Goal: Information Seeking & Learning: Learn about a topic

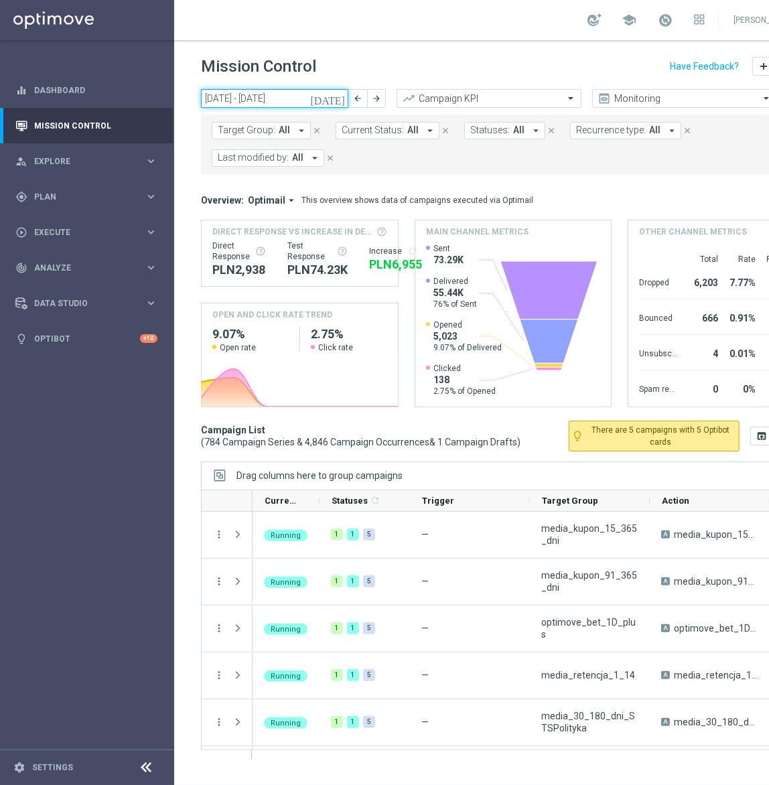
click at [277, 96] on input "18 Aug 2025 - 24 Aug 2025" at bounding box center [274, 98] width 147 height 19
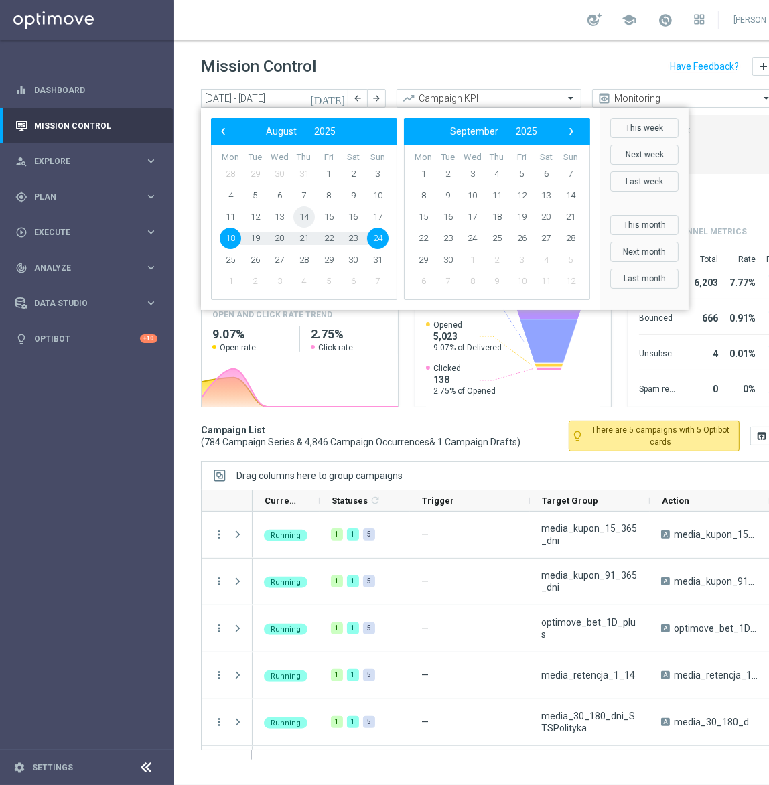
click at [307, 219] on span "14" at bounding box center [303, 216] width 21 height 21
type input "14 Aug 2025 - 14 Aug 2025"
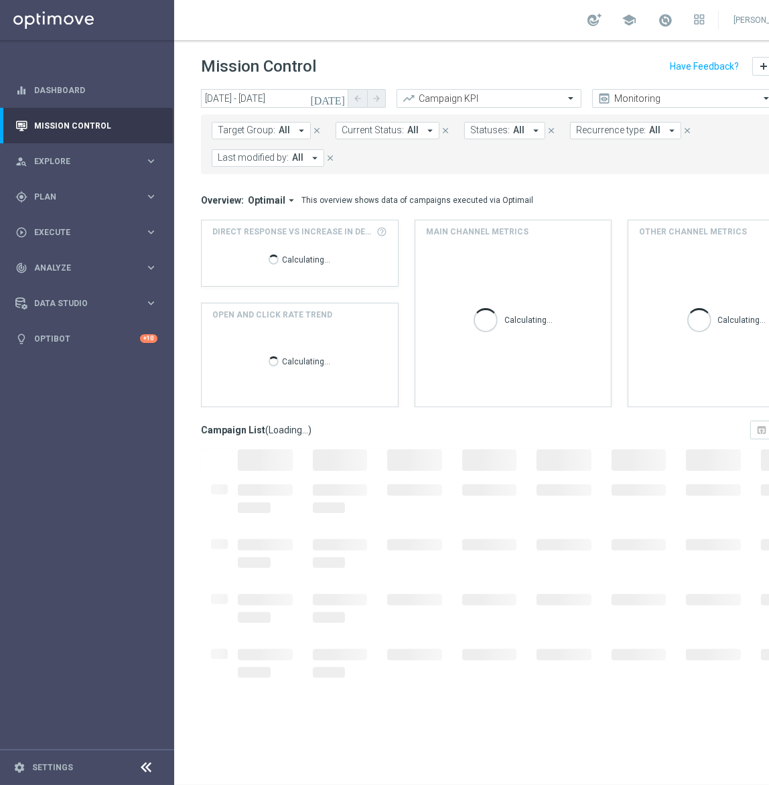
click at [253, 122] on button "Target Group: All arrow_drop_down" at bounding box center [261, 130] width 99 height 17
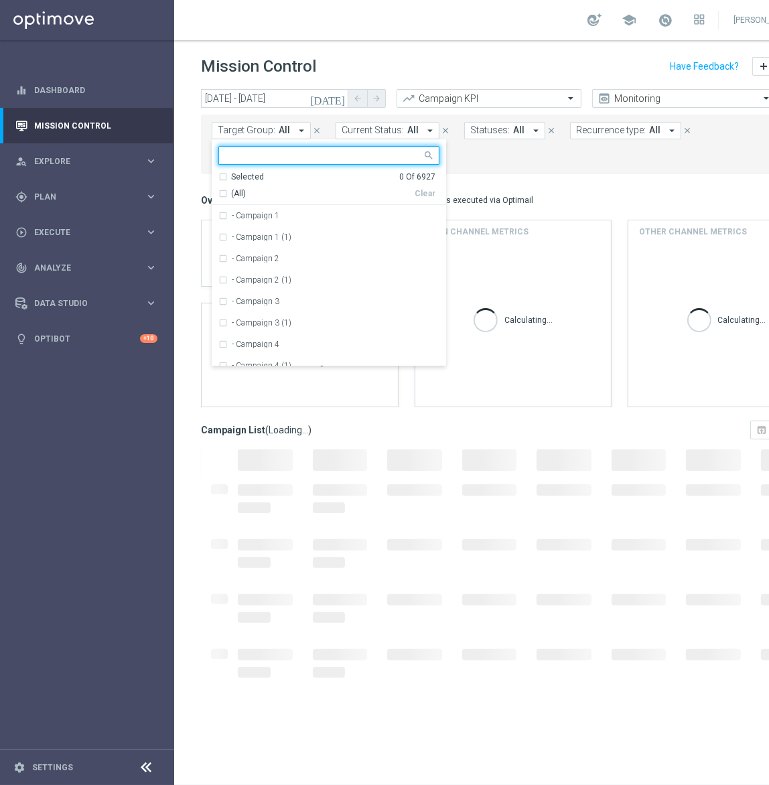
click at [256, 154] on input "text" at bounding box center [324, 155] width 196 height 11
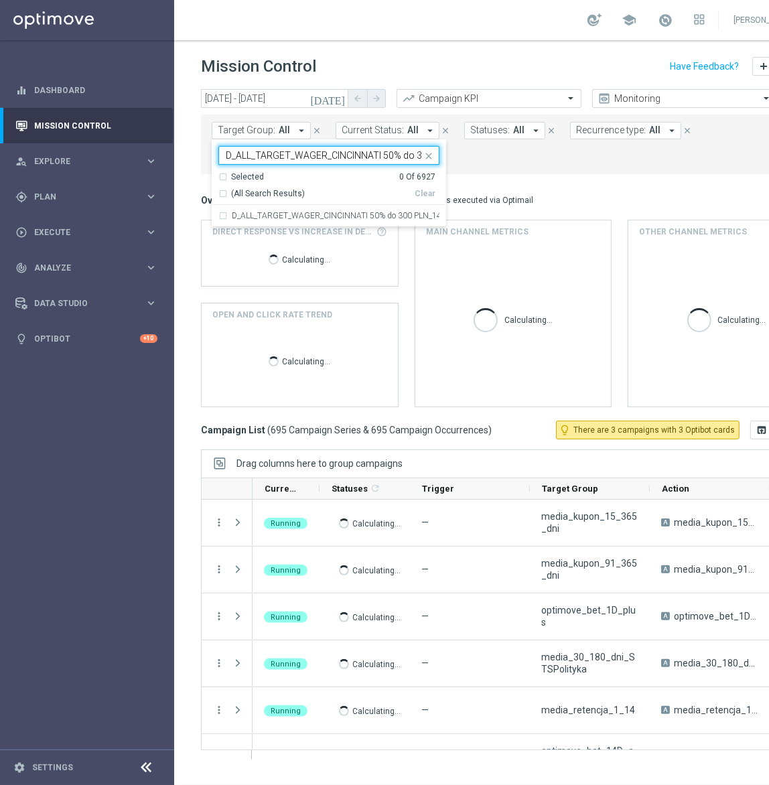
scroll to position [0, 63]
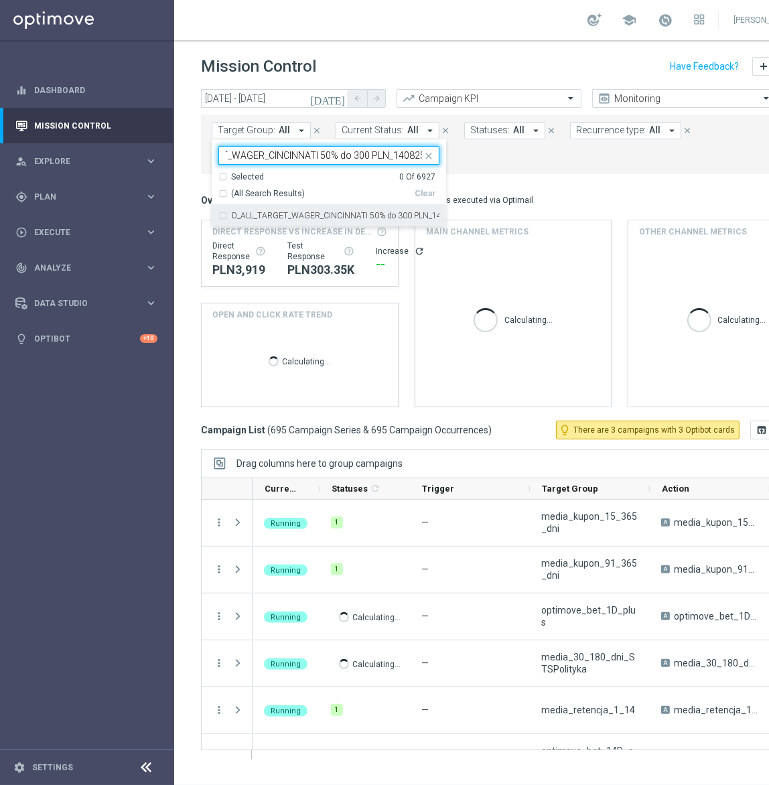
click at [282, 214] on label "D_ALL_TARGET_WAGER_CINCINNATI 50% do 300 PLN_140825" at bounding box center [336, 216] width 208 height 8
type input "D_ALL_TARGET_WAGER_CINCINNATI 50% do 300 PLN_140825"
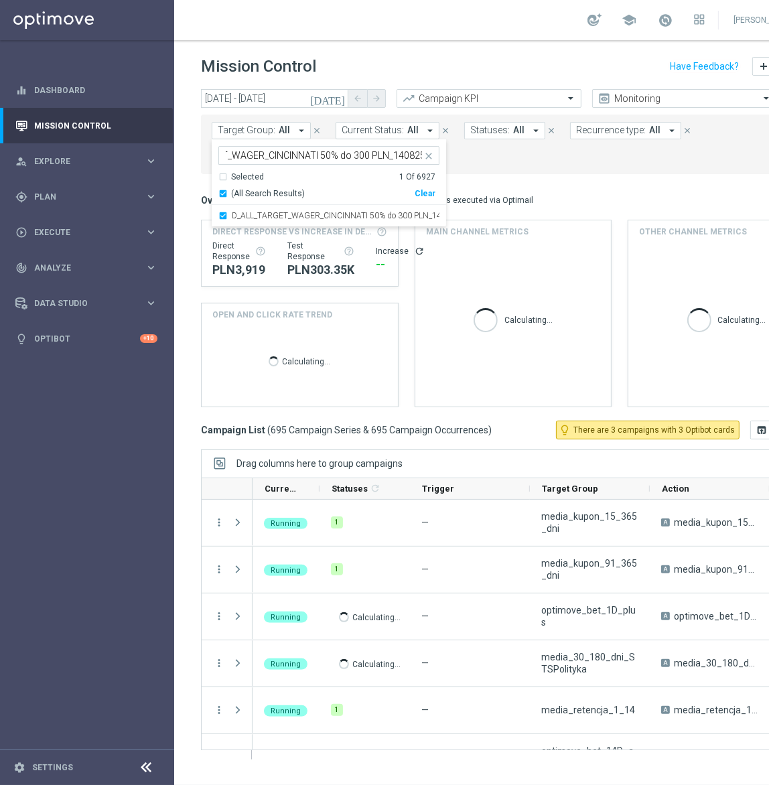
scroll to position [0, 0]
click at [600, 177] on mini-dashboard "Overview: Optimail arrow_drop_down This overview shows data of campaigns execut…" at bounding box center [513, 297] width 624 height 246
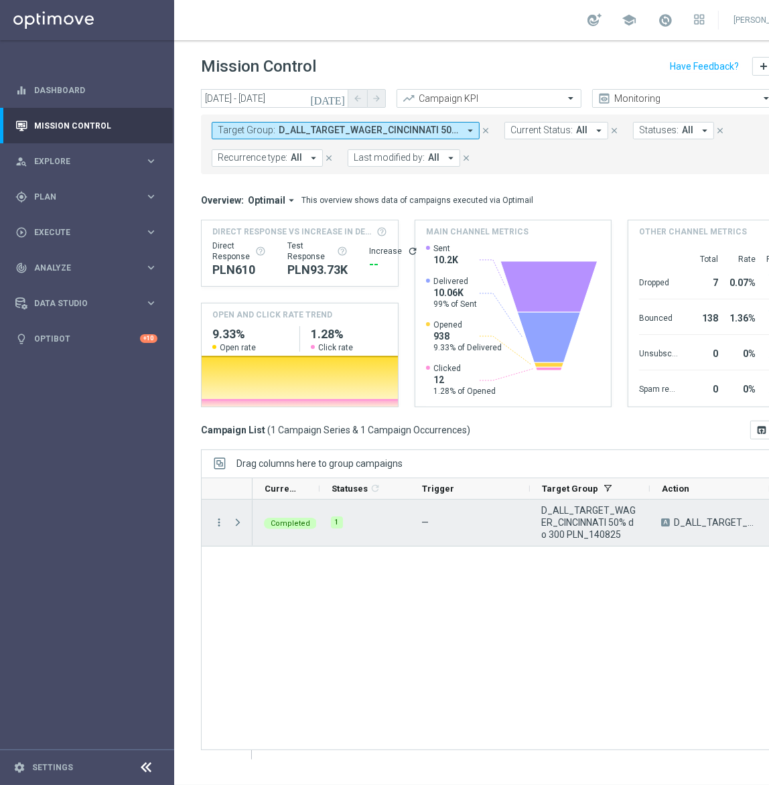
click at [207, 520] on div "more_vert" at bounding box center [214, 523] width 24 height 46
click at [216, 522] on icon "more_vert" at bounding box center [219, 522] width 12 height 12
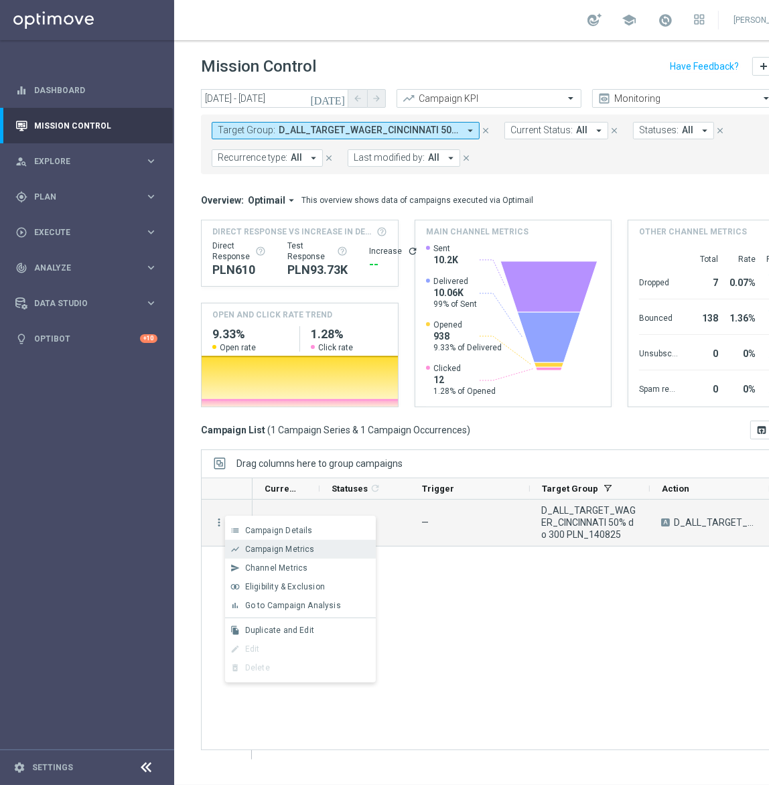
click at [264, 549] on span "Campaign Metrics" at bounding box center [280, 549] width 70 height 9
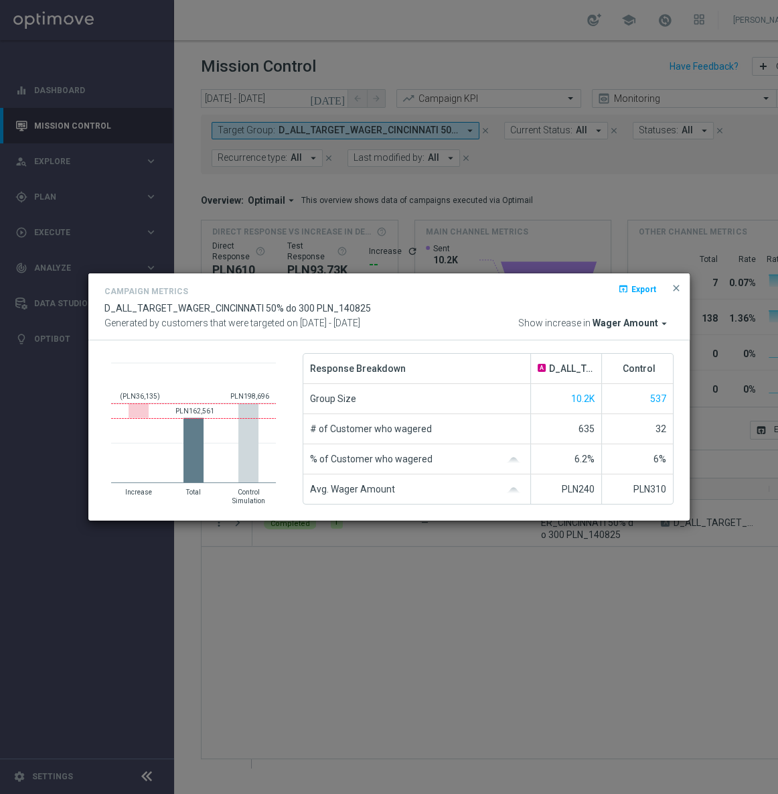
click at [622, 319] on span "Wager Amount" at bounding box center [626, 323] width 66 height 12
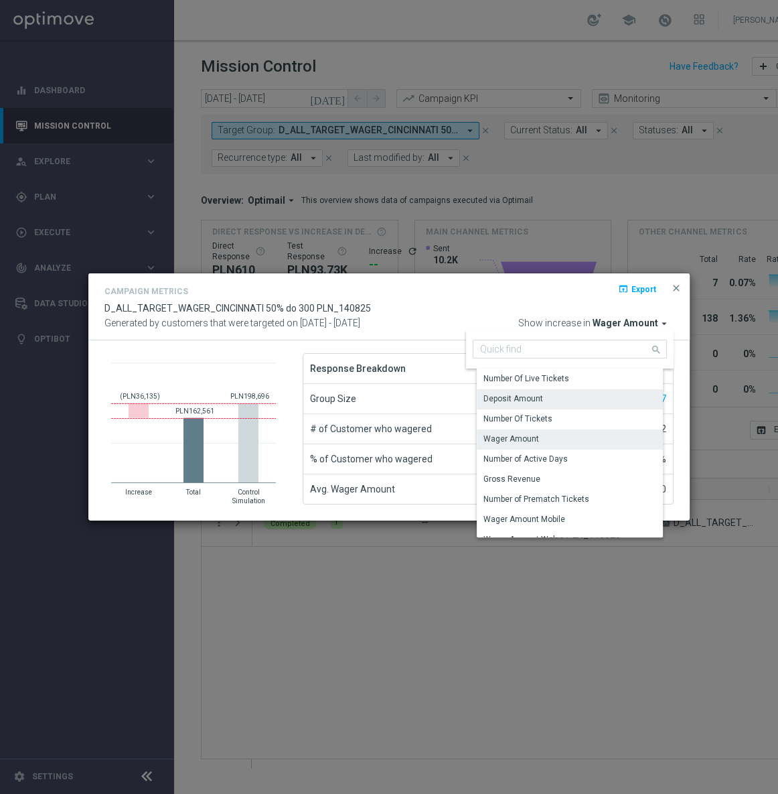
click at [540, 403] on div "Deposit Amount" at bounding box center [514, 398] width 60 height 12
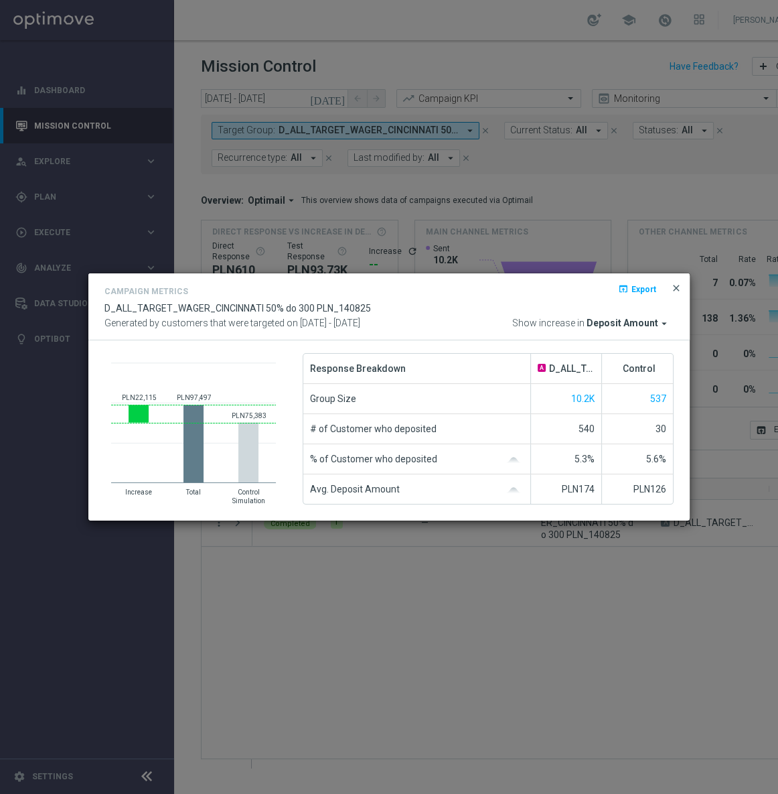
click at [680, 289] on span "close" at bounding box center [676, 288] width 11 height 11
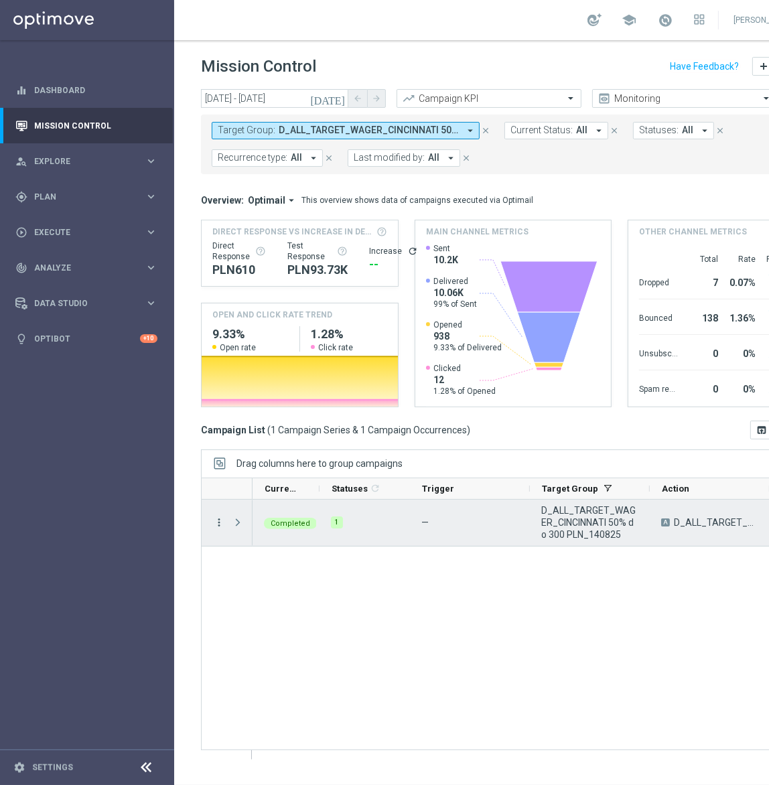
click at [214, 524] on icon "more_vert" at bounding box center [219, 522] width 12 height 12
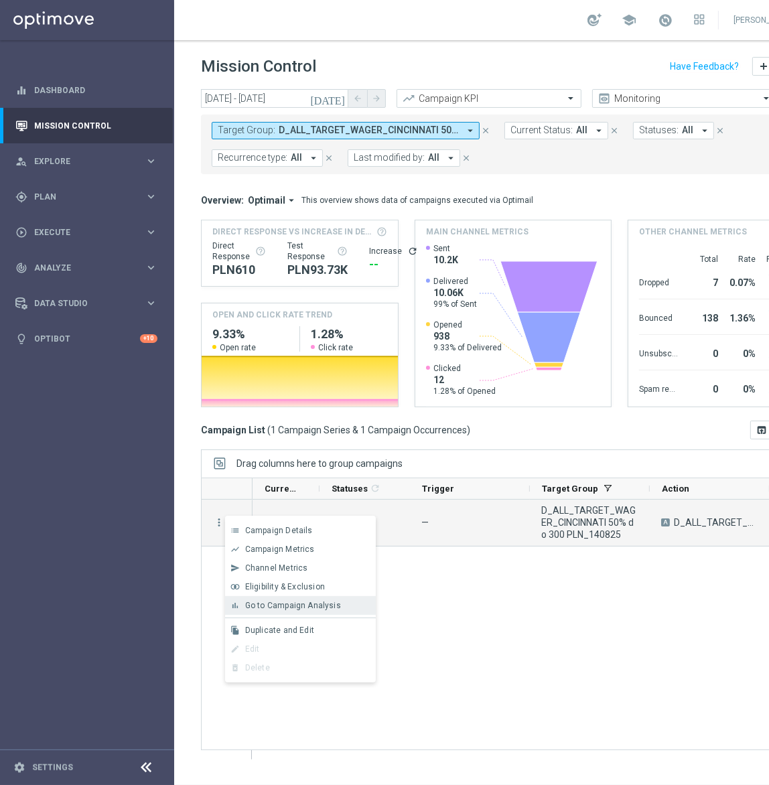
click at [294, 603] on span "Go to Campaign Analysis" at bounding box center [293, 605] width 96 height 9
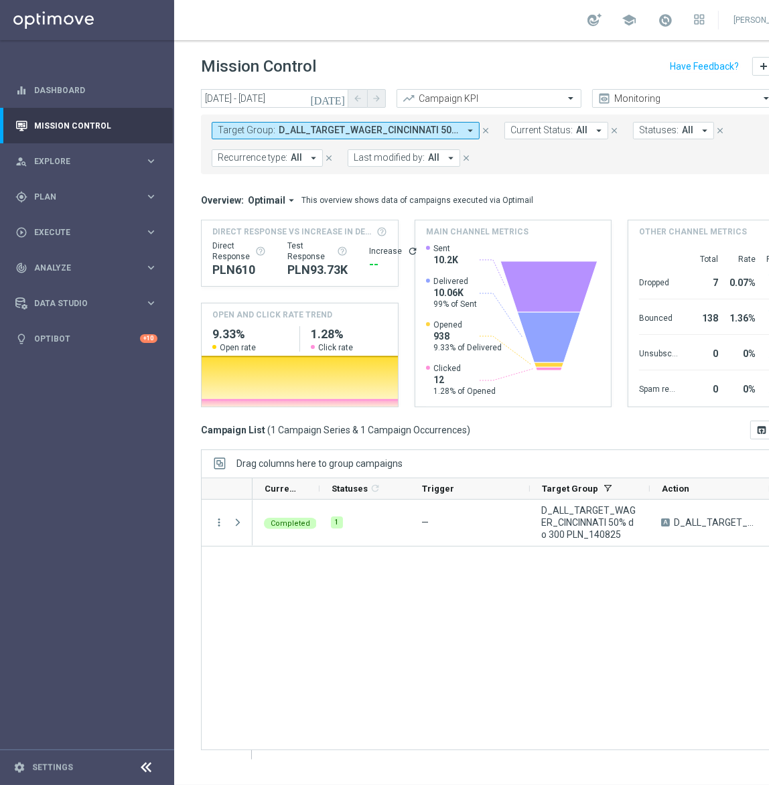
click at [358, 127] on span "D_ALL_TARGET_WAGER_CINCINNATI 50% do 300 PLN_140825" at bounding box center [369, 130] width 180 height 11
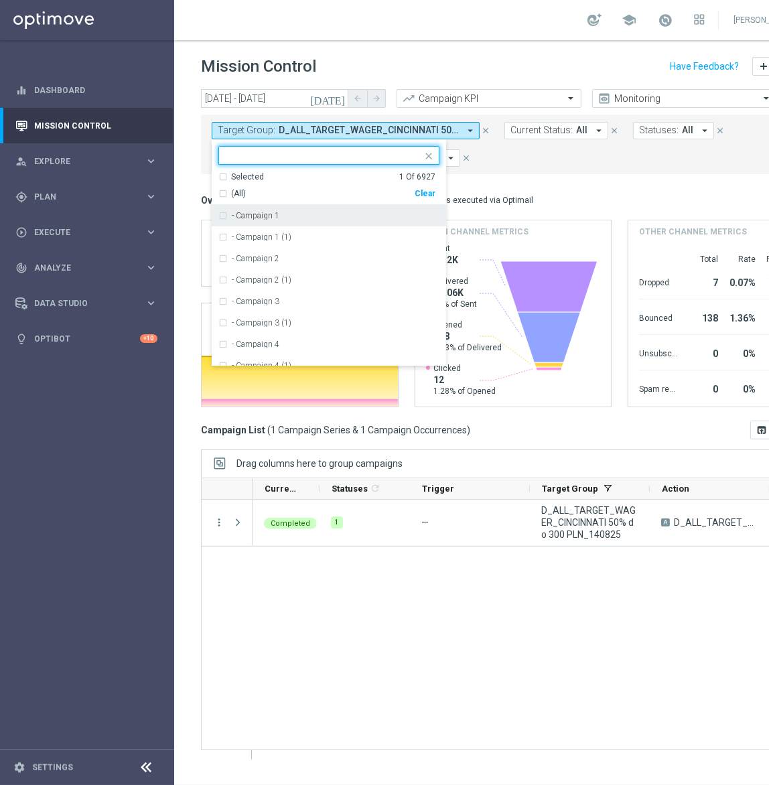
click at [0, 0] on div "Clear" at bounding box center [0, 0] width 0 height 0
click at [373, 155] on input "text" at bounding box center [324, 155] width 196 height 11
paste input "D_PREM-PEXTRA_TARGET_DEPO_POWROT LIG 100% do 1000 PLN_140825"
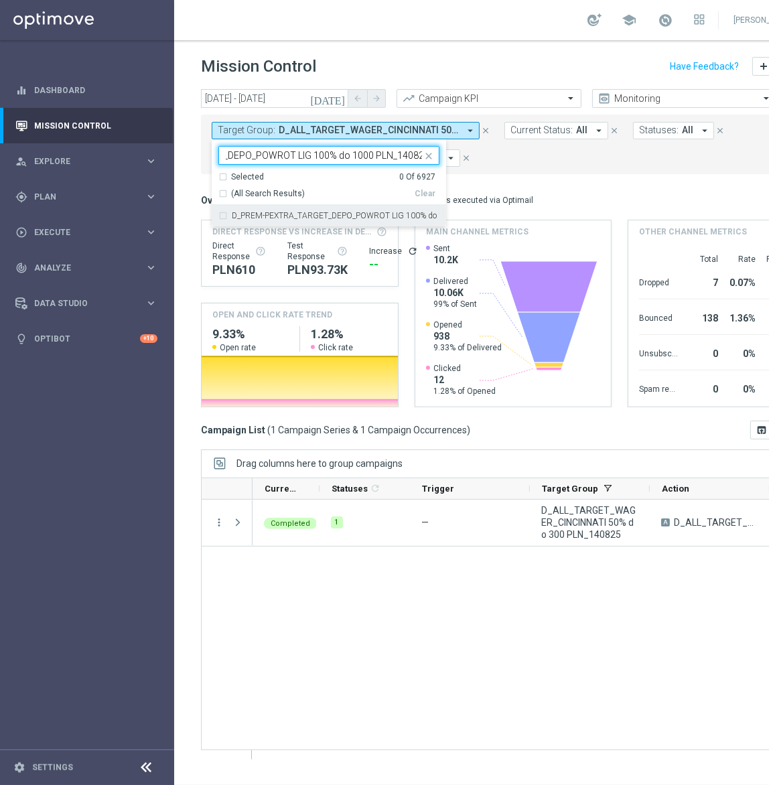
click at [309, 215] on label "D_PREM-PEXTRA_TARGET_DEPO_POWROT LIG 100% do 1000 PLN_140825" at bounding box center [336, 216] width 208 height 8
type input "D_PREM-PEXTRA_TARGET_DEPO_POWROT LIG 100% do 1000 PLN_140825"
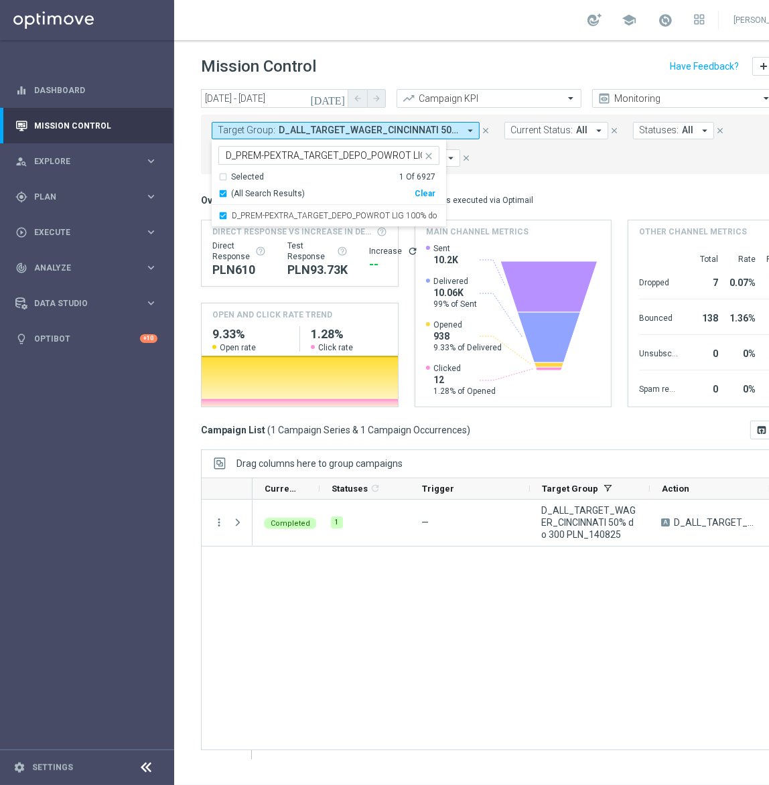
click at [531, 192] on div "Overview: Optimail arrow_drop_down This overview shows data of campaigns execut…" at bounding box center [513, 200] width 624 height 17
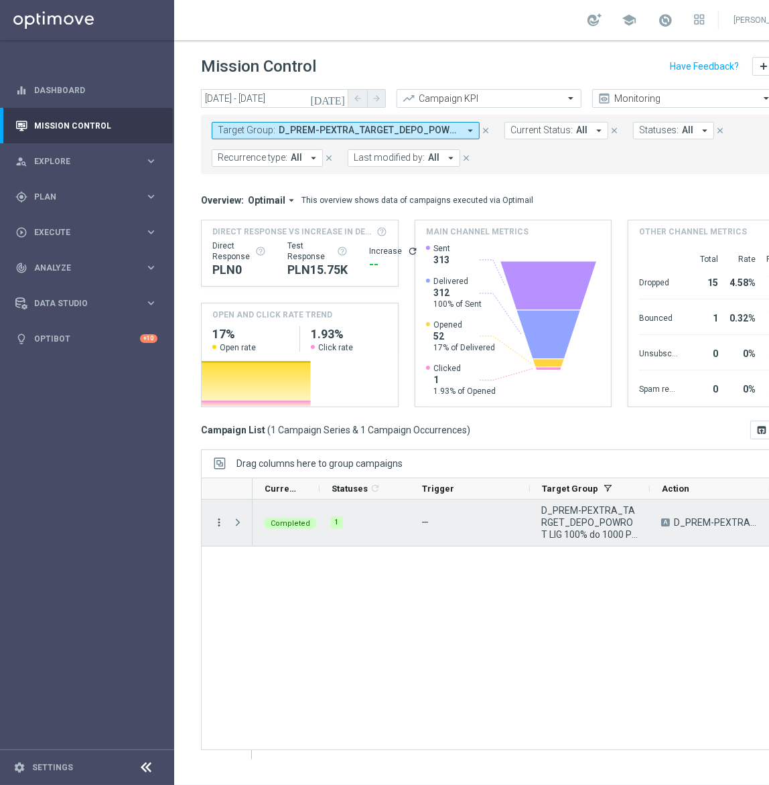
click at [221, 523] on icon "more_vert" at bounding box center [219, 522] width 12 height 12
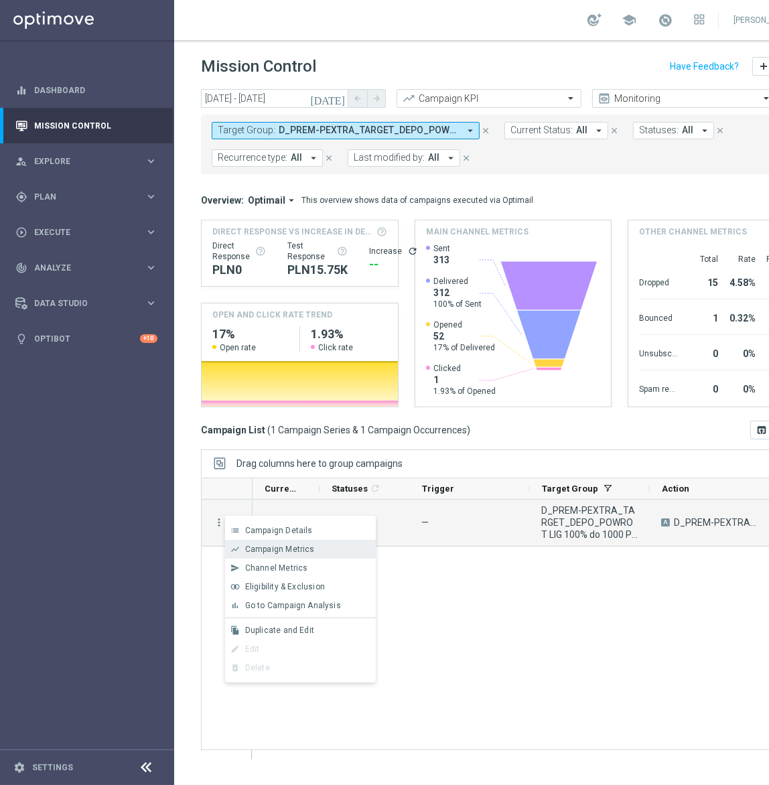
click at [269, 549] on span "Campaign Metrics" at bounding box center [280, 549] width 70 height 9
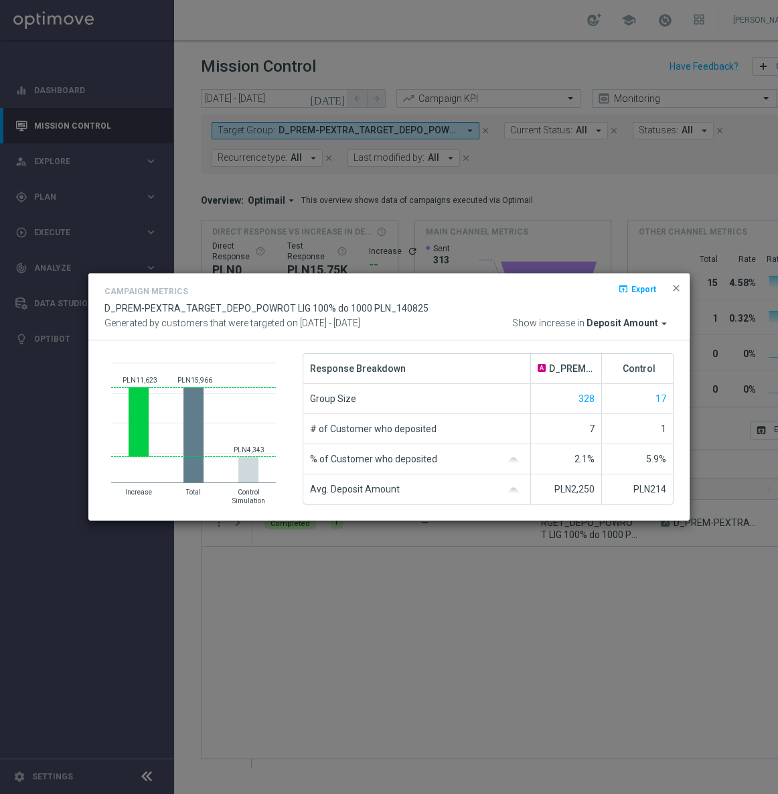
click at [603, 320] on span "Deposit Amount" at bounding box center [623, 323] width 72 height 12
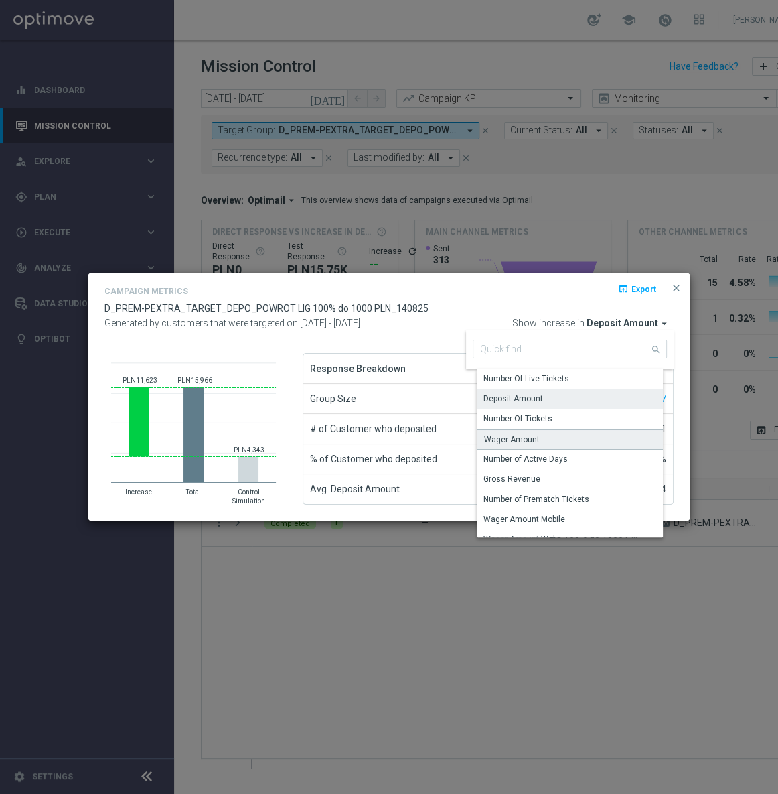
click at [524, 440] on div "Wager Amount" at bounding box center [512, 439] width 56 height 12
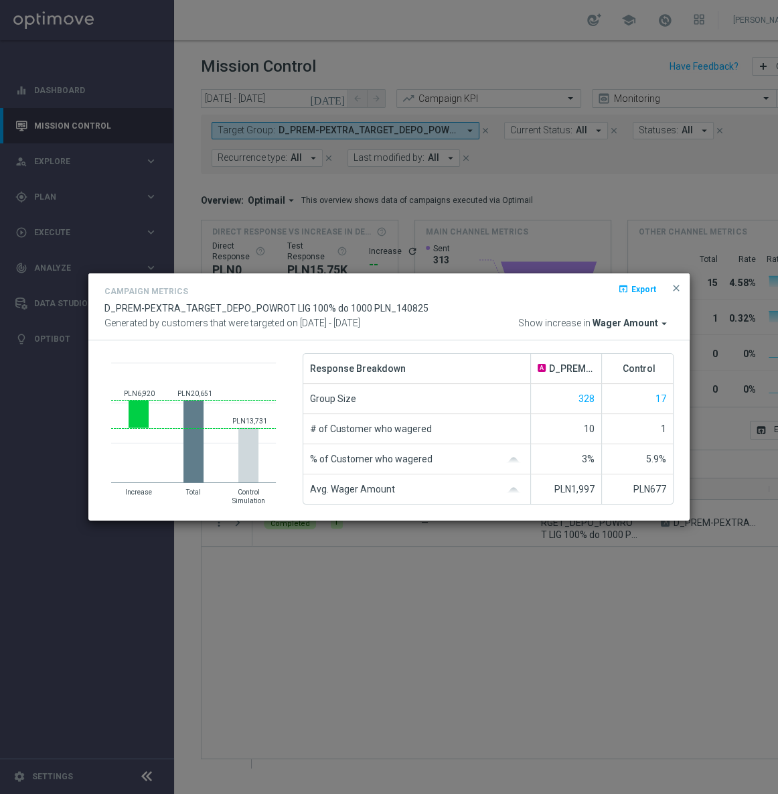
click at [632, 321] on span "Wager Amount" at bounding box center [626, 323] width 66 height 12
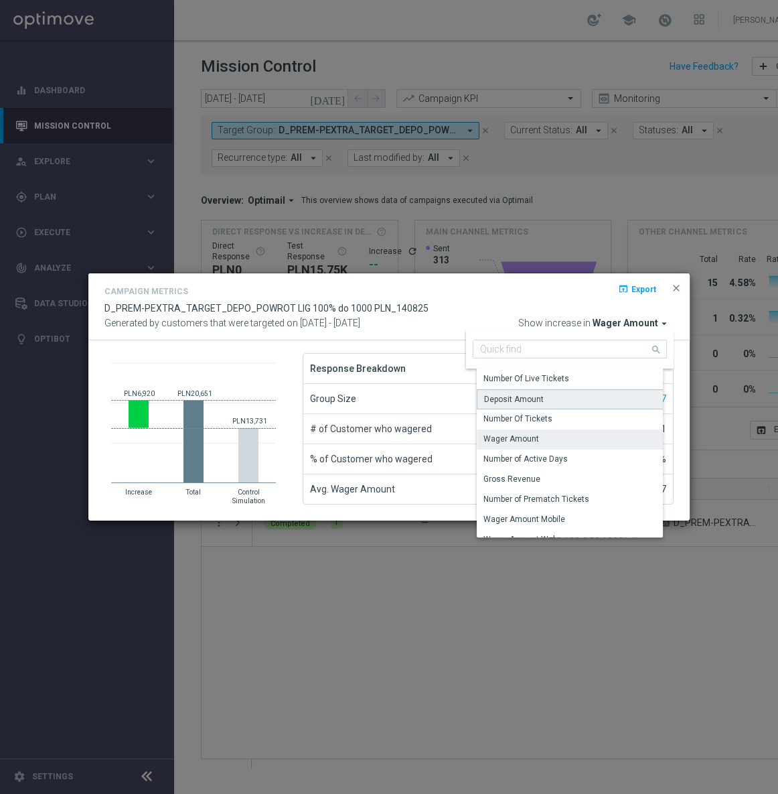
click at [544, 397] on div "Deposit Amount" at bounding box center [575, 399] width 196 height 20
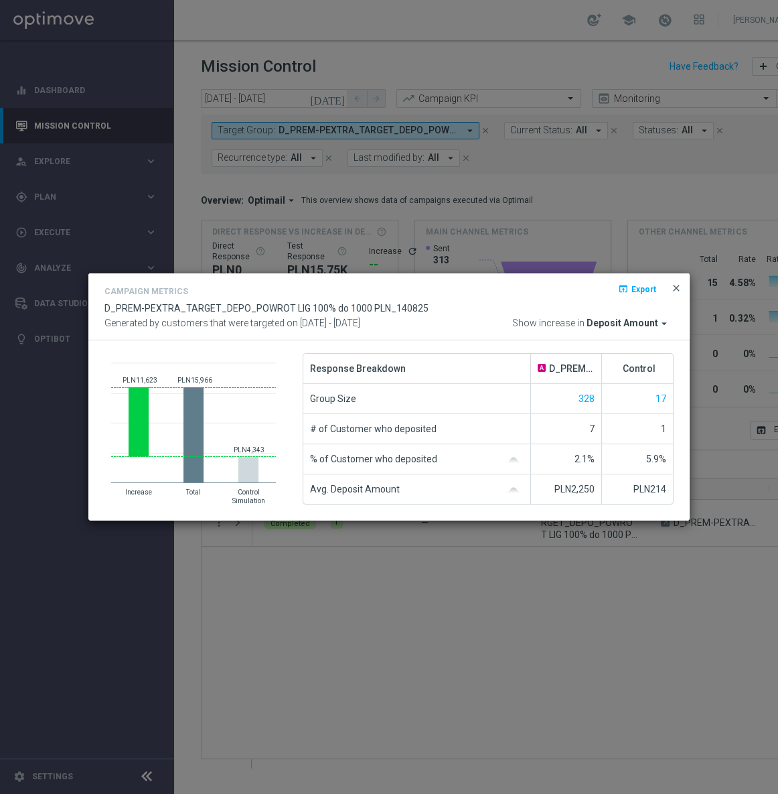
click at [674, 287] on span "close" at bounding box center [676, 288] width 11 height 11
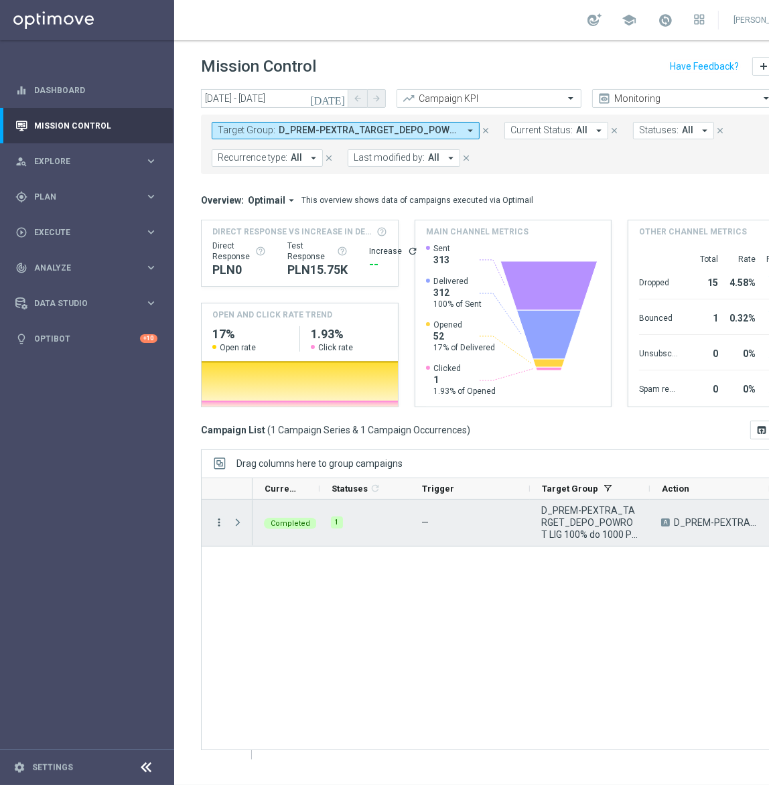
click at [218, 521] on icon "more_vert" at bounding box center [219, 522] width 12 height 12
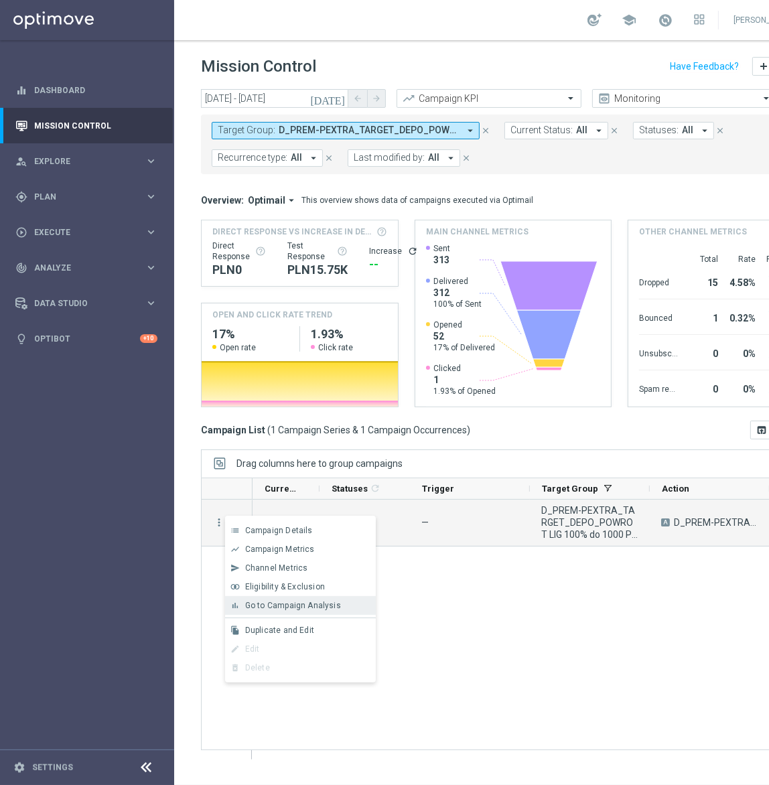
click at [295, 602] on span "Go to Campaign Analysis" at bounding box center [293, 605] width 96 height 9
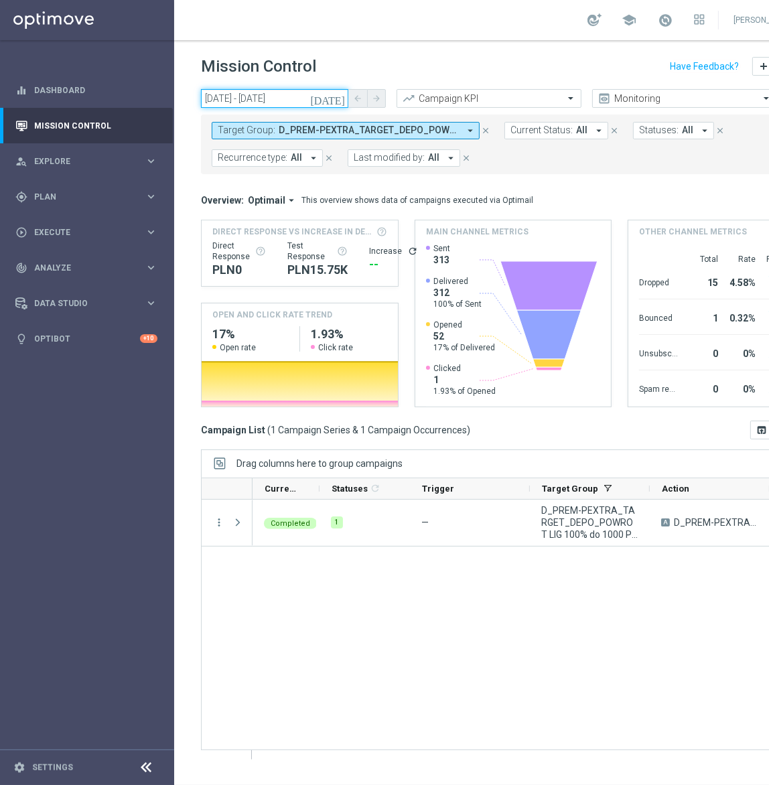
click at [274, 95] on input "14 Aug 2025 - 14 Aug 2025" at bounding box center [274, 98] width 147 height 19
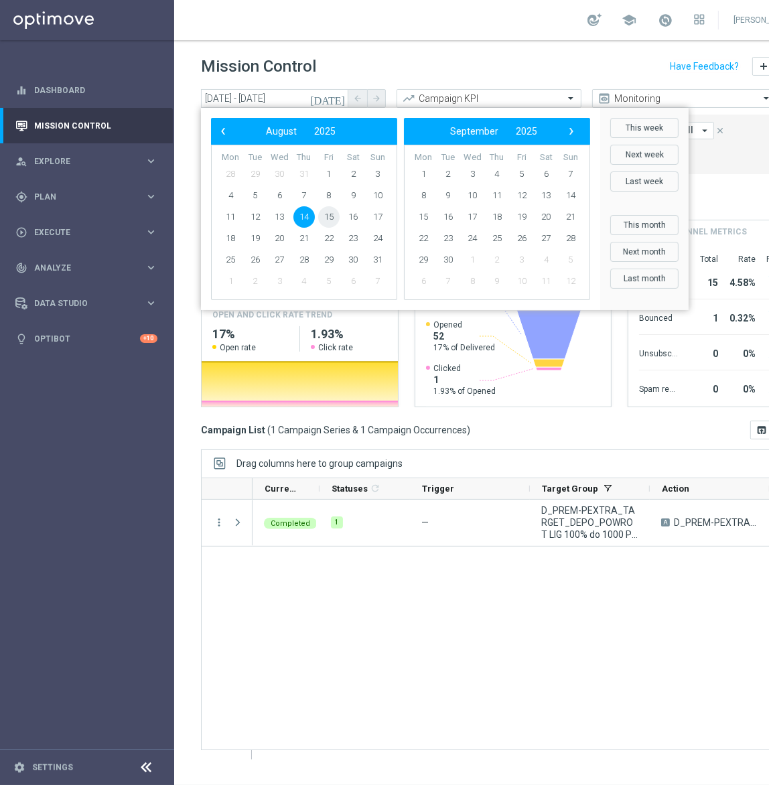
click at [328, 220] on span "15" at bounding box center [328, 216] width 21 height 21
type input "15 Aug 2025 - 15 Aug 2025"
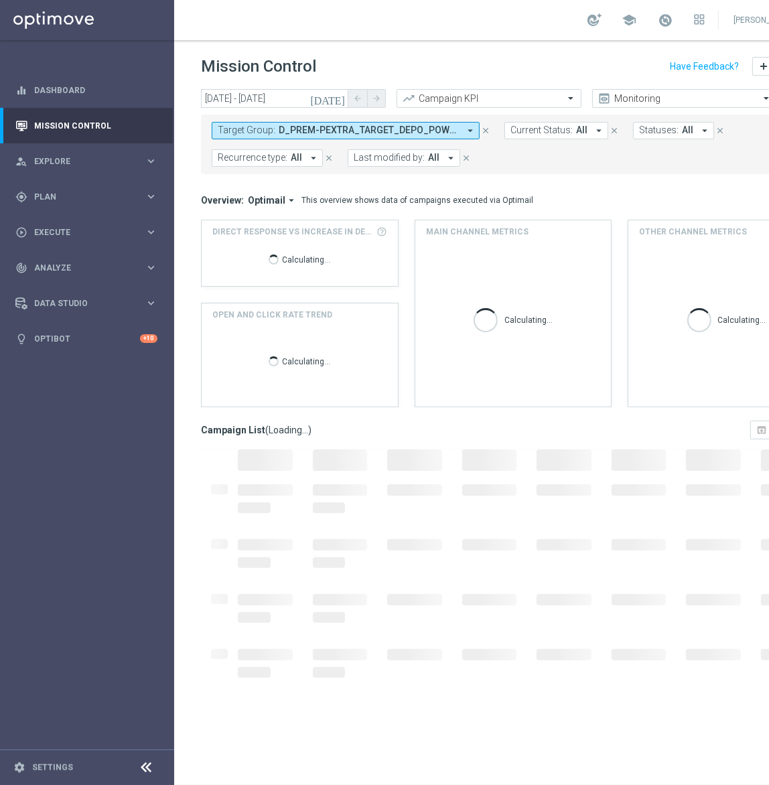
click at [402, 128] on span "D_PREM-PEXTRA_TARGET_DEPO_POWROT LIG 100% do 1000 PLN_140825" at bounding box center [369, 130] width 180 height 11
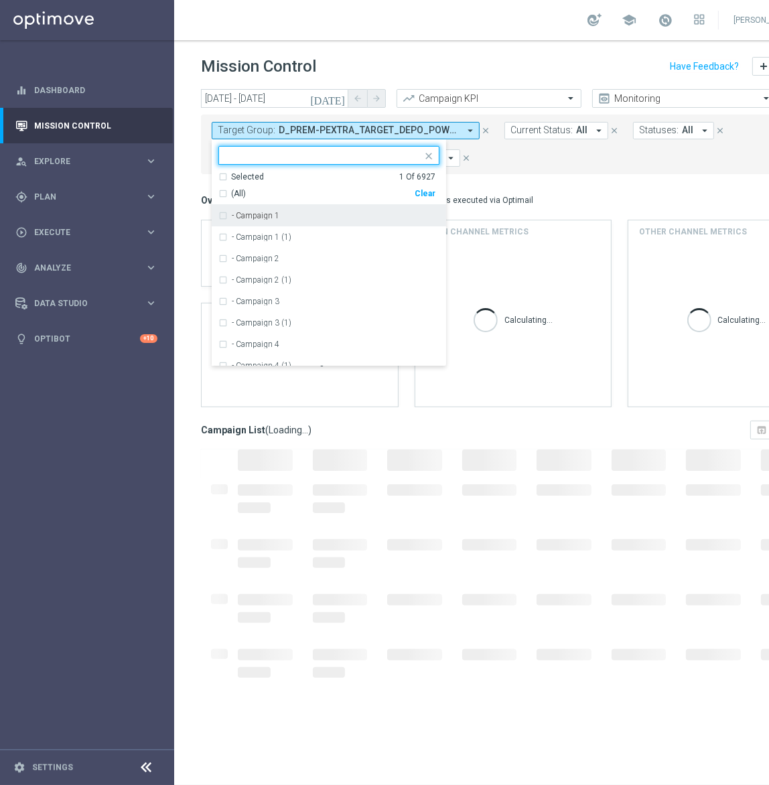
click at [0, 0] on div "Clear" at bounding box center [0, 0] width 0 height 0
click at [522, 178] on mini-dashboard "Overview: Optimail arrow_drop_down This overview shows data of campaigns execut…" at bounding box center [513, 297] width 624 height 246
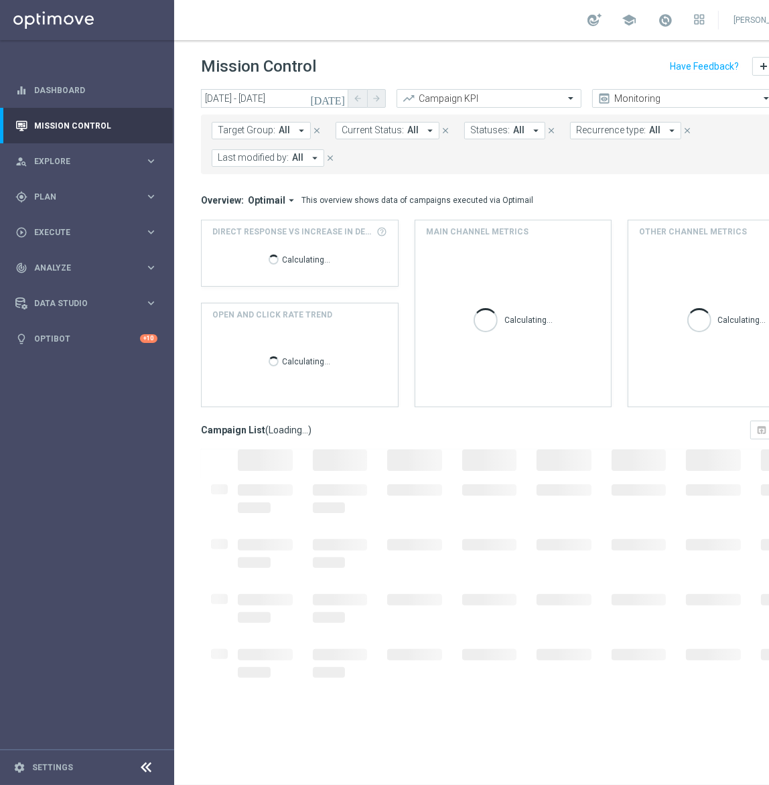
click at [275, 149] on button "Last modified by: All arrow_drop_down" at bounding box center [268, 157] width 113 height 17
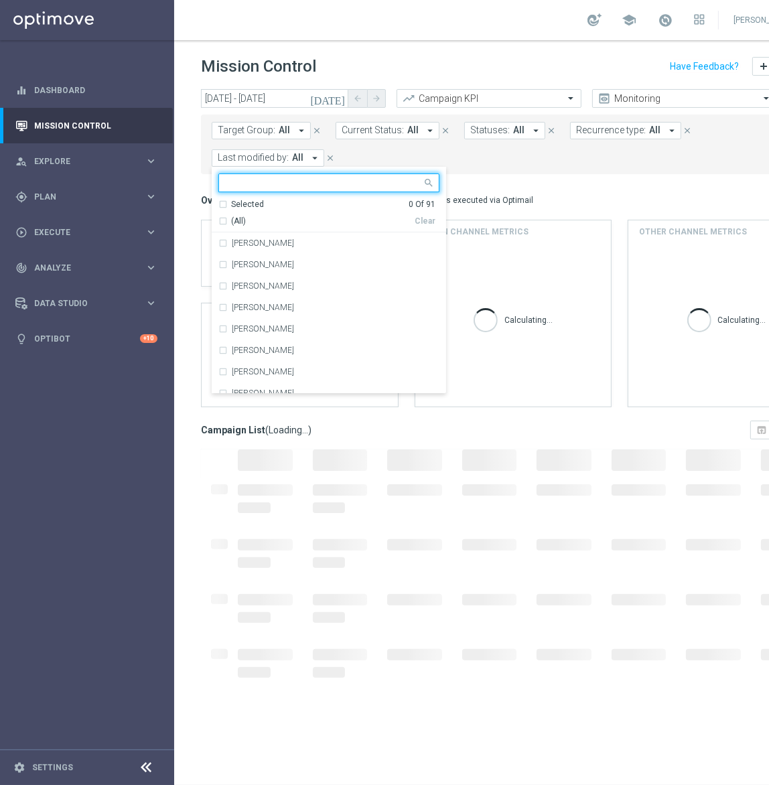
click at [258, 129] on span "Target Group:" at bounding box center [247, 130] width 58 height 11
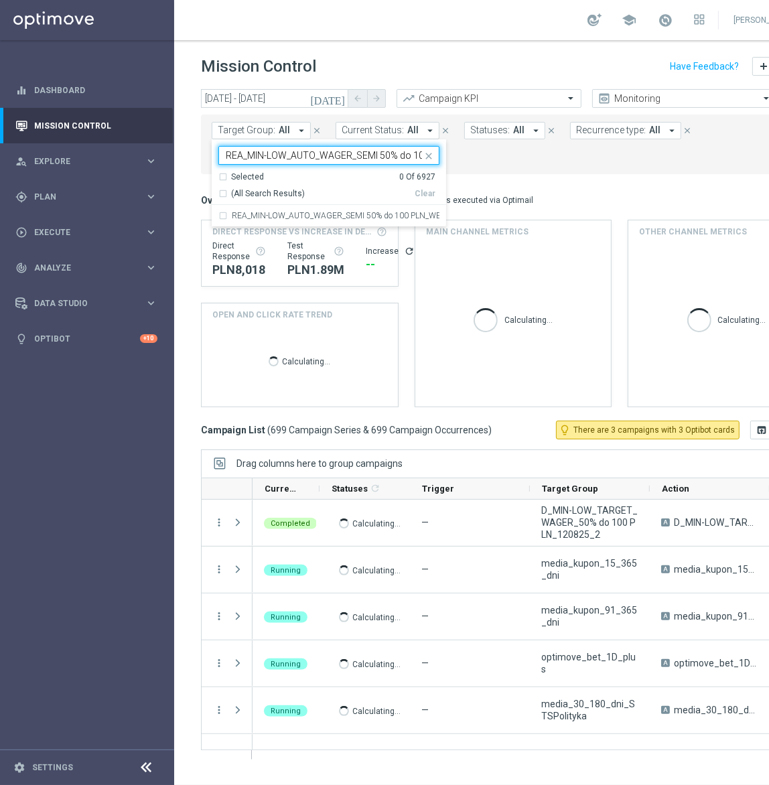
scroll to position [0, 61]
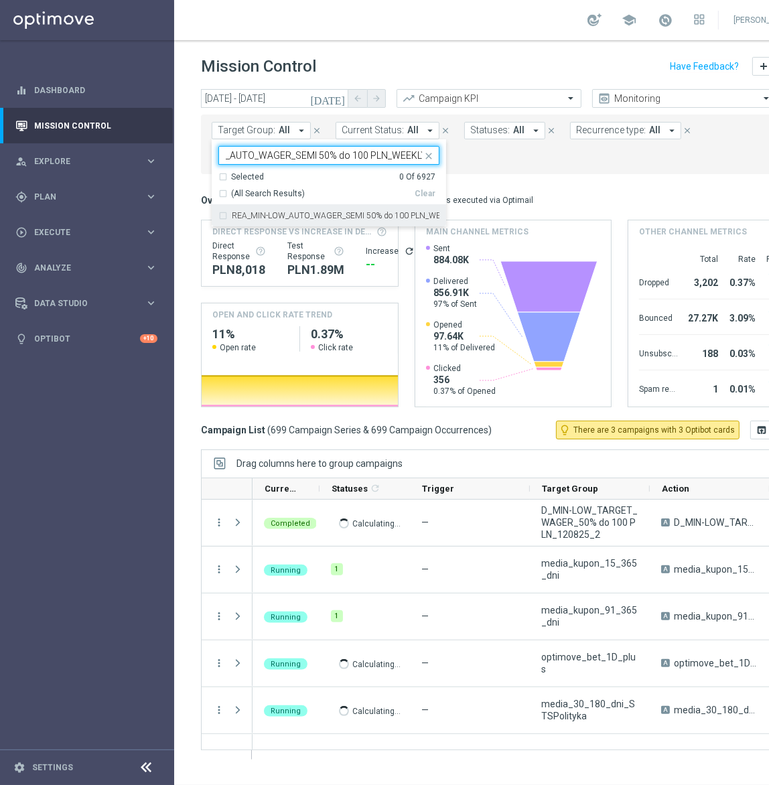
click at [338, 205] on div "REA_MIN-LOW_AUTO_WAGER_SEMI 50% do 100 PLN_WEEKLY" at bounding box center [328, 215] width 221 height 21
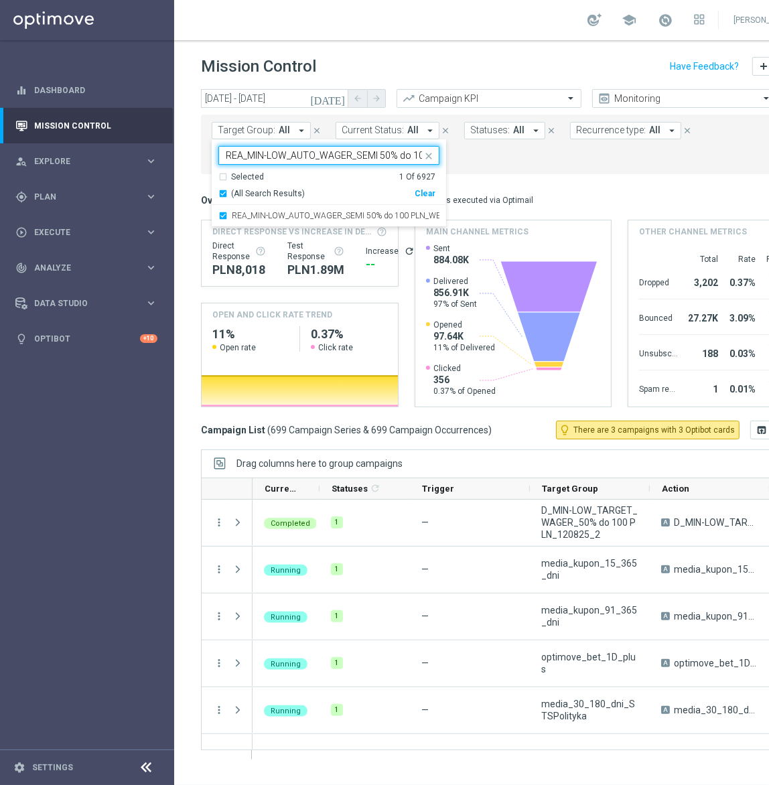
click at [276, 155] on input "REA_MIN-LOW_AUTO_WAGER_SEMI 50% do 100 PLN_WEEKLY" at bounding box center [324, 155] width 196 height 11
paste input "ED-HIGH_AUTO_WAGER_SEMI 50% do 3"
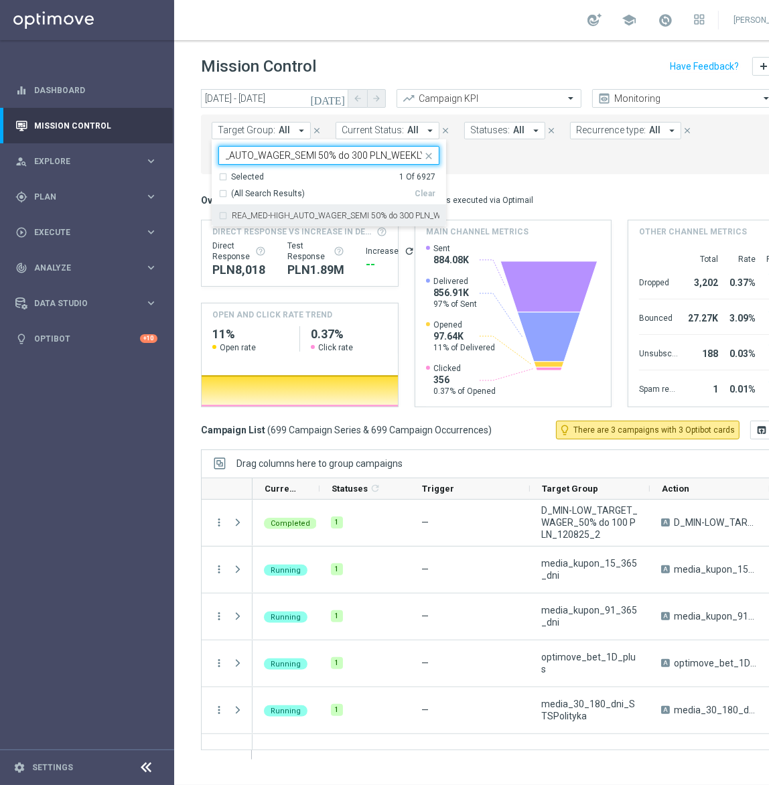
click at [332, 210] on div "REA_MED-HIGH_AUTO_WAGER_SEMI 50% do 300 PLN_WEEKLY" at bounding box center [328, 215] width 221 height 21
type input "REA_MED-HIGH_AUTO_WAGER_SEMI 50% do 300 PLN_WEEKLY"
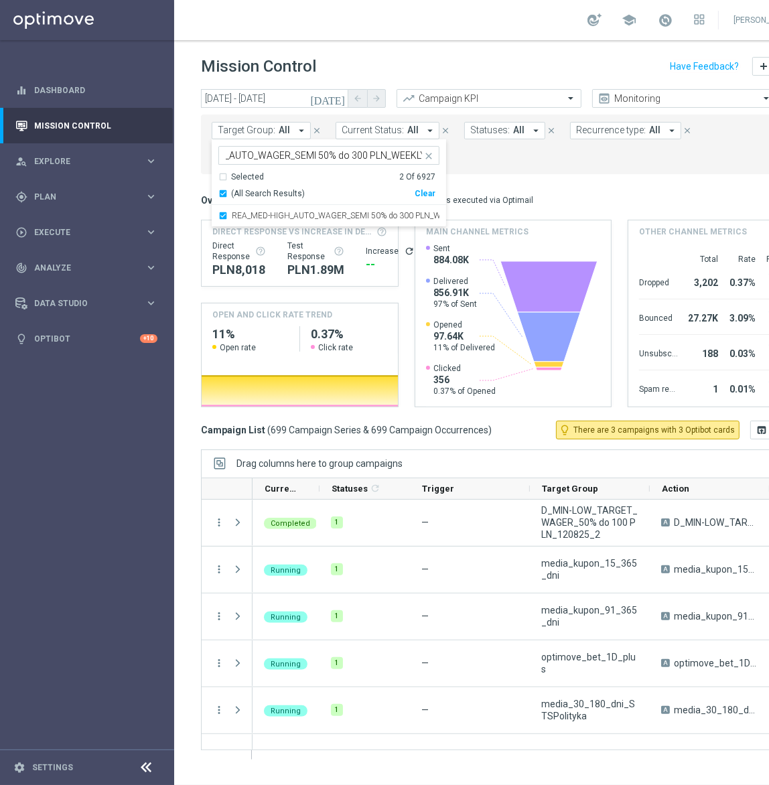
scroll to position [0, 0]
click at [587, 184] on mini-dashboard "Overview: Optimail arrow_drop_down This overview shows data of campaigns execut…" at bounding box center [513, 297] width 624 height 246
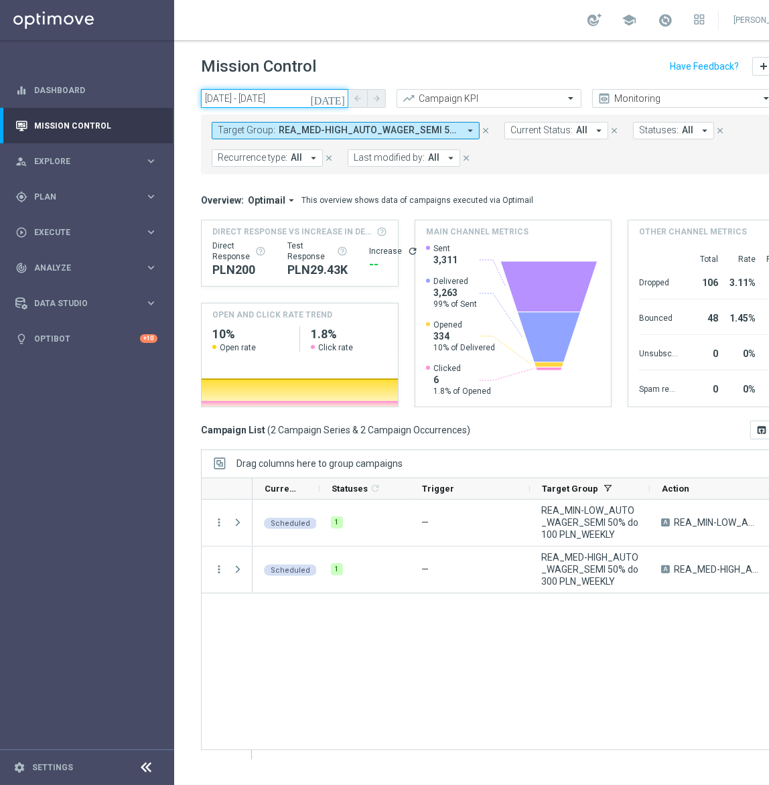
click at [249, 96] on input "15 Aug 2025 - 15 Aug 2025" at bounding box center [274, 98] width 147 height 19
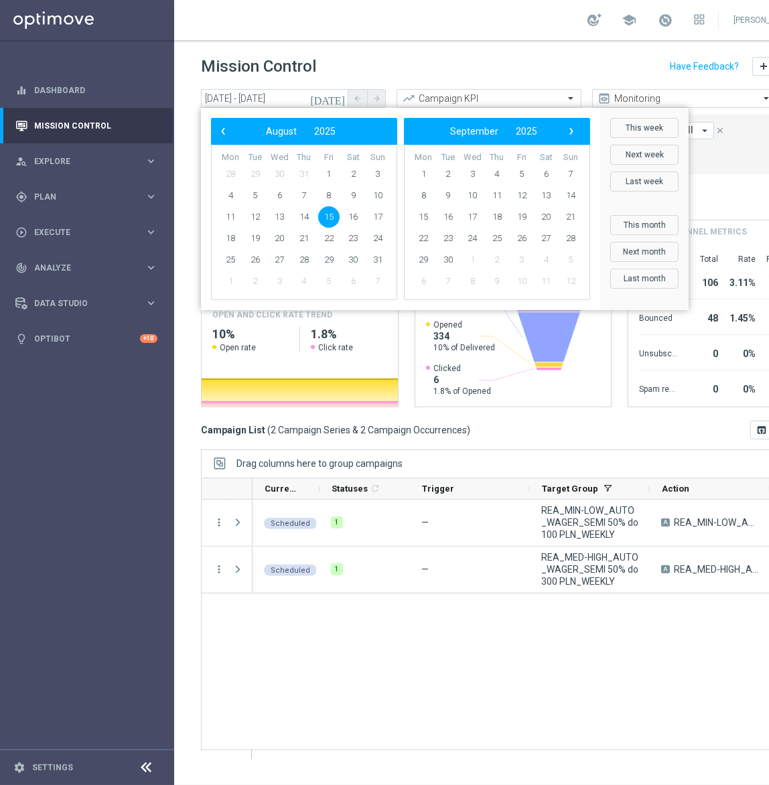
click at [329, 221] on span "15" at bounding box center [328, 216] width 21 height 21
click at [374, 220] on span "17" at bounding box center [377, 216] width 21 height 21
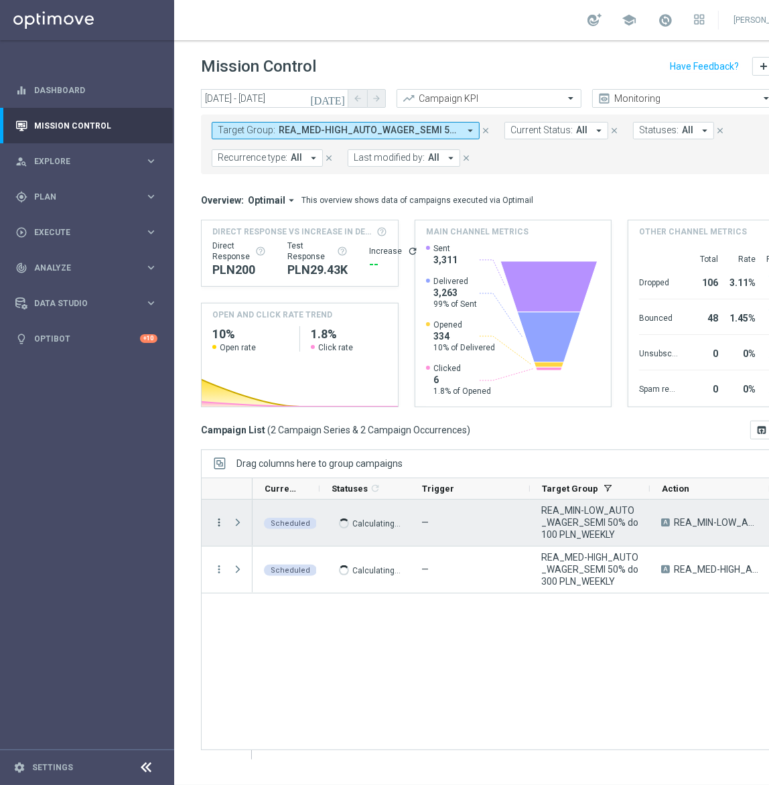
click at [213, 522] on icon "more_vert" at bounding box center [219, 522] width 12 height 12
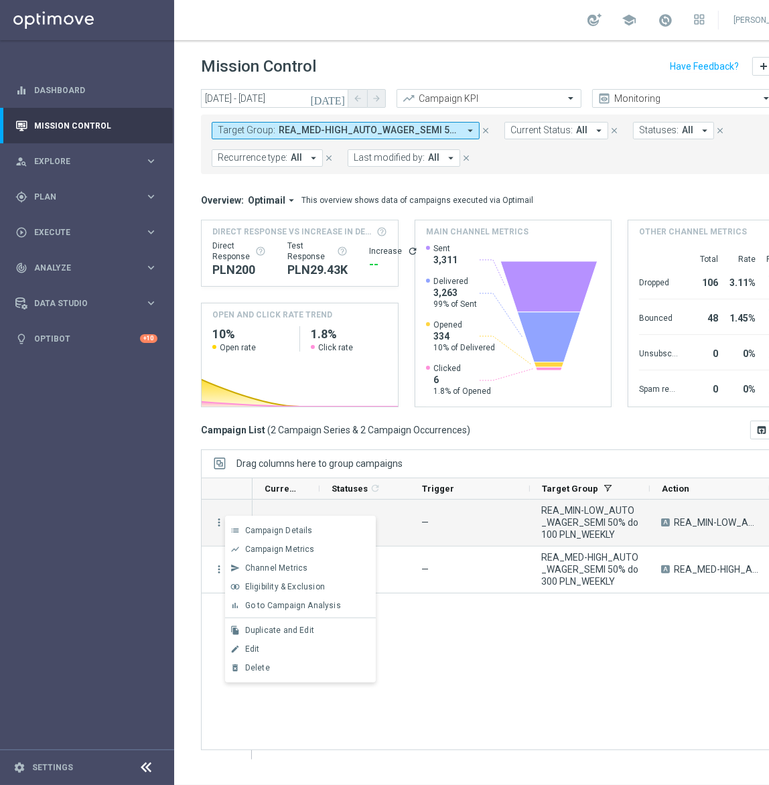
click at [261, 549] on span "Campaign Metrics" at bounding box center [280, 549] width 70 height 9
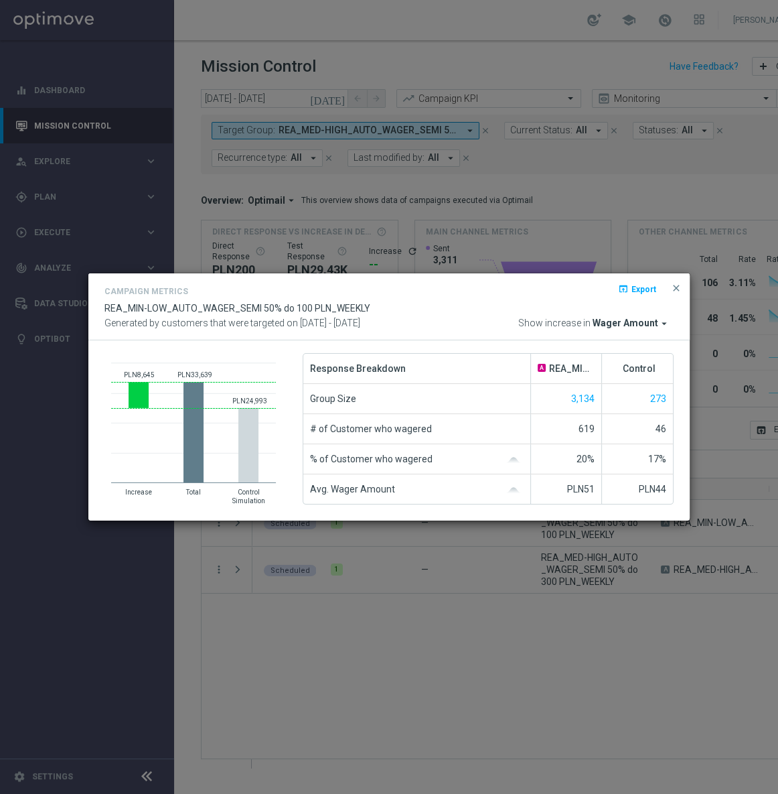
click at [639, 318] on span "Wager Amount" at bounding box center [626, 323] width 66 height 12
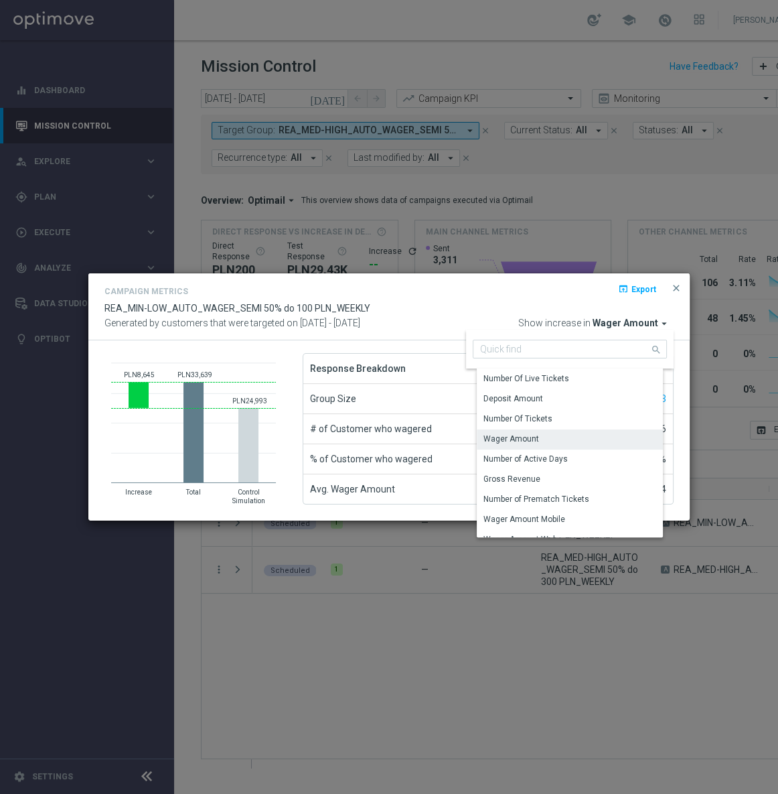
click at [490, 304] on div "Campaign Metrics open_in_browser Export REA_MIN-LOW_AUTO_WAGER_SEMI 50% do 100 …" at bounding box center [388, 306] width 569 height 47
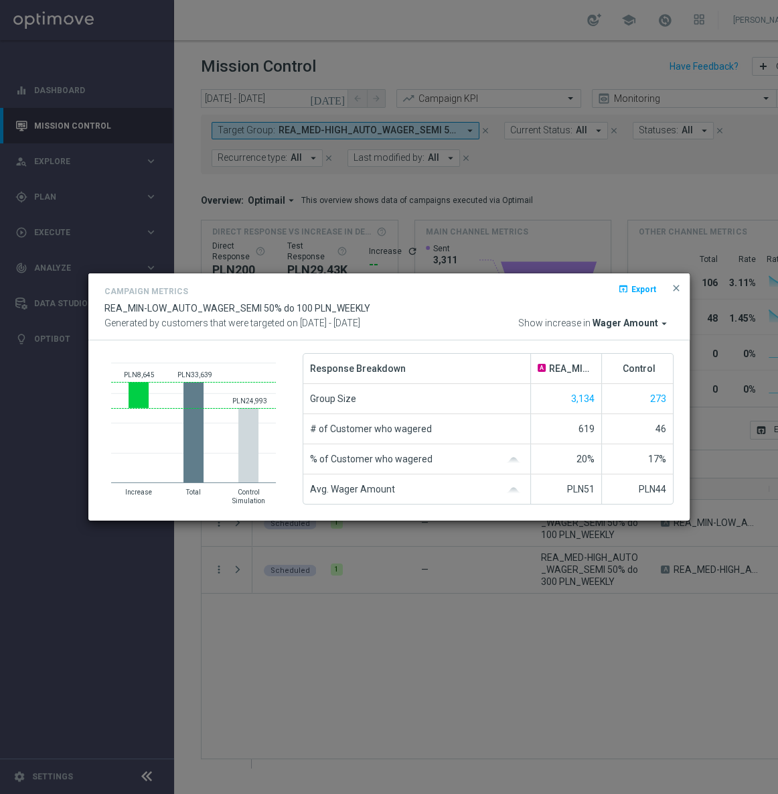
click at [642, 328] on span "Wager Amount" at bounding box center [626, 323] width 66 height 12
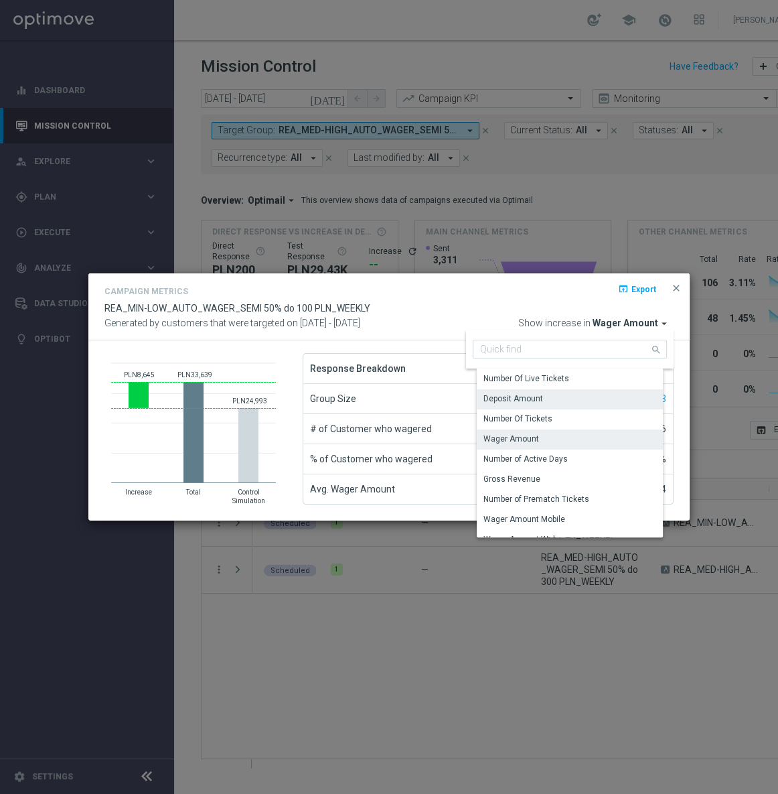
click at [534, 394] on div "Deposit Amount" at bounding box center [514, 398] width 60 height 12
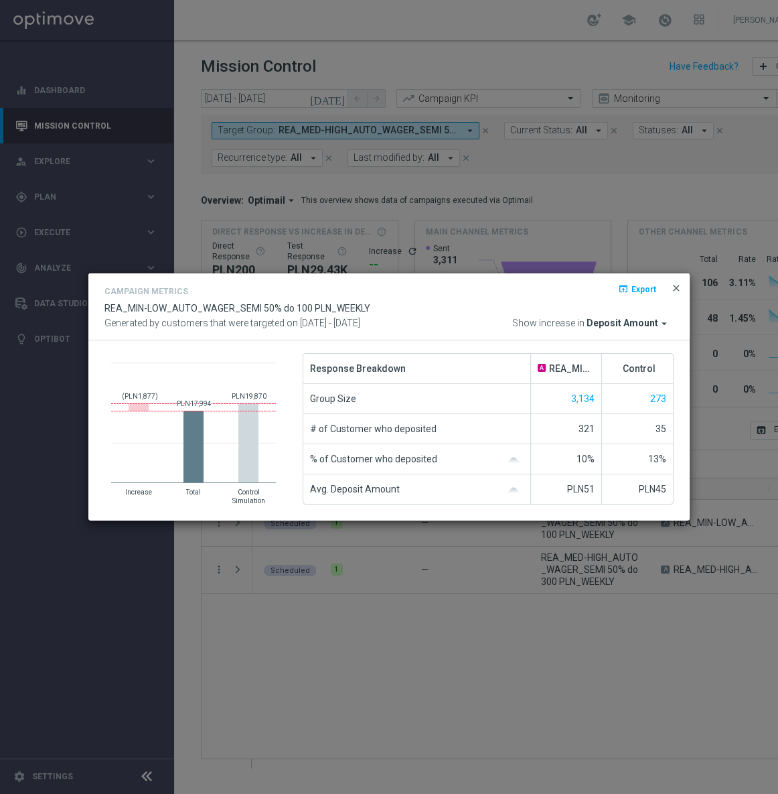
click at [680, 288] on span "close" at bounding box center [676, 288] width 11 height 11
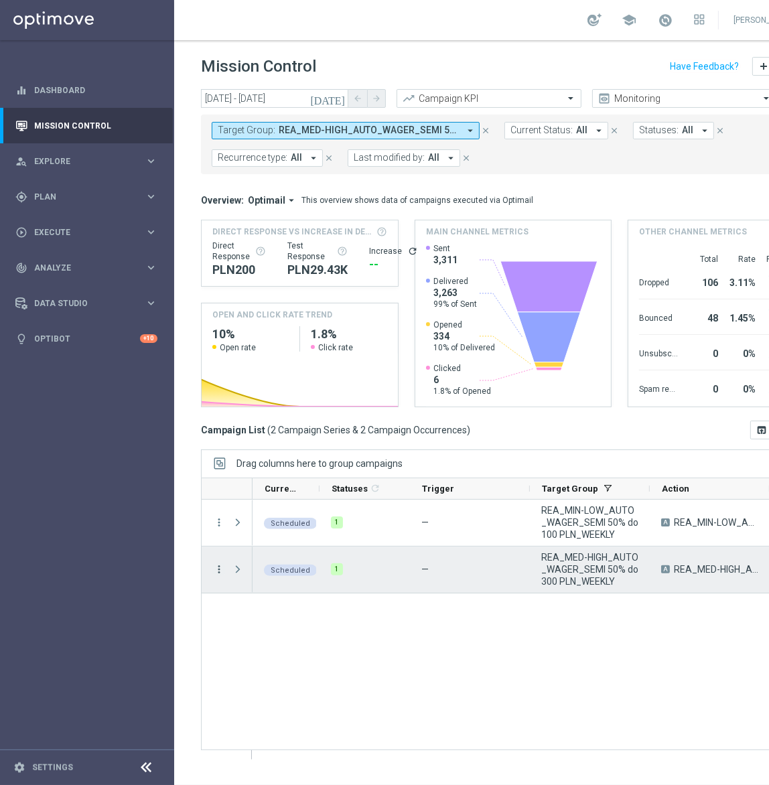
click at [220, 567] on icon "more_vert" at bounding box center [219, 569] width 12 height 12
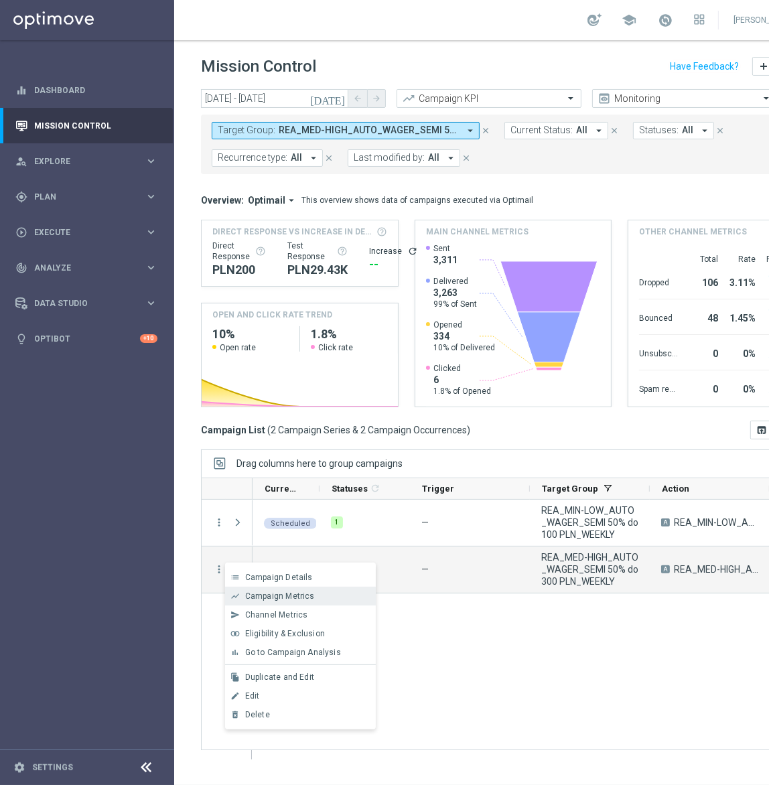
click at [308, 593] on span "Campaign Metrics" at bounding box center [280, 595] width 70 height 9
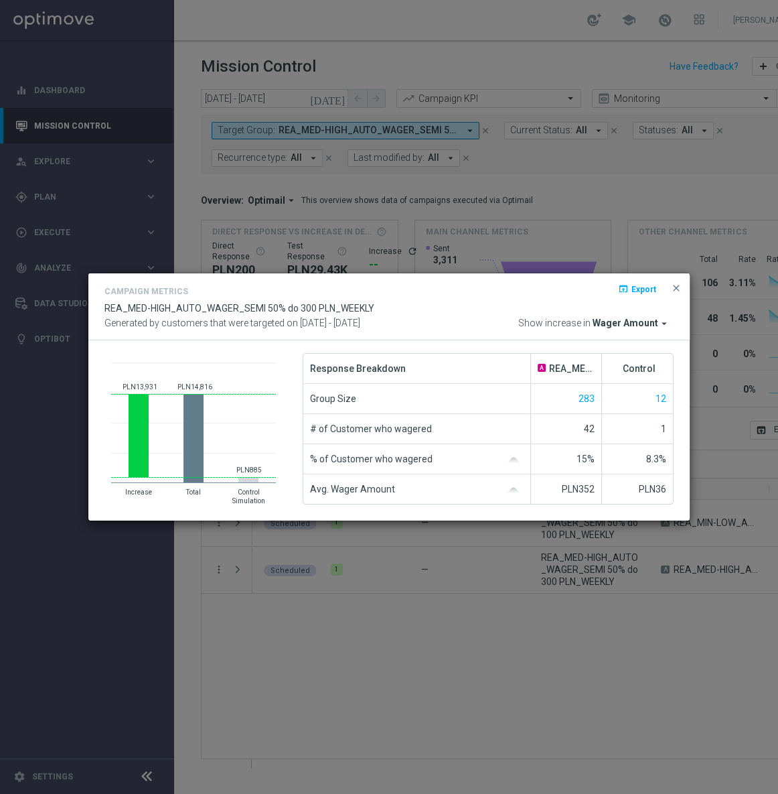
click at [632, 328] on span "Wager Amount" at bounding box center [626, 323] width 66 height 12
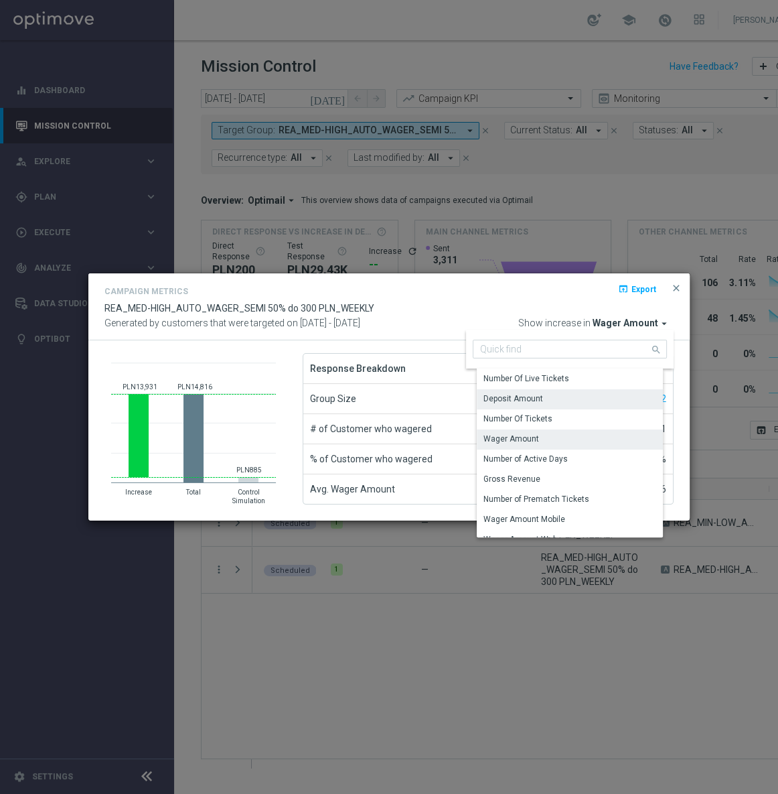
click at [553, 403] on div "Deposit Amount" at bounding box center [575, 398] width 196 height 19
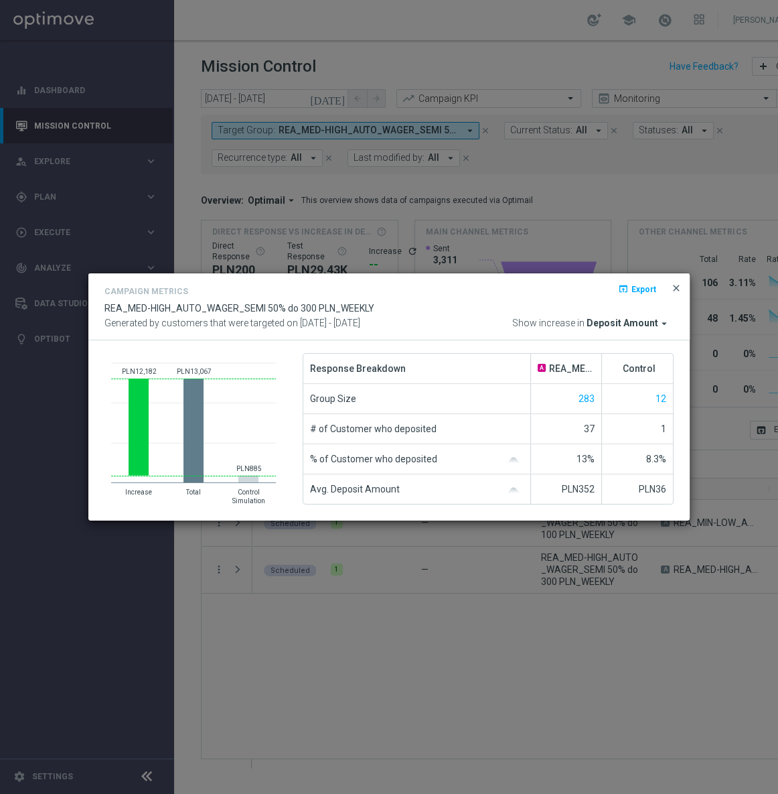
click at [674, 290] on span "close" at bounding box center [676, 288] width 11 height 11
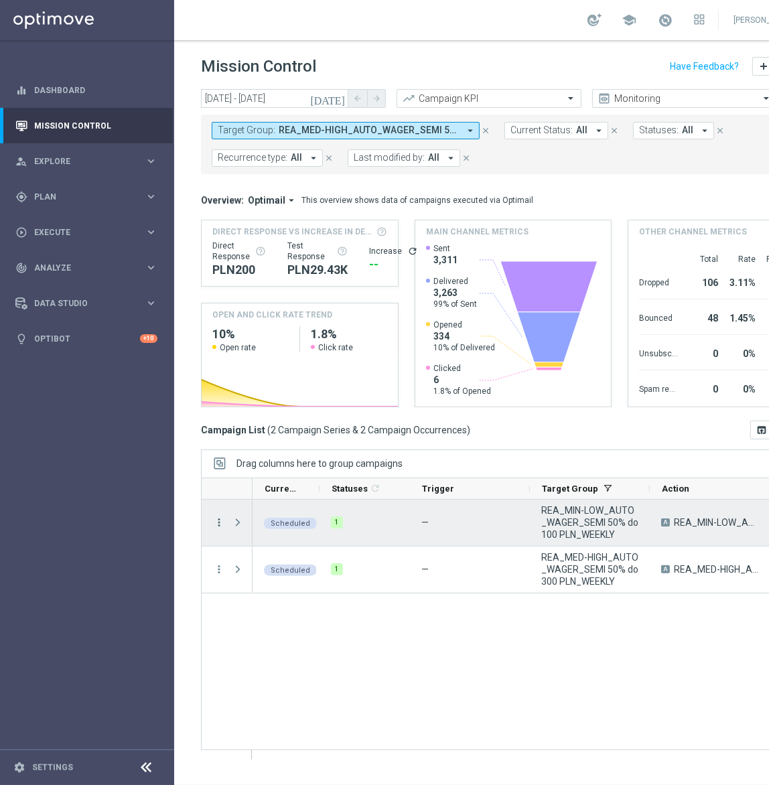
click at [218, 519] on icon "more_vert" at bounding box center [219, 522] width 12 height 12
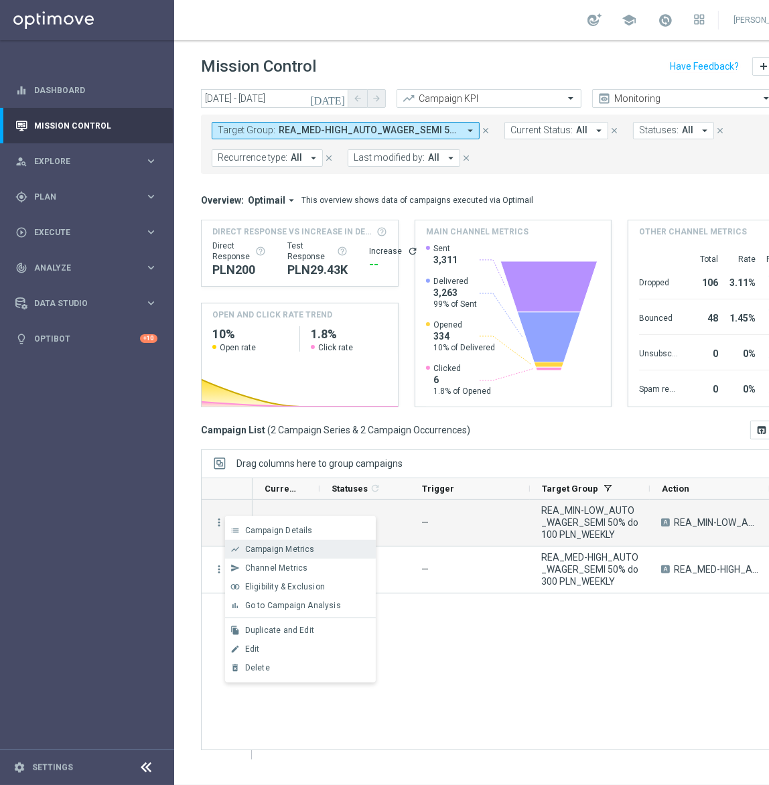
click at [280, 547] on span "Campaign Metrics" at bounding box center [280, 549] width 70 height 9
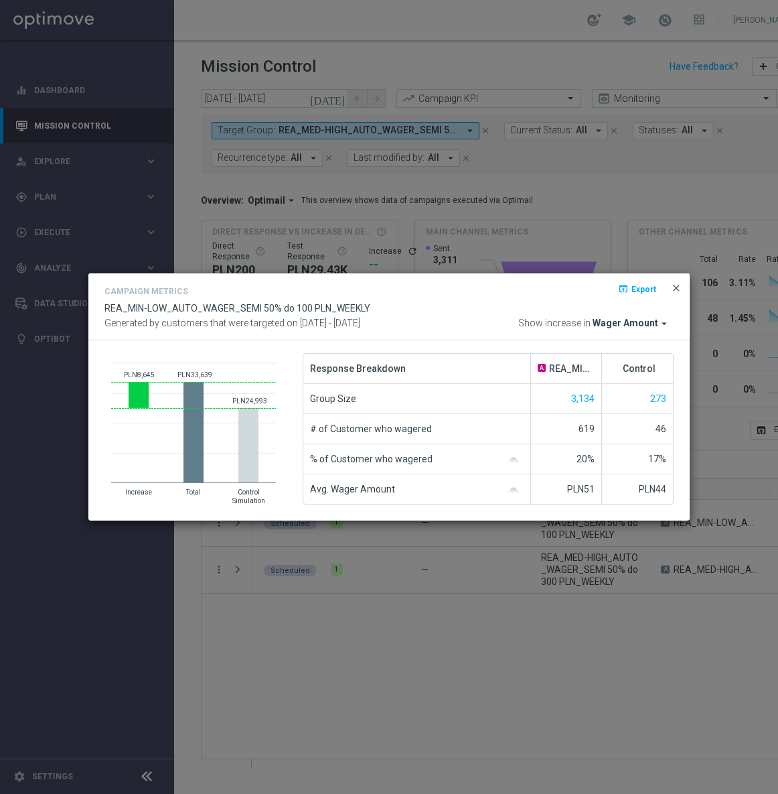
click at [676, 293] on span "close" at bounding box center [676, 288] width 11 height 11
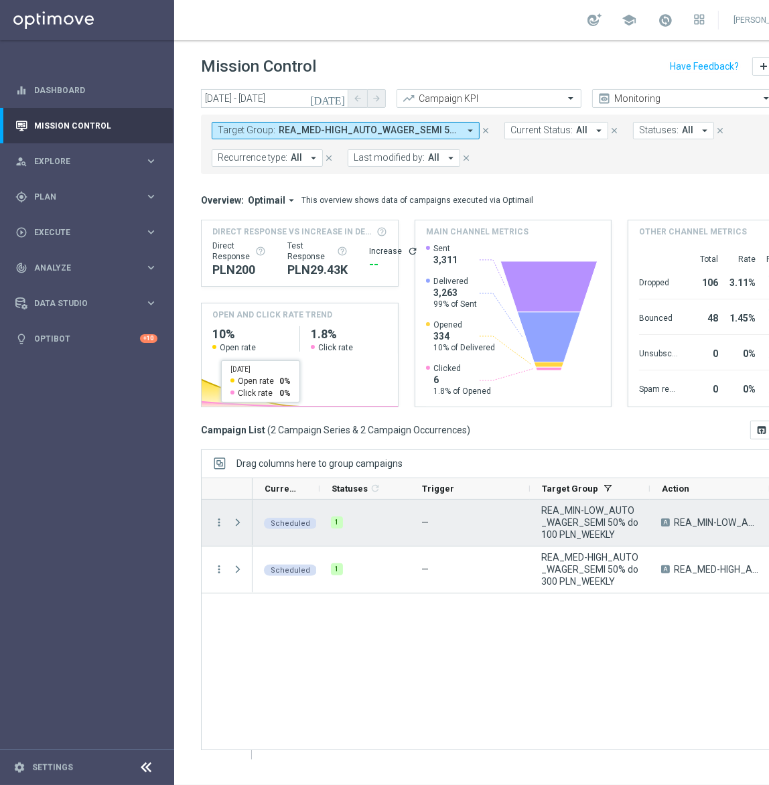
click at [211, 526] on div "more_vert" at bounding box center [214, 523] width 24 height 46
click at [219, 522] on icon "more_vert" at bounding box center [219, 522] width 12 height 12
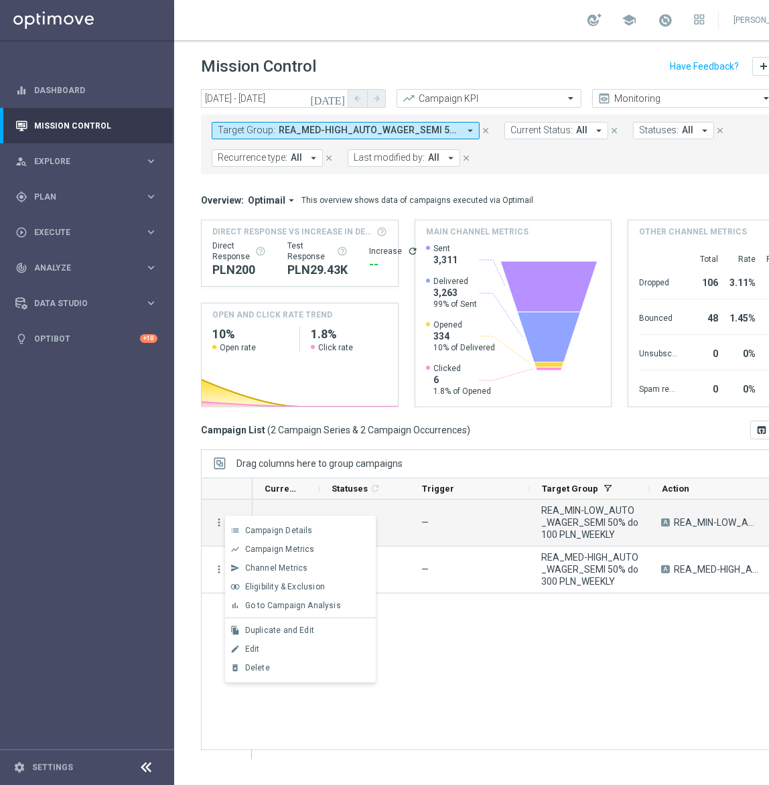
click at [297, 604] on span "Go to Campaign Analysis" at bounding box center [293, 605] width 96 height 9
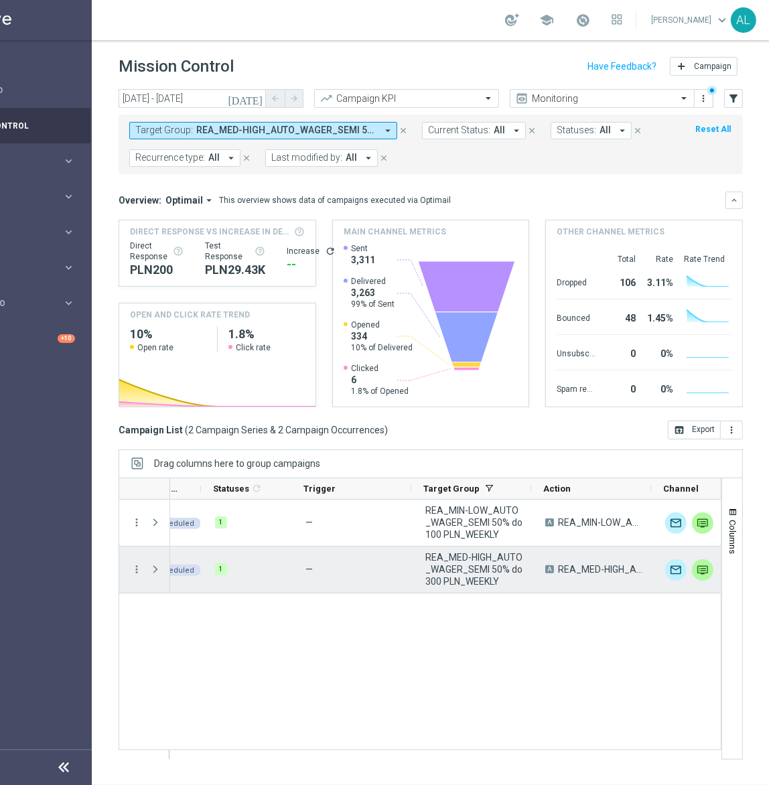
scroll to position [0, 33]
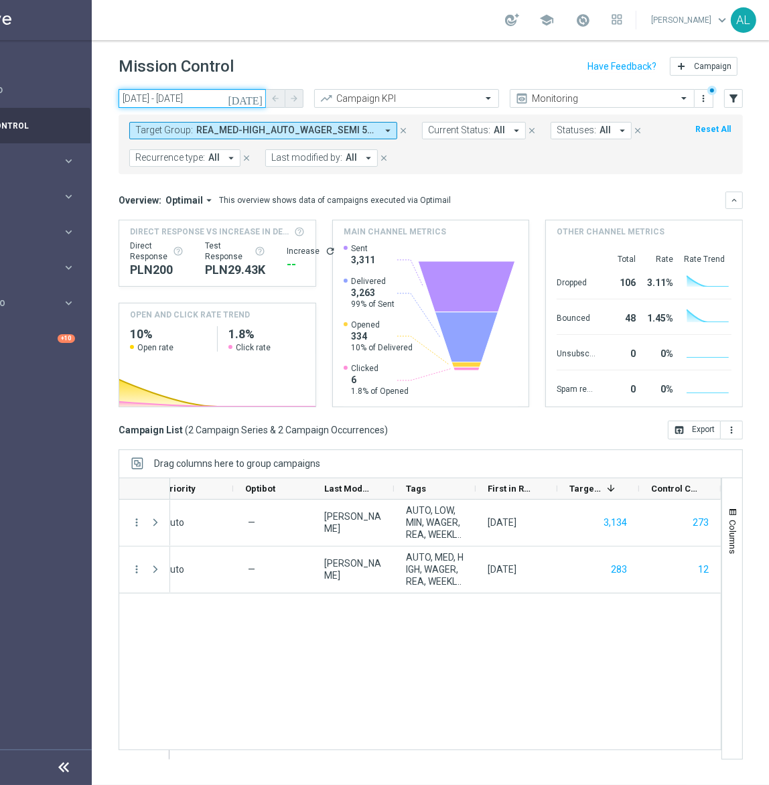
click at [156, 97] on input "15 Aug 2025 - 17 Aug 2025" at bounding box center [192, 98] width 147 height 19
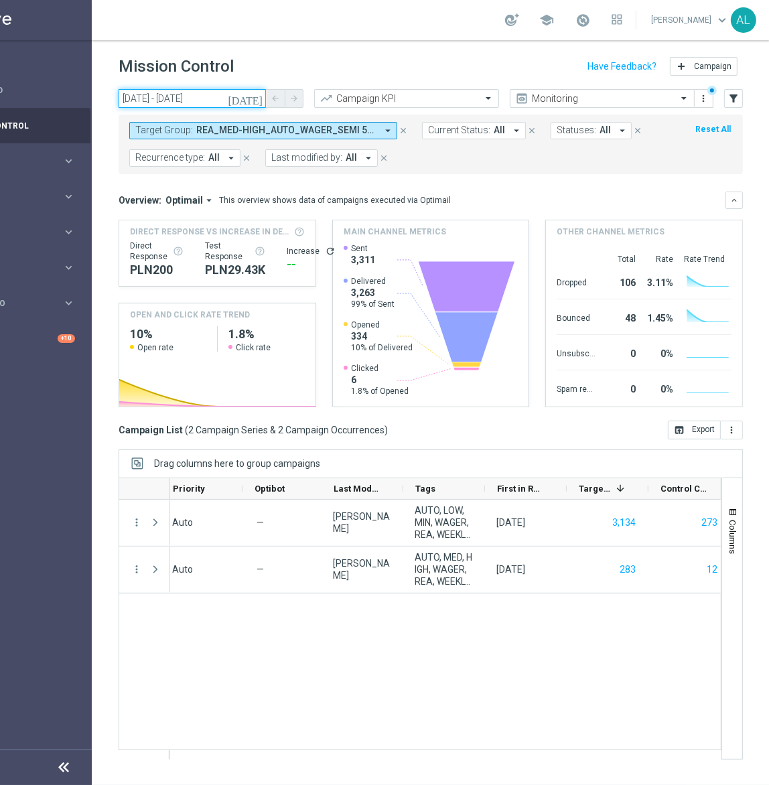
click at [186, 102] on input "15 Aug 2025 - 17 Aug 2025" at bounding box center [192, 98] width 147 height 19
click at [188, 105] on input "15 Aug 2025 - 17 Aug 2025" at bounding box center [192, 98] width 147 height 19
click at [194, 102] on input "15 Aug 2025 - 17 Aug 2025" at bounding box center [192, 98] width 147 height 19
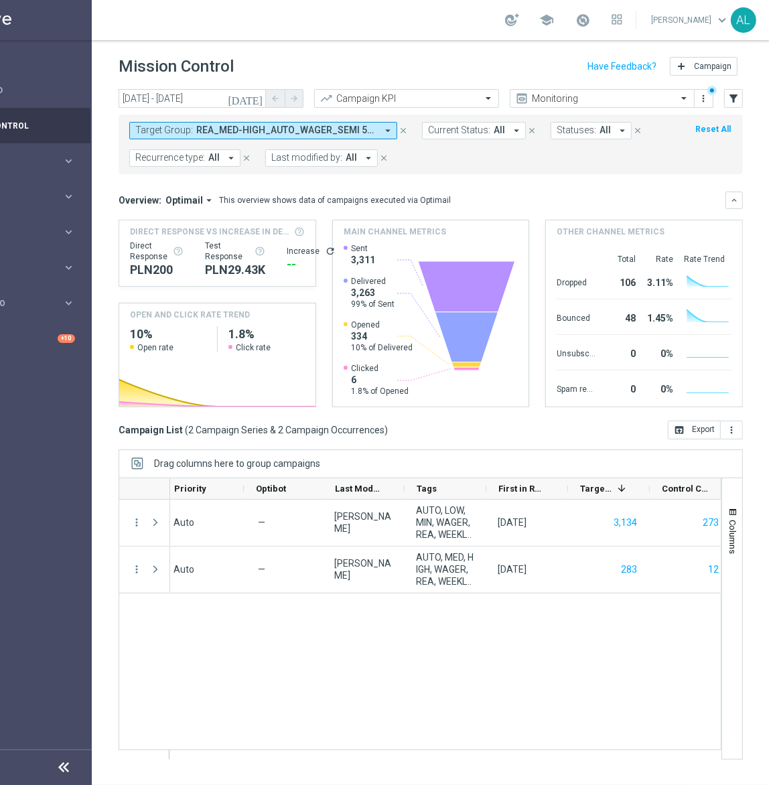
click at [258, 98] on icon "[DATE]" at bounding box center [246, 98] width 36 height 12
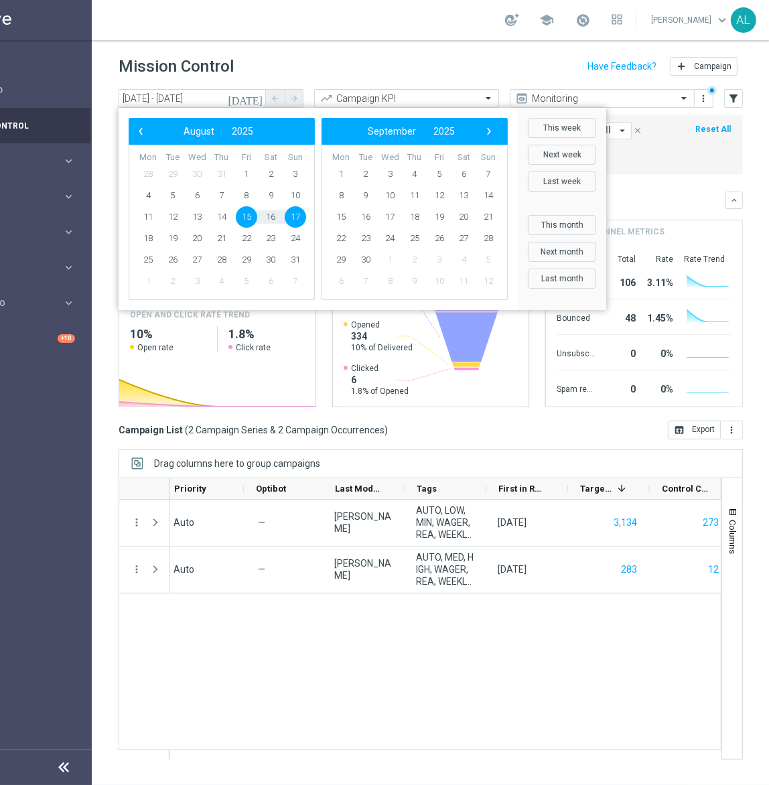
click at [244, 210] on span "15" at bounding box center [246, 216] width 21 height 21
click at [243, 214] on span "15" at bounding box center [246, 216] width 21 height 21
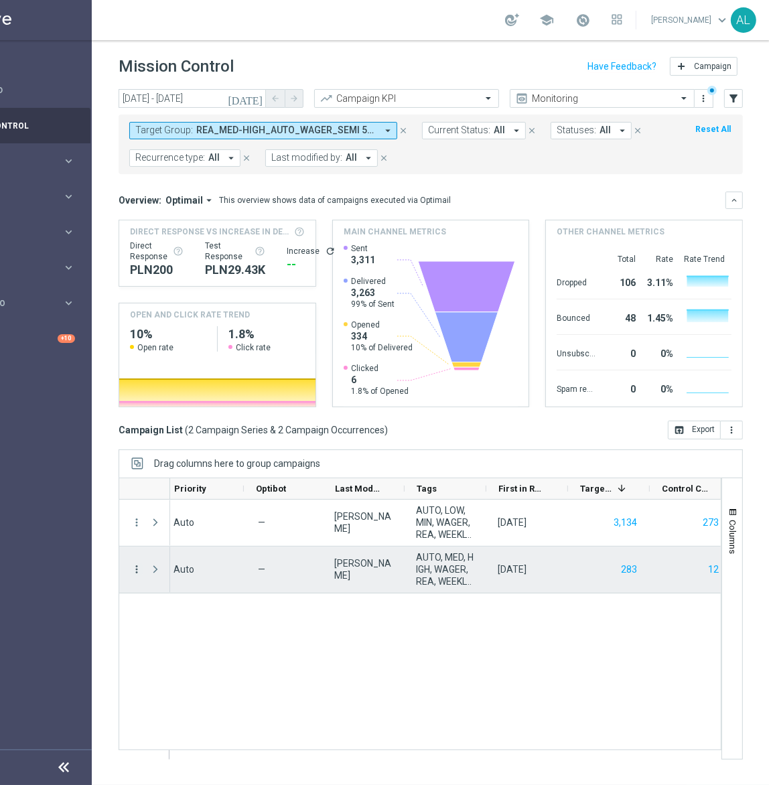
click at [134, 573] on icon "more_vert" at bounding box center [137, 569] width 12 height 12
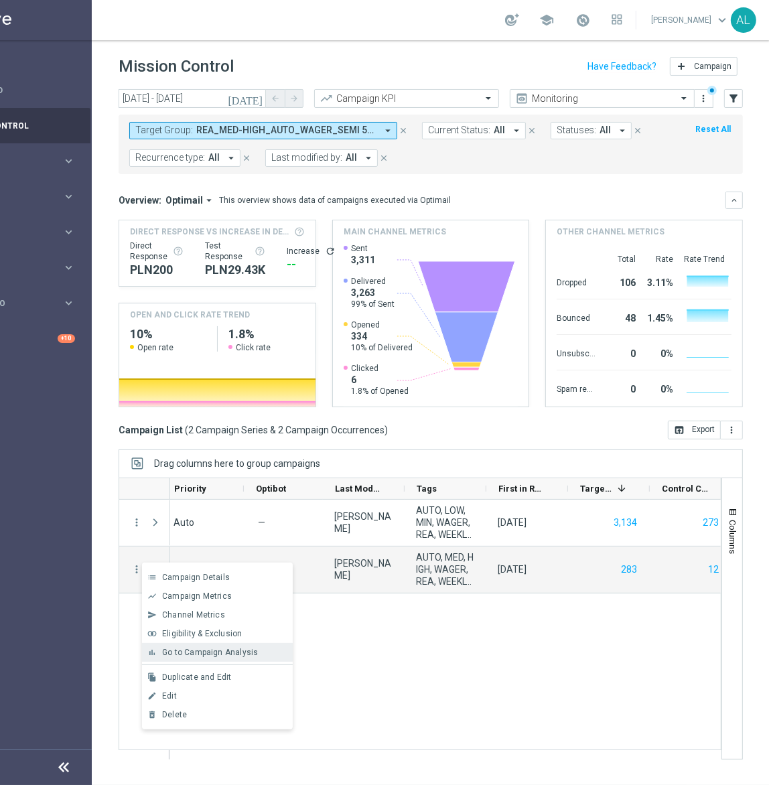
click at [199, 651] on span "Go to Campaign Analysis" at bounding box center [210, 652] width 96 height 9
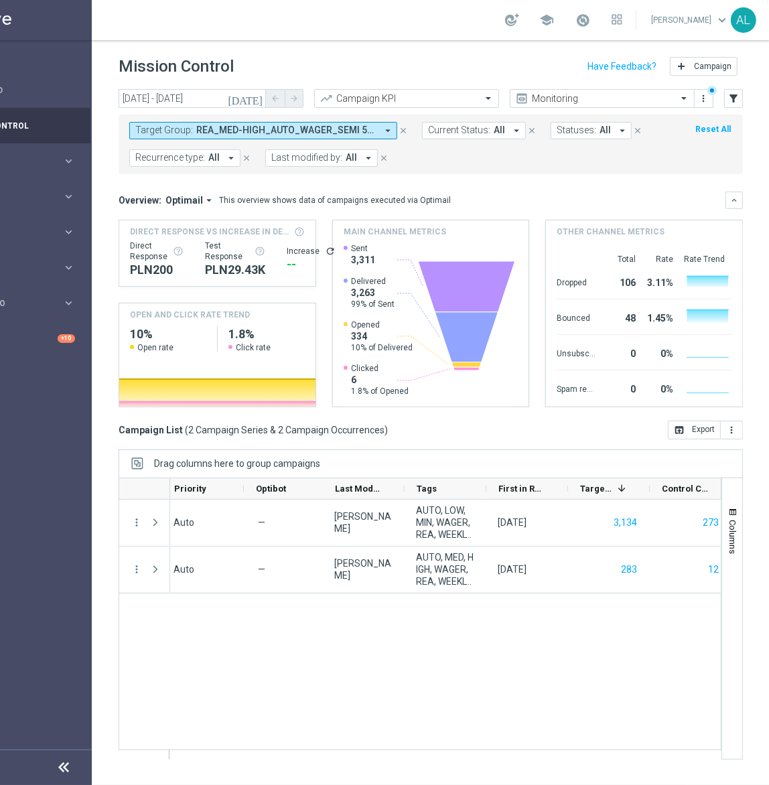
click at [193, 130] on button "Target Group: REA_MED-HIGH_AUTO_WAGER_SEMI 50% do 300 PLN_WEEKLY, REA_MIN-LOW_A…" at bounding box center [263, 130] width 268 height 17
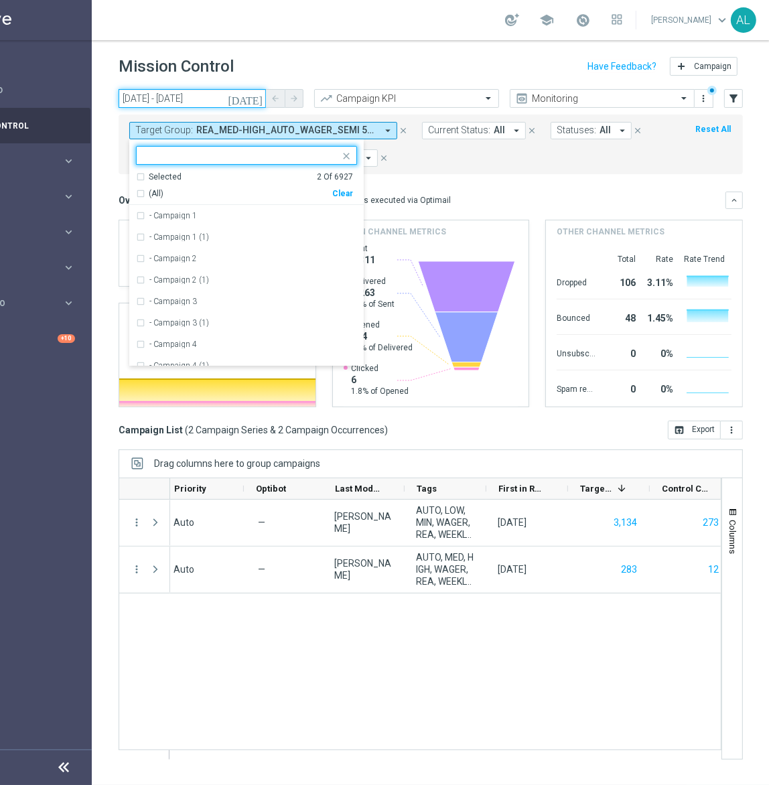
click at [190, 94] on input "15 Aug 2025 - 15 Aug 2025" at bounding box center [192, 98] width 147 height 19
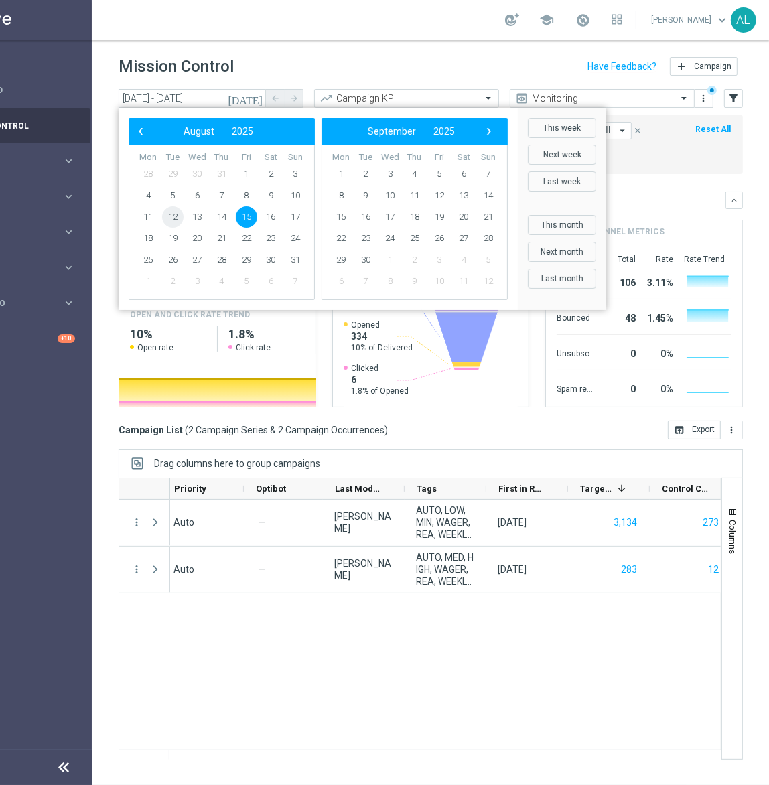
click at [177, 216] on span "12" at bounding box center [172, 216] width 21 height 21
type input "12 Aug 2025 - 12 Aug 2025"
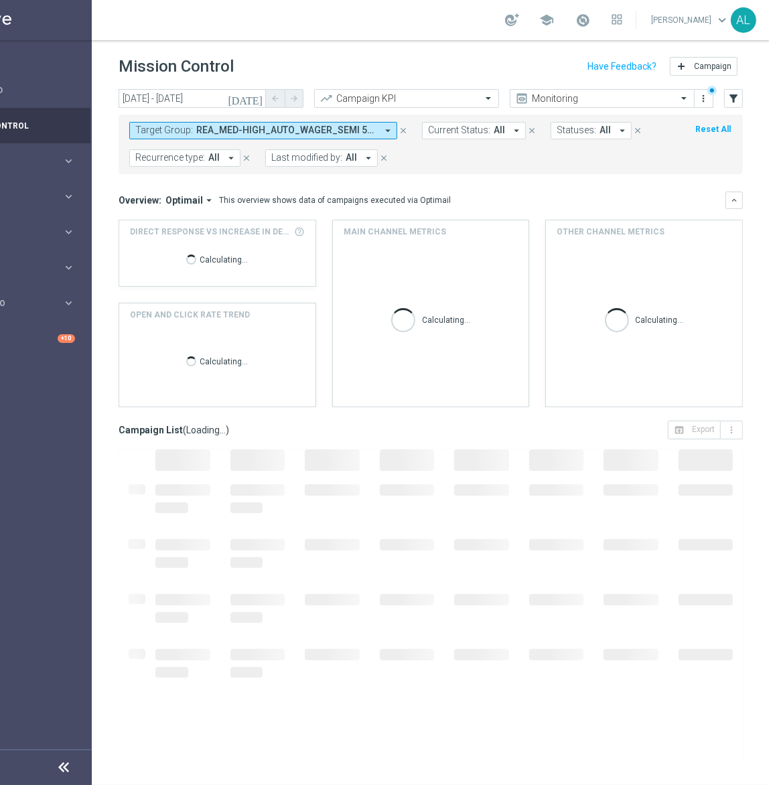
click at [201, 125] on span "REA_MED-HIGH_AUTO_WAGER_SEMI 50% do 300 PLN_WEEKLY, REA_MIN-LOW_AUTO_WAGER_SEMI…" at bounding box center [286, 130] width 180 height 11
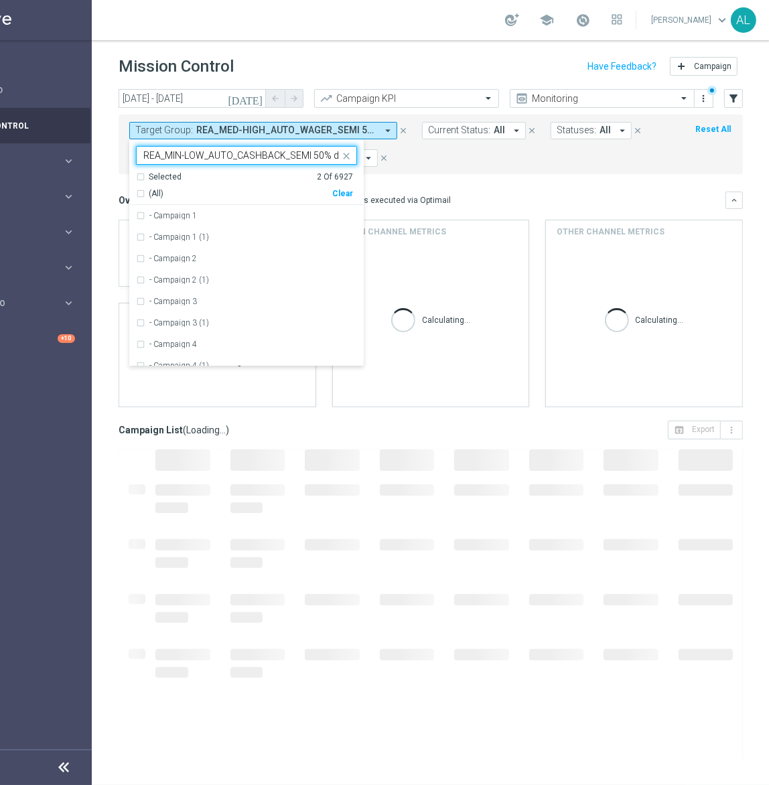
scroll to position [0, 77]
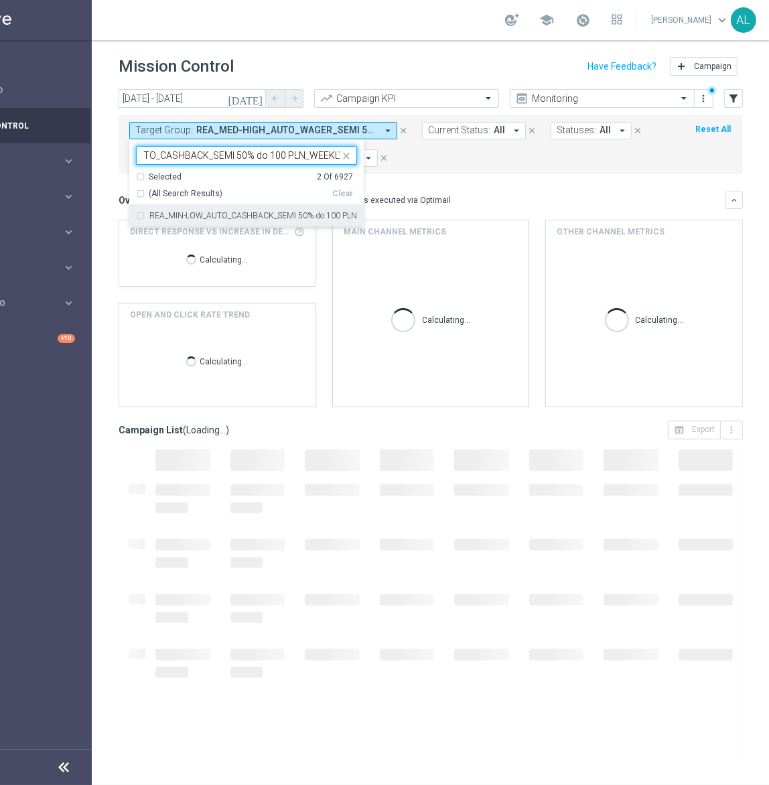
click at [246, 209] on div "REA_MIN-LOW_AUTO_CASHBACK_SEMI 50% do 100 PLN_WEEKLY" at bounding box center [246, 215] width 221 height 21
type input "REA_MIN-LOW_AUTO_CASHBACK_SEMI 50% do 100 PLN_WEEKLY"
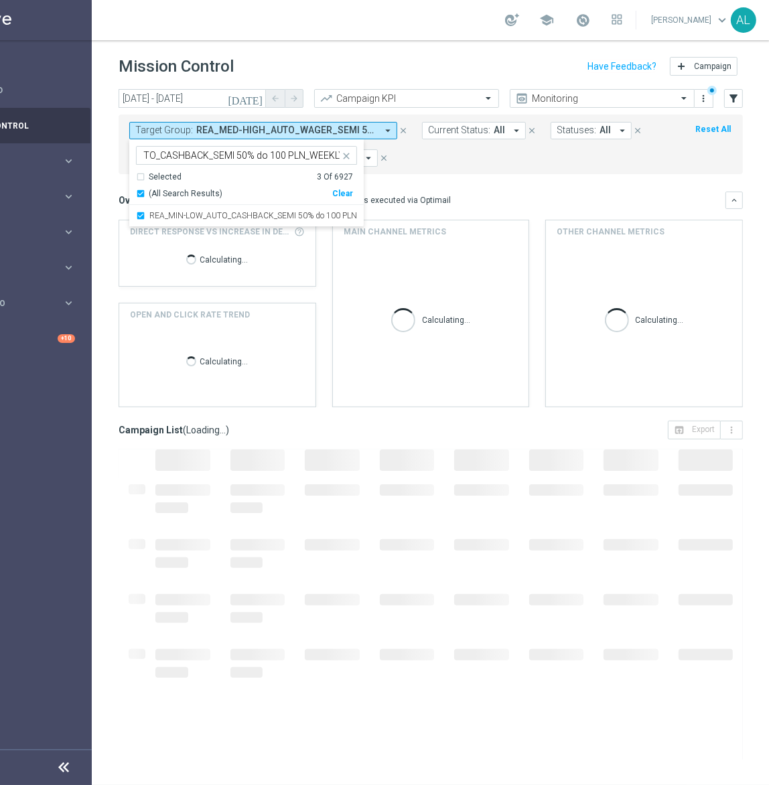
scroll to position [0, 0]
click at [447, 186] on mini-dashboard "Overview: Optimail arrow_drop_down This overview shows data of campaigns execut…" at bounding box center [431, 297] width 624 height 246
click at [196, 131] on span "REA_MED-HIGH_AUTO_WAGER_SEMI 50% do 300 PLN_WEEKLY, REA_MIN-LOW_AUTO_CASHBACK_S…" at bounding box center [286, 130] width 180 height 11
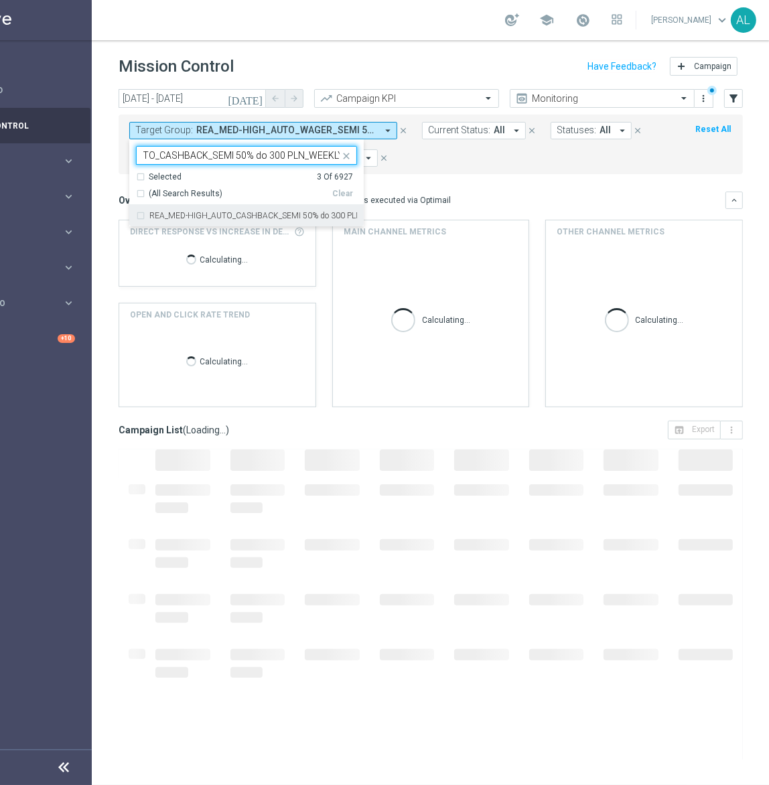
click at [221, 213] on label "REA_MED-HIGH_AUTO_CASHBACK_SEMI 50% do 300 PLN_WEEKLY" at bounding box center [253, 216] width 208 height 8
type input "REA_MED-HIGH_AUTO_CASHBACK_SEMI 50% do 300 PLN_WEEKLY"
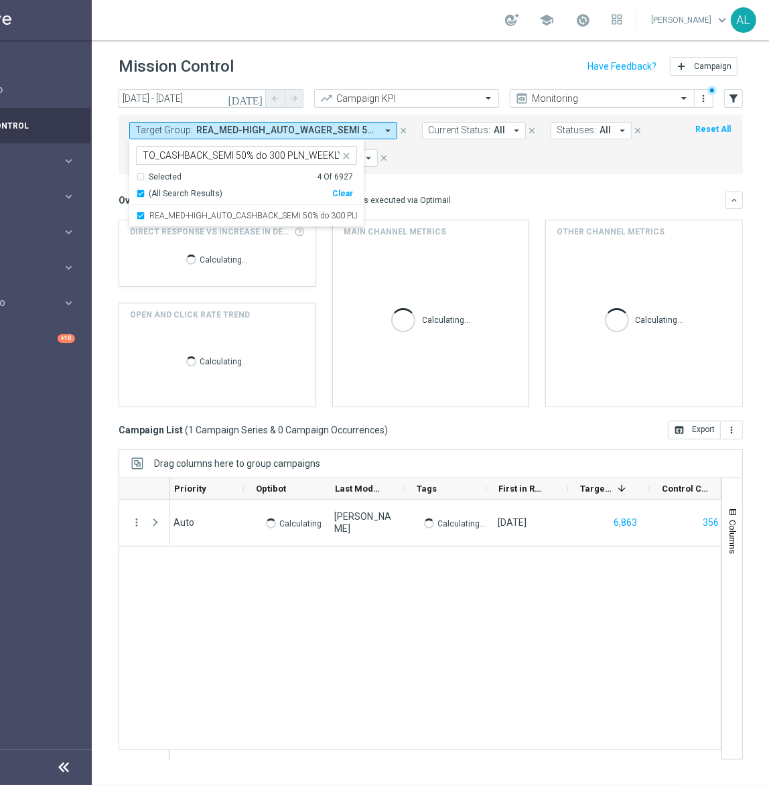
scroll to position [0, 0]
click at [464, 186] on mini-dashboard "Overview: Optimail arrow_drop_down This overview shows data of campaigns execut…" at bounding box center [431, 297] width 624 height 246
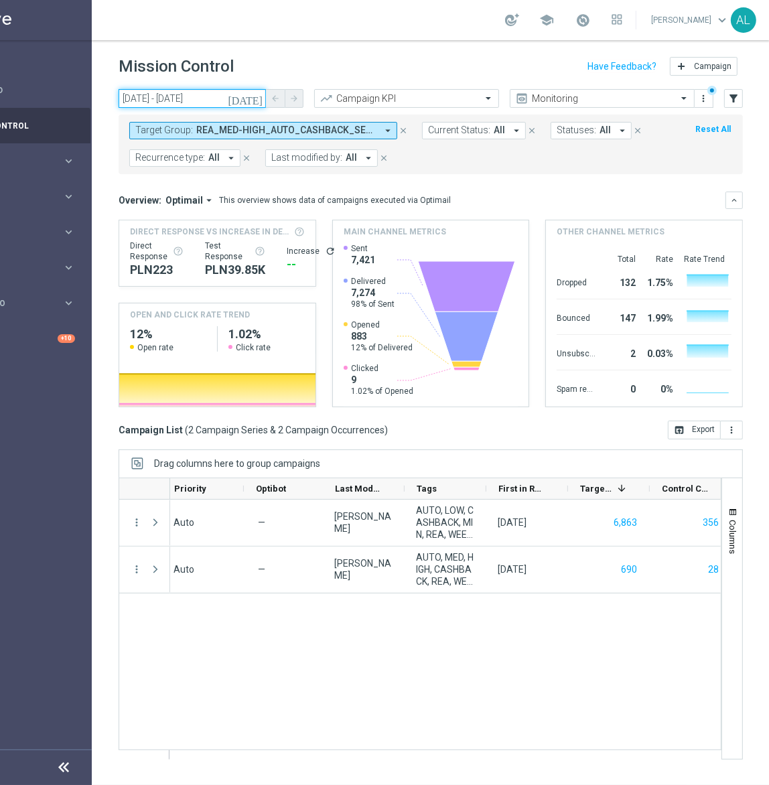
click at [154, 97] on input "12 Aug 2025 - 12 Aug 2025" at bounding box center [192, 98] width 147 height 19
click at [172, 102] on input "12 Aug 2025 - 12 Aug 2025" at bounding box center [192, 98] width 147 height 19
click at [173, 102] on input "12 Aug 2025 - 12 Aug 2025" at bounding box center [192, 98] width 147 height 19
click at [252, 94] on icon "[DATE]" at bounding box center [246, 98] width 36 height 12
click at [253, 96] on icon "[DATE]" at bounding box center [246, 98] width 36 height 12
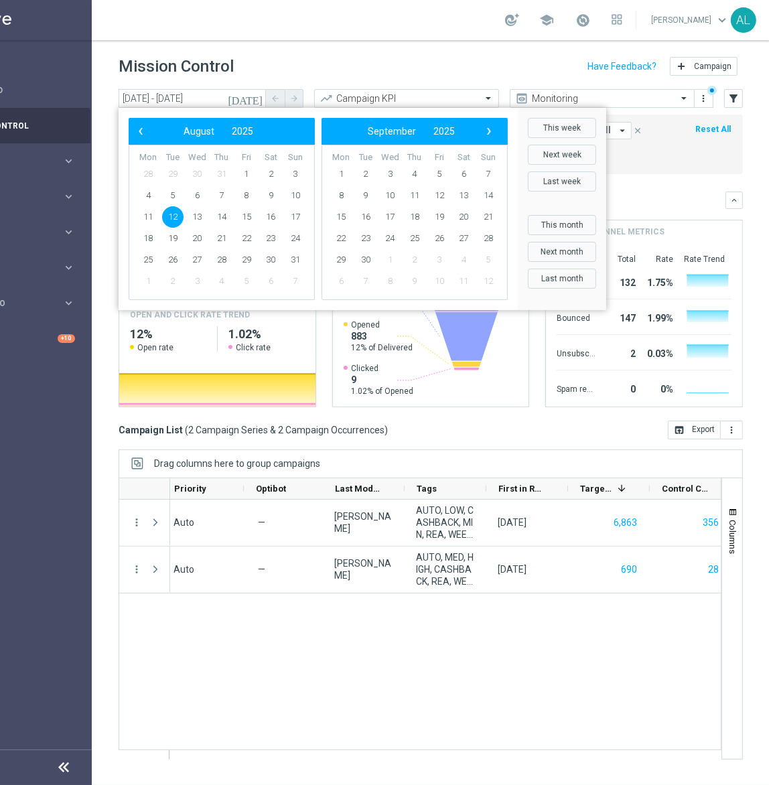
click at [174, 216] on span "12" at bounding box center [172, 216] width 21 height 21
click at [224, 216] on span "14" at bounding box center [221, 216] width 21 height 21
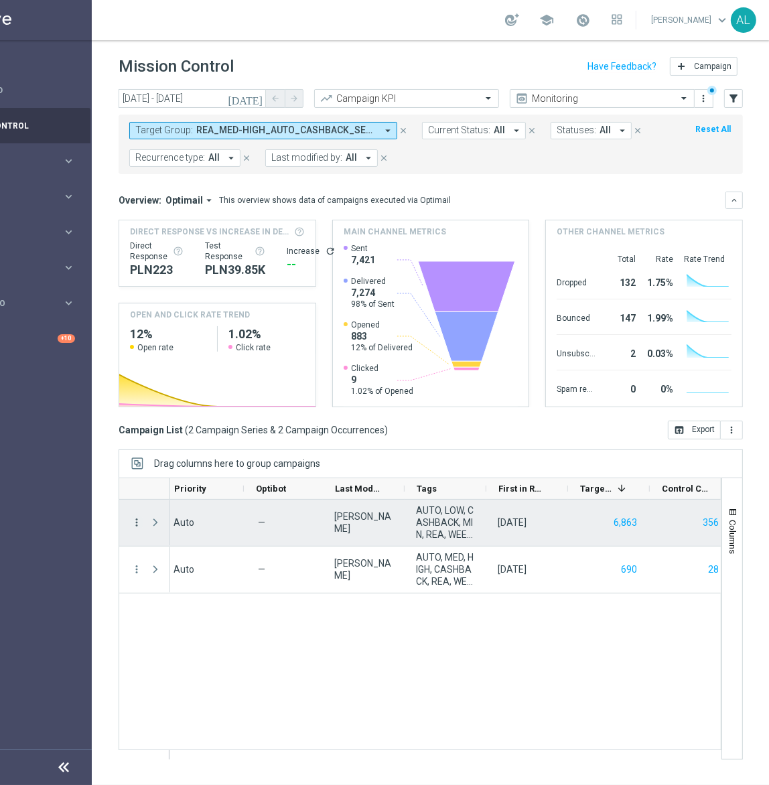
click at [137, 521] on icon "more_vert" at bounding box center [137, 522] width 12 height 12
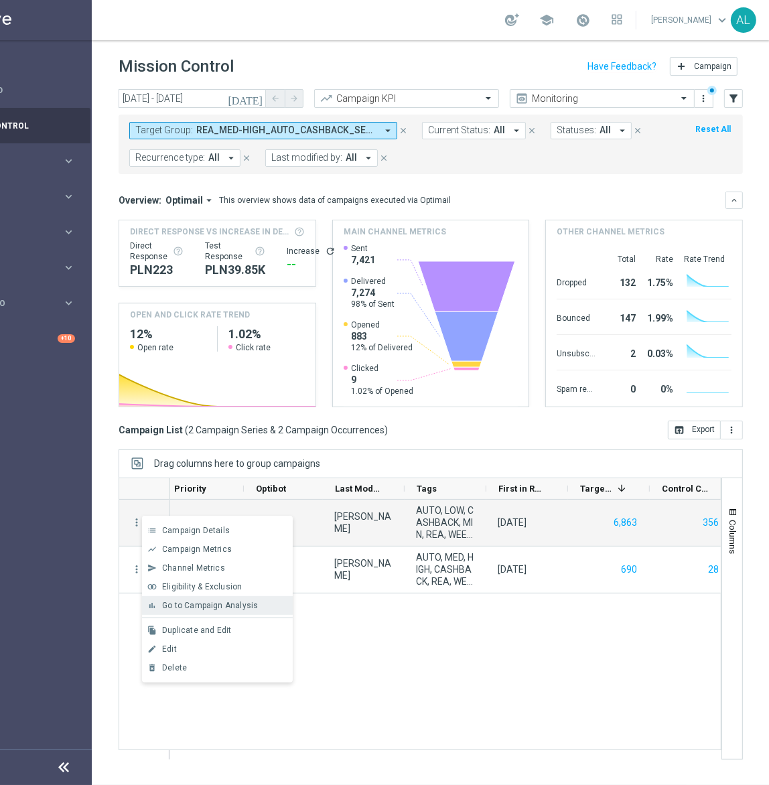
click at [205, 609] on div "Go to Campaign Analysis" at bounding box center [224, 605] width 125 height 9
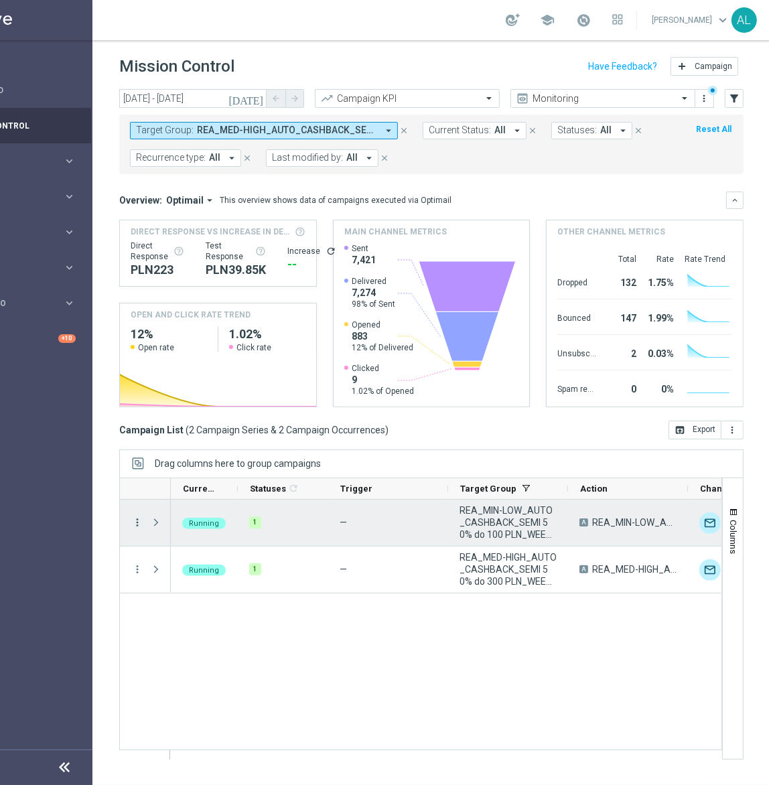
click at [132, 516] on icon "more_vert" at bounding box center [137, 522] width 12 height 12
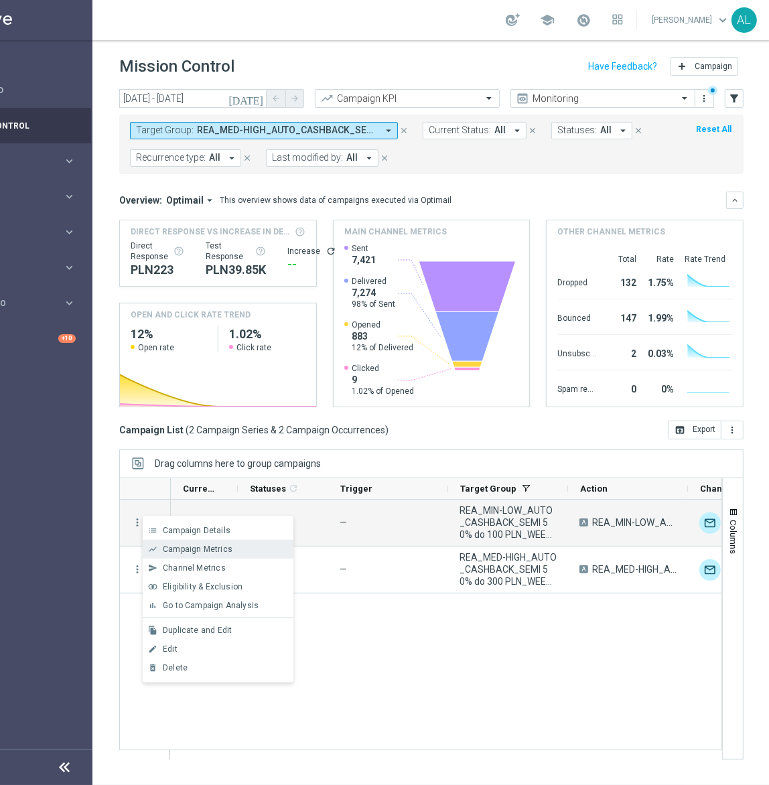
click at [199, 549] on span "Campaign Metrics" at bounding box center [198, 549] width 70 height 9
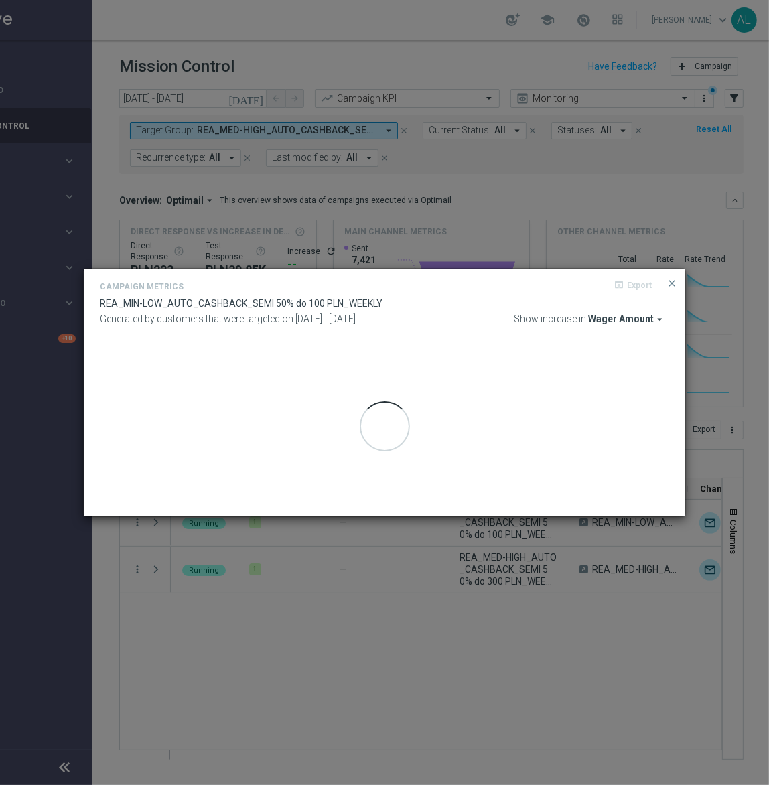
scroll to position [0, 74]
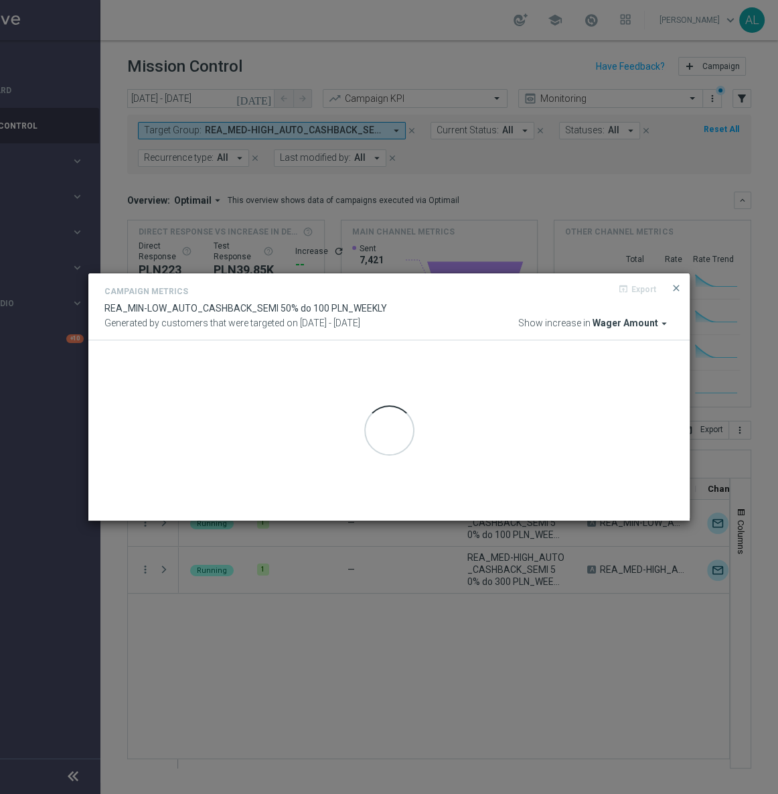
click at [645, 321] on span "Wager Amount" at bounding box center [626, 323] width 66 height 12
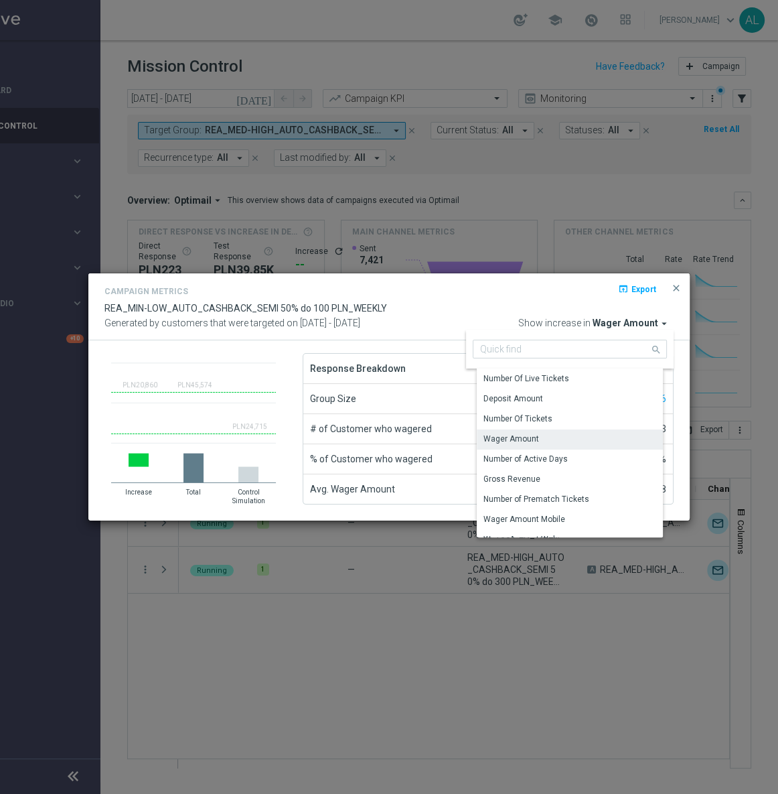
click at [540, 287] on div "Campaign Metrics open_in_browser Export" at bounding box center [388, 292] width 569 height 19
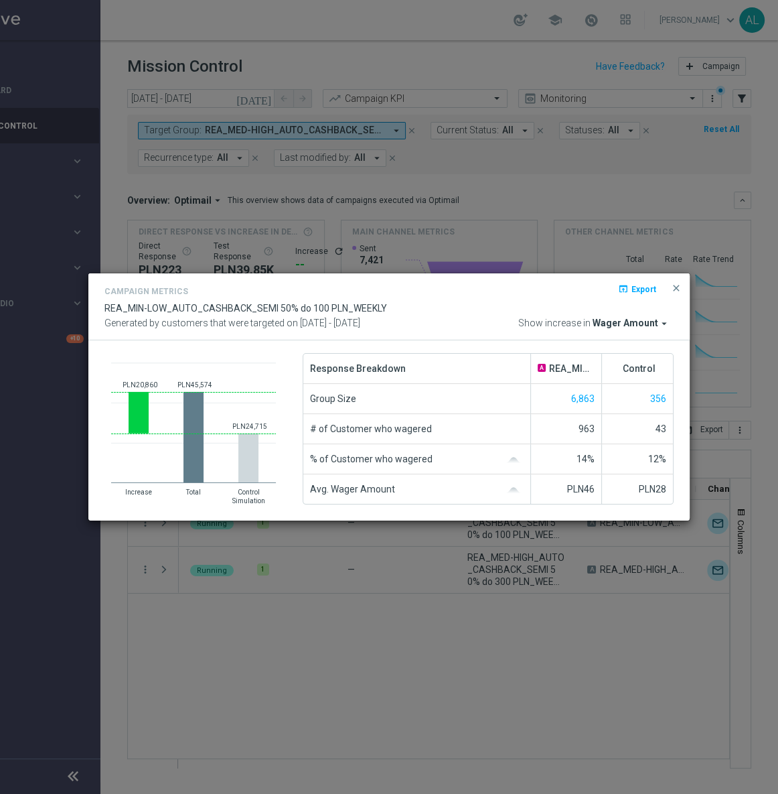
click at [650, 329] on span "Wager Amount" at bounding box center [626, 323] width 66 height 12
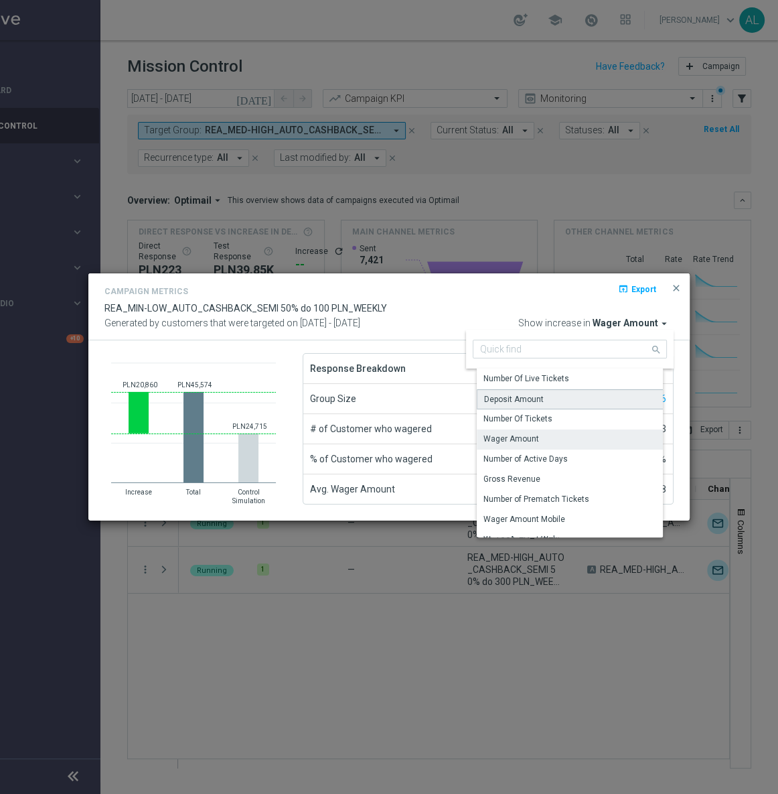
click at [568, 399] on div "Deposit Amount" at bounding box center [575, 399] width 196 height 20
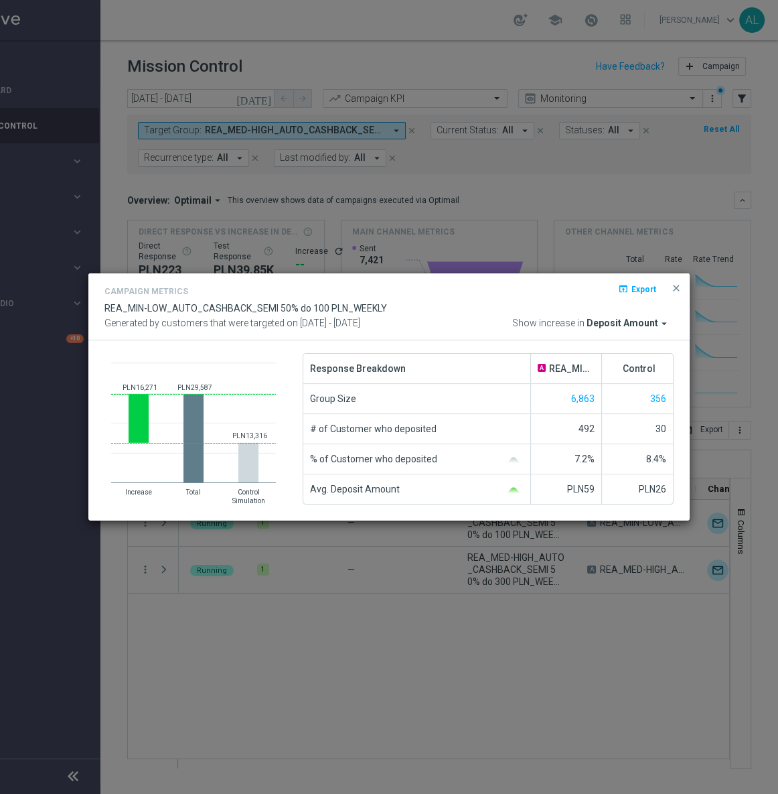
click at [672, 285] on span "close" at bounding box center [676, 288] width 11 height 11
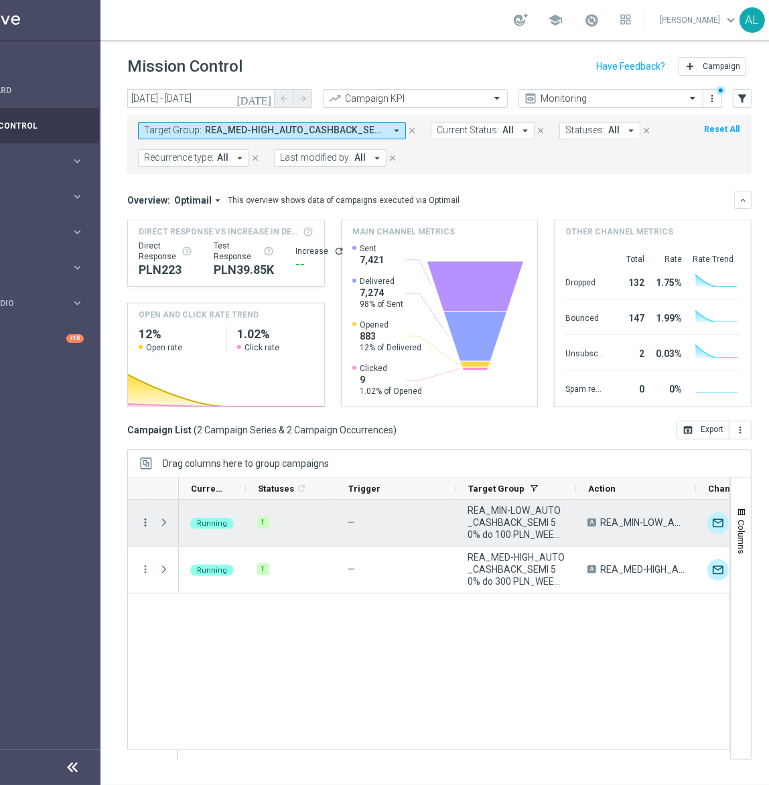
click at [149, 522] on icon "more_vert" at bounding box center [145, 522] width 12 height 12
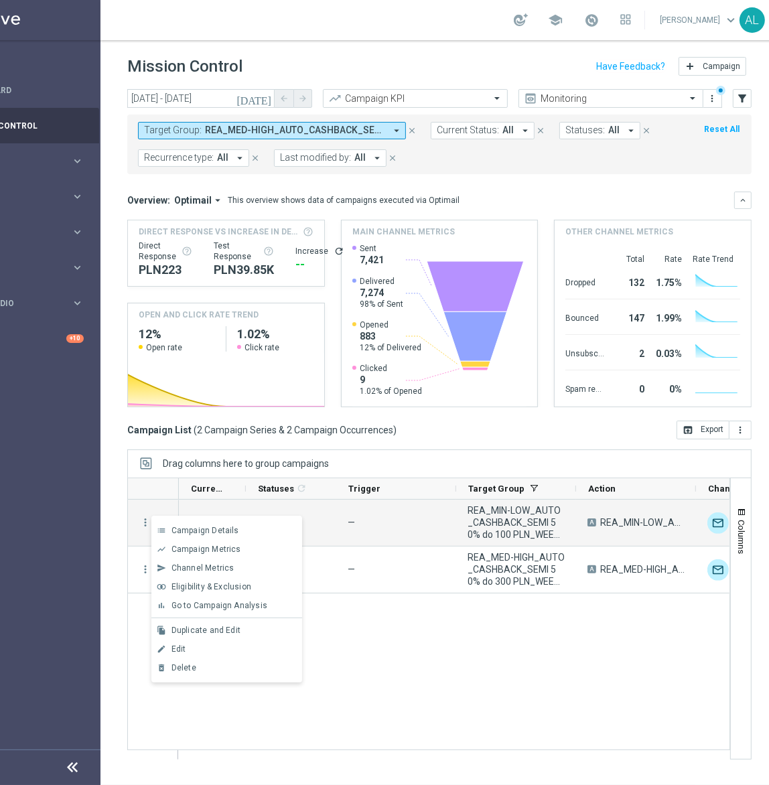
click at [532, 649] on div "unfold_more REA_MIN-LOW_AUTO_CASHBACK_SEMI 50% do 100 PLN_190825 Auto A REA_MIN…" at bounding box center [454, 629] width 551 height 259
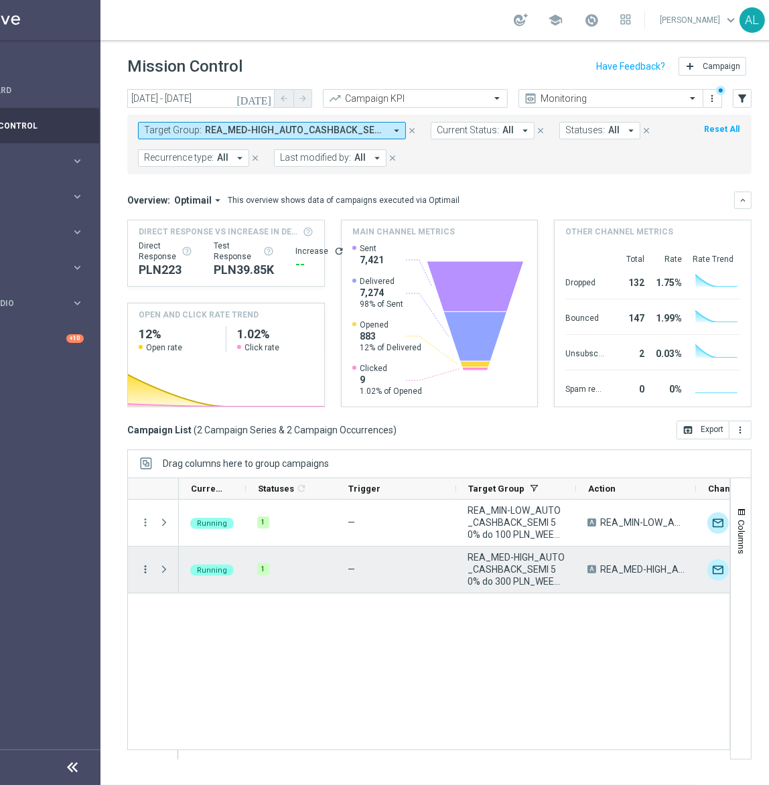
click at [143, 563] on icon "more_vert" at bounding box center [145, 569] width 12 height 12
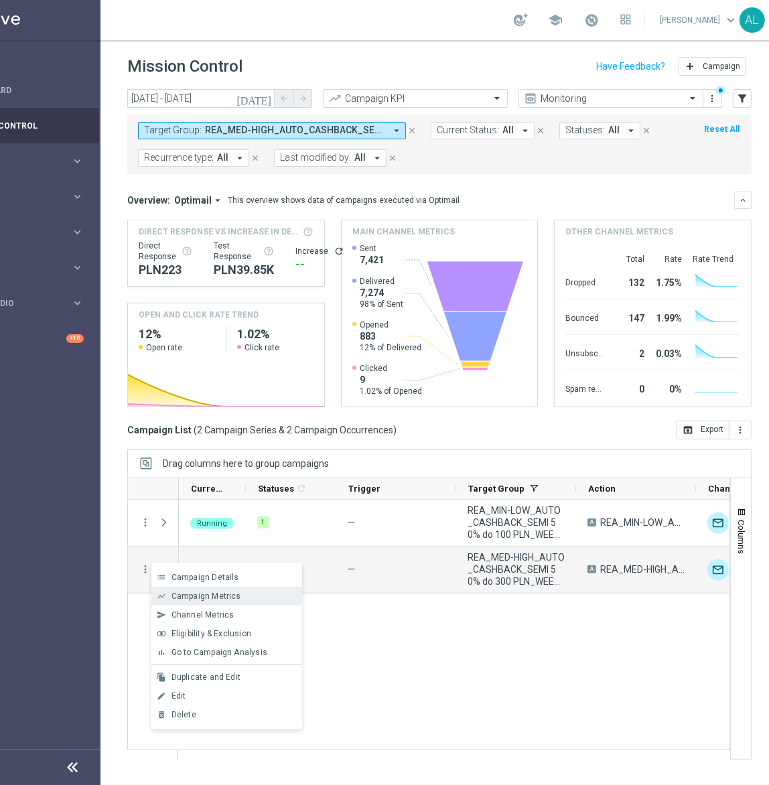
click at [238, 593] on div "Campaign Metrics" at bounding box center [233, 595] width 125 height 9
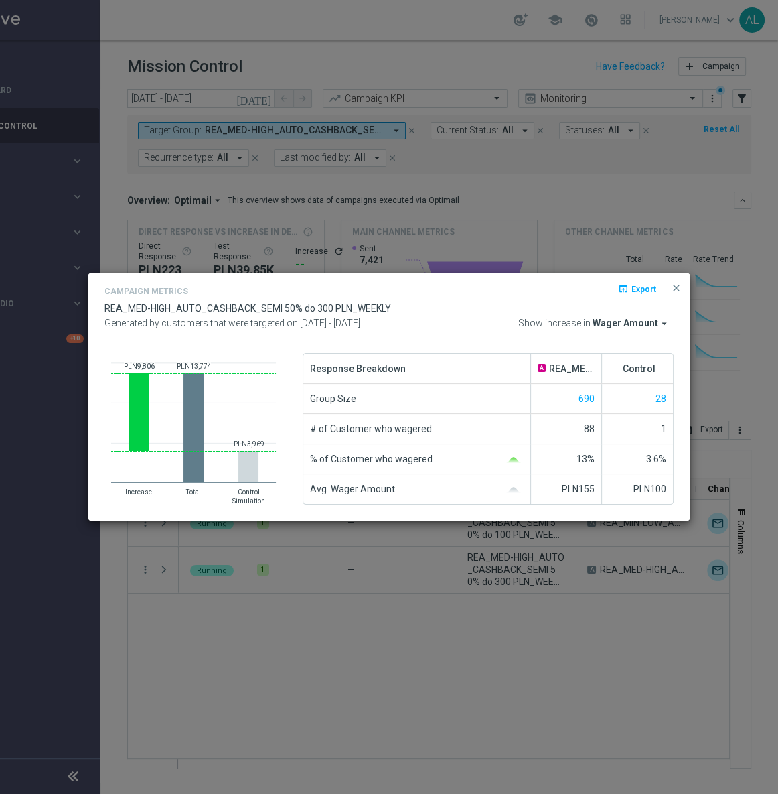
click at [631, 322] on span "Wager Amount" at bounding box center [626, 323] width 66 height 12
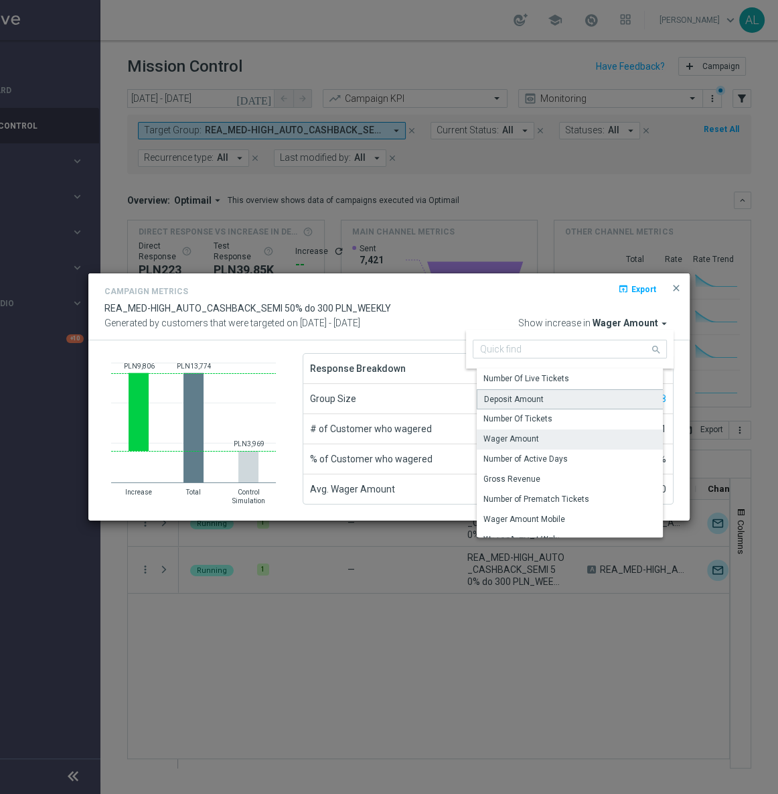
click at [549, 395] on div "Deposit Amount" at bounding box center [575, 399] width 196 height 20
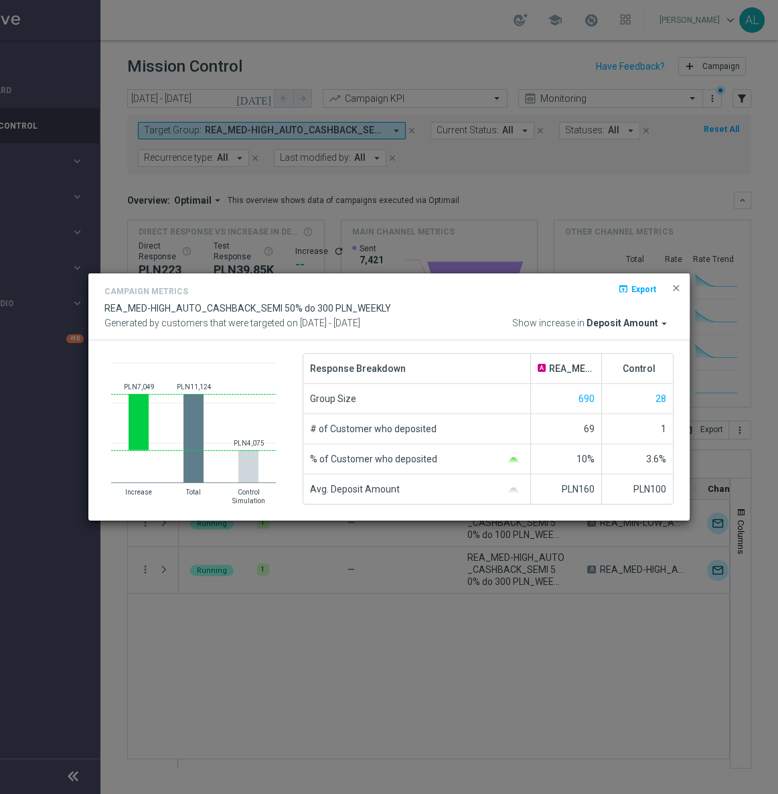
click at [676, 288] on span "close" at bounding box center [676, 288] width 11 height 11
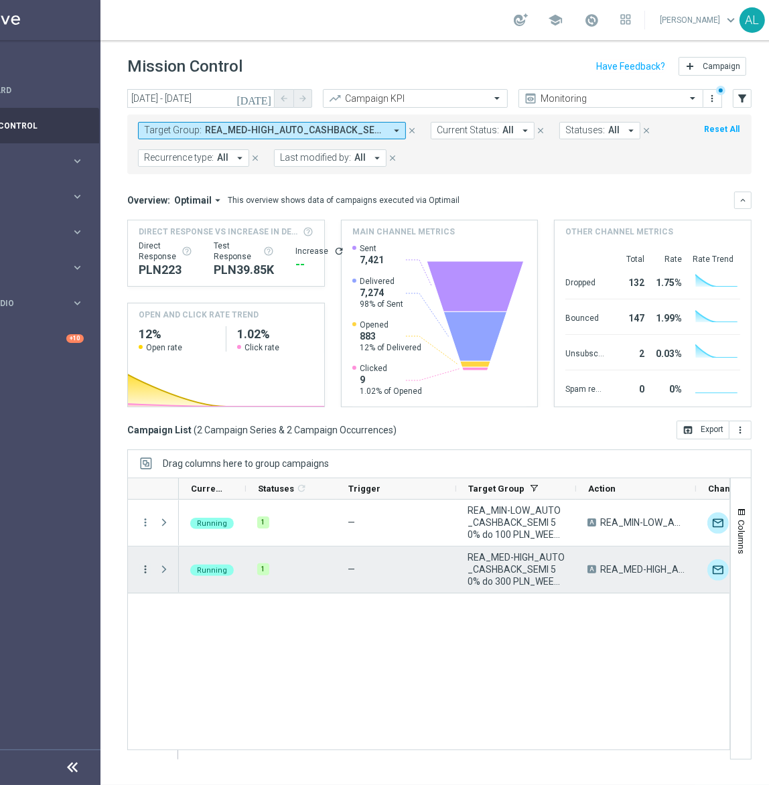
click at [149, 570] on icon "more_vert" at bounding box center [145, 569] width 12 height 12
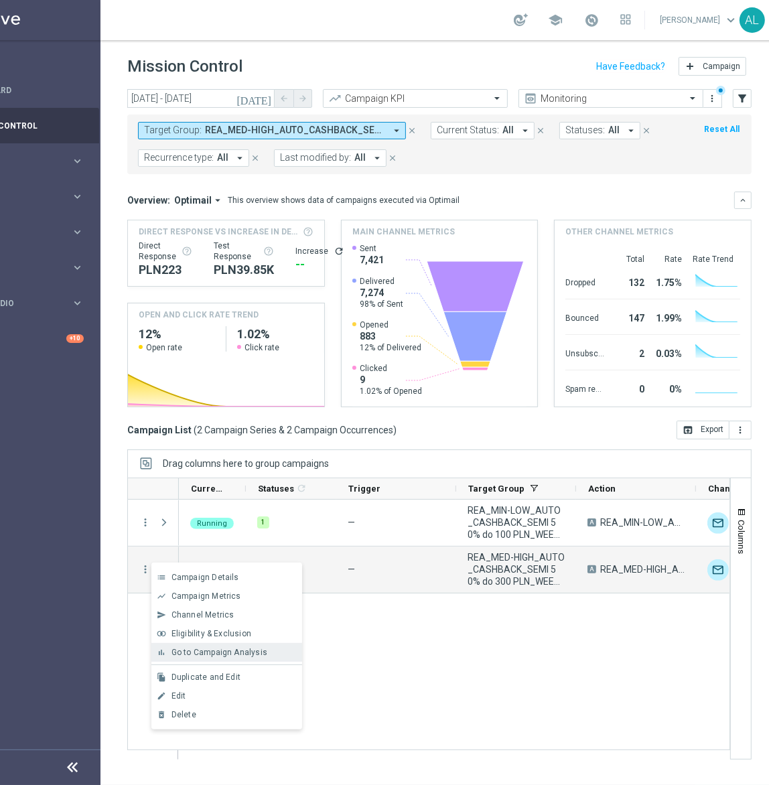
click at [249, 650] on span "Go to Campaign Analysis" at bounding box center [219, 652] width 96 height 9
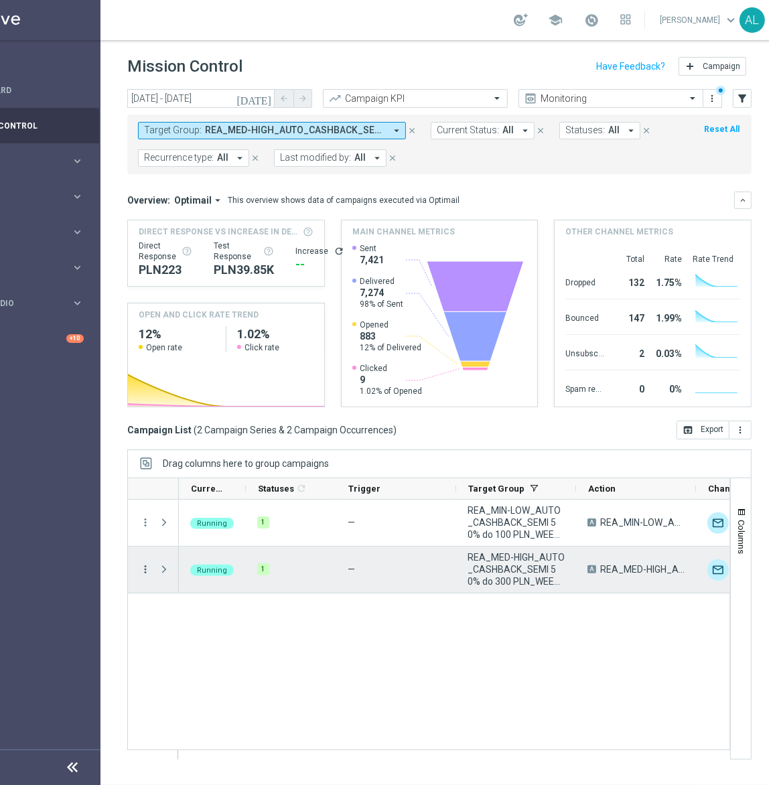
click at [145, 571] on icon "more_vert" at bounding box center [145, 569] width 12 height 12
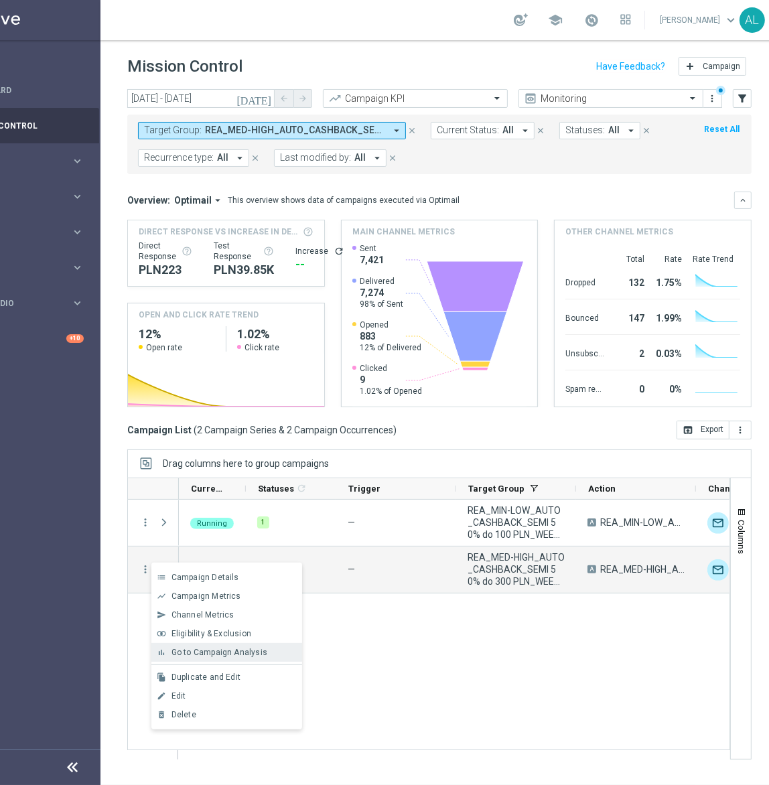
click at [228, 655] on span "Go to Campaign Analysis" at bounding box center [219, 652] width 96 height 9
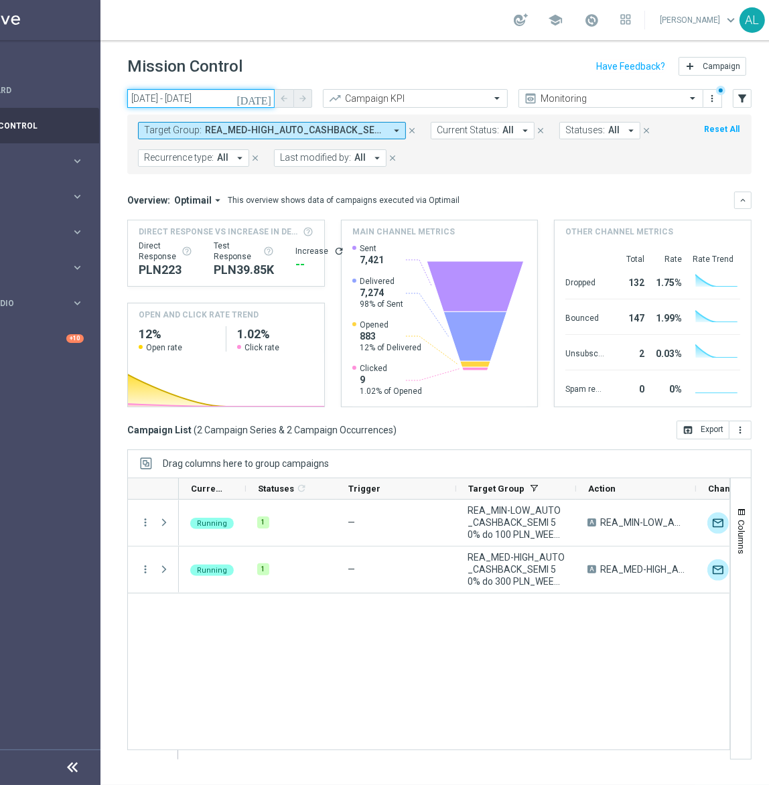
click at [180, 101] on input "[DATE] - [DATE]" at bounding box center [200, 98] width 147 height 19
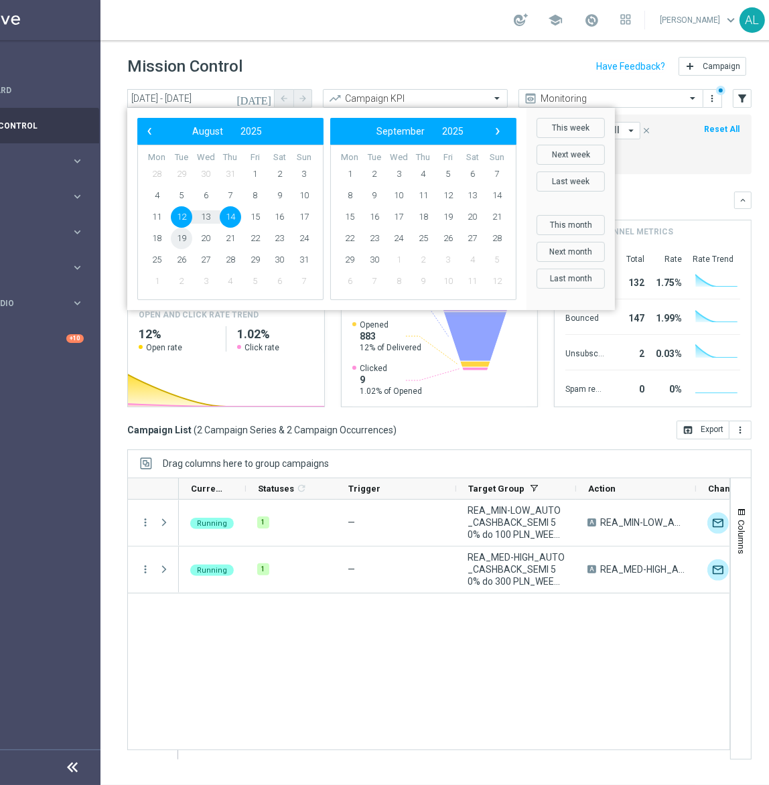
click at [184, 238] on span "19" at bounding box center [181, 238] width 21 height 21
click at [180, 238] on span "19" at bounding box center [181, 238] width 21 height 21
type input "[DATE] - [DATE]"
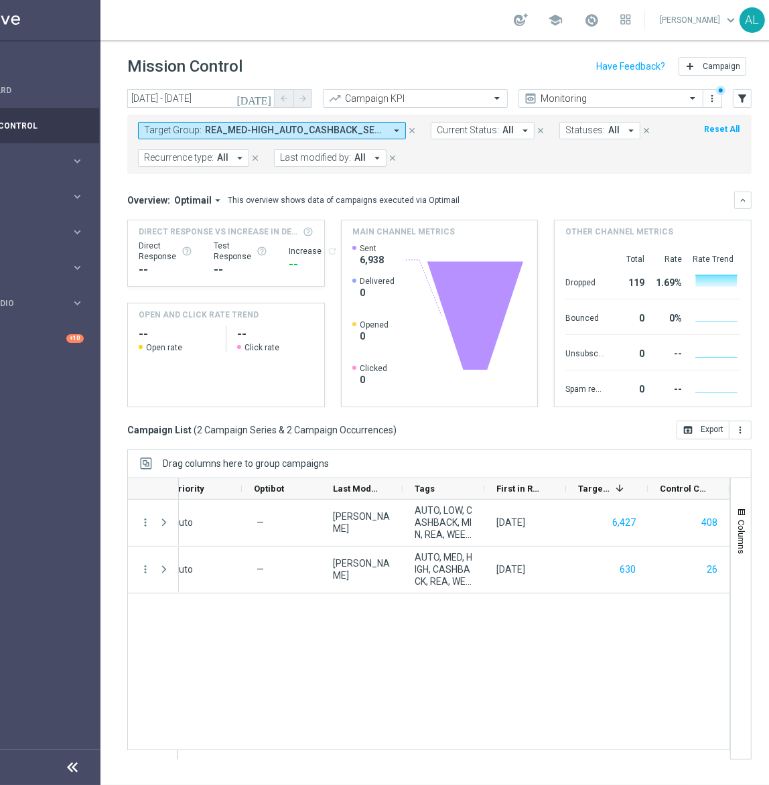
scroll to position [0, 74]
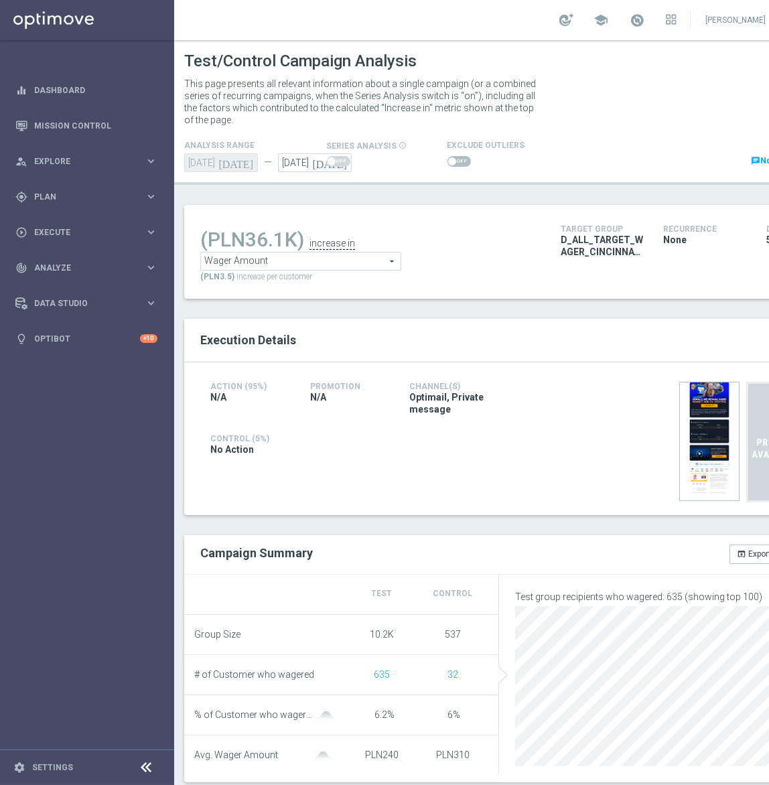
click at [451, 163] on span at bounding box center [458, 161] width 23 height 11
click at [451, 163] on input "checkbox" at bounding box center [458, 161] width 23 height 11
click at [326, 264] on span "Wager Amount" at bounding box center [301, 261] width 200 height 17
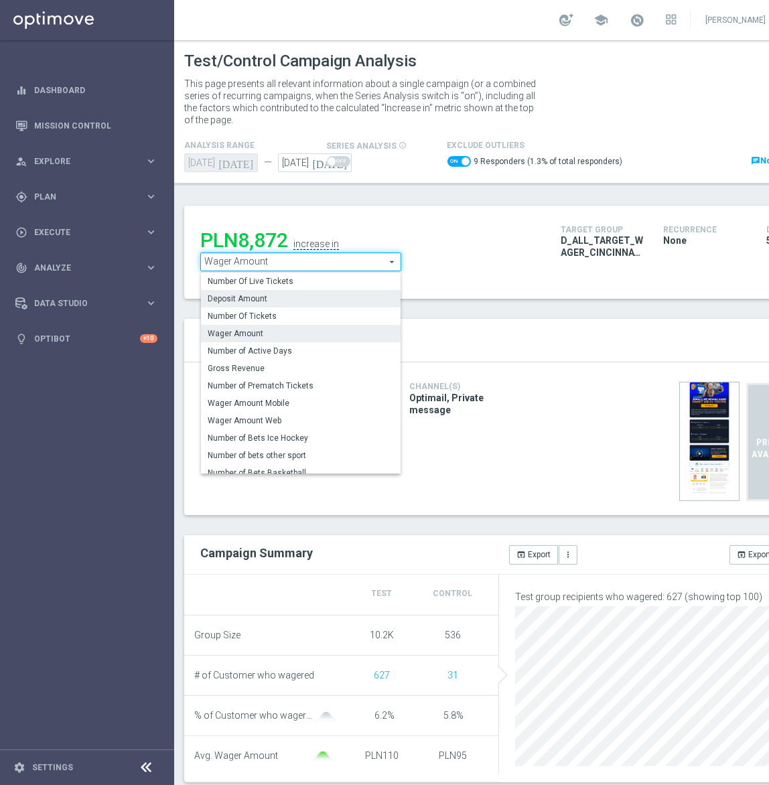
click at [265, 302] on span "Deposit Amount" at bounding box center [301, 298] width 186 height 11
checkbox input "false"
type input "Deposit Amount"
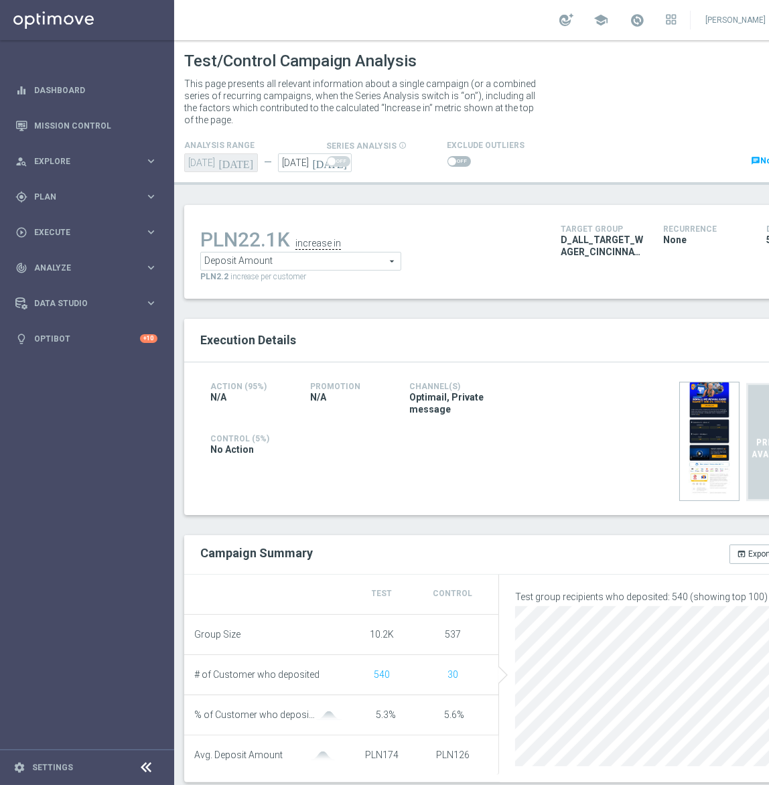
click at [455, 159] on span at bounding box center [458, 161] width 23 height 11
click at [455, 159] on input "checkbox" at bounding box center [458, 161] width 23 height 11
checkbox input "true"
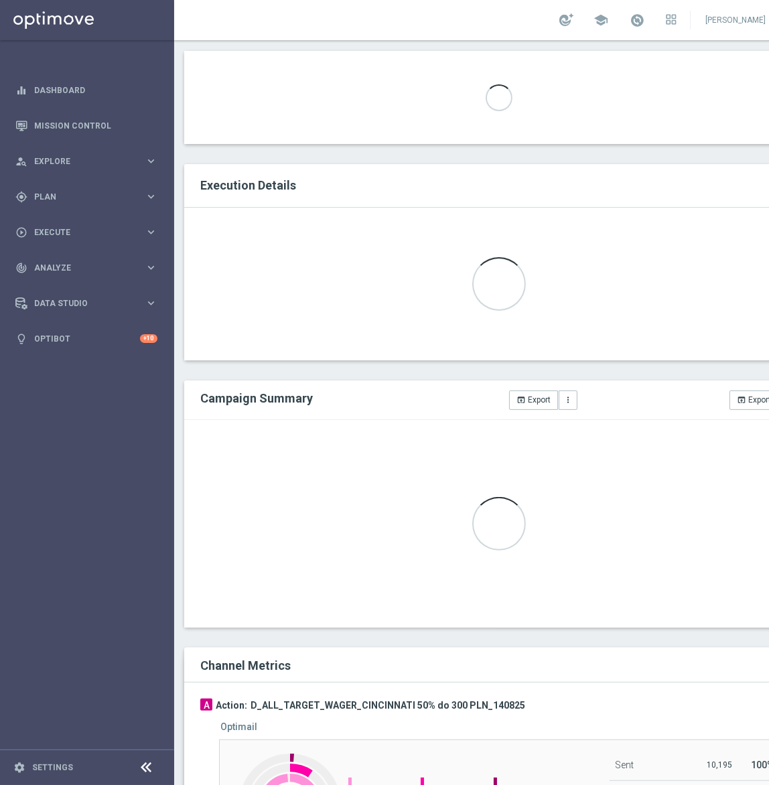
scroll to position [182, 0]
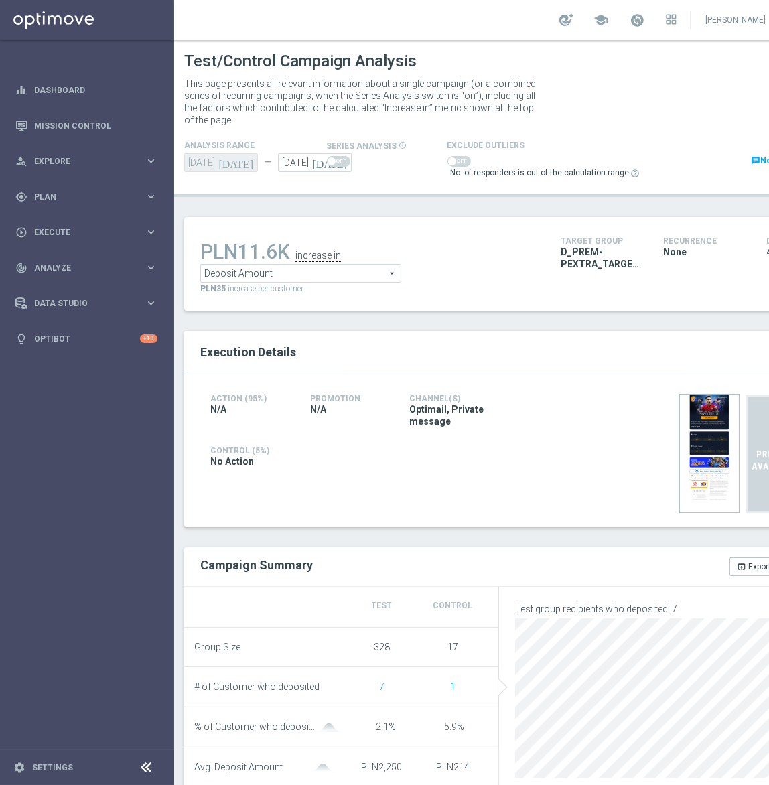
click at [234, 279] on span "Deposit Amount" at bounding box center [301, 273] width 200 height 17
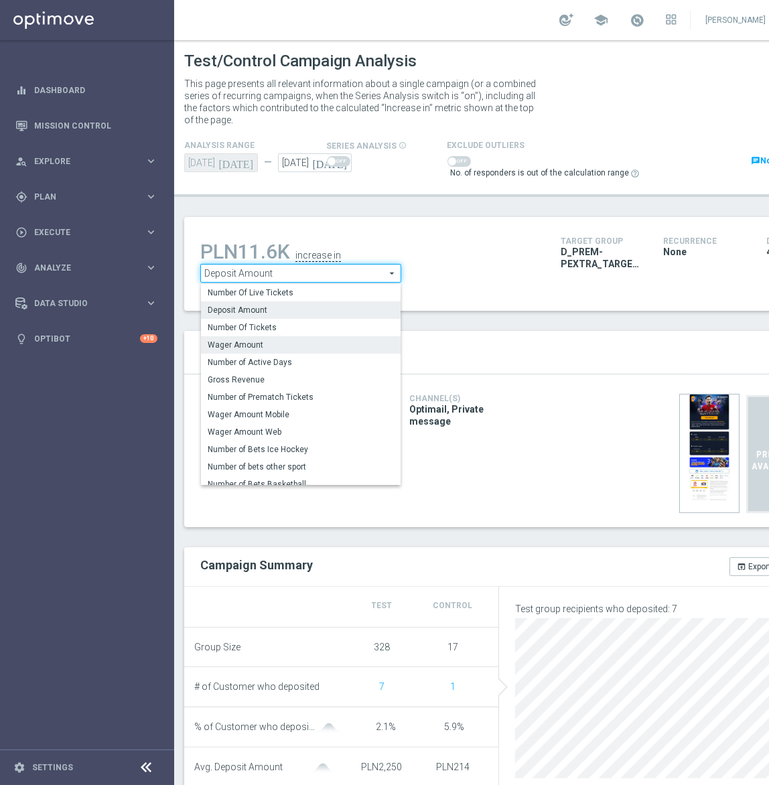
click at [244, 346] on span "Wager Amount" at bounding box center [301, 345] width 186 height 11
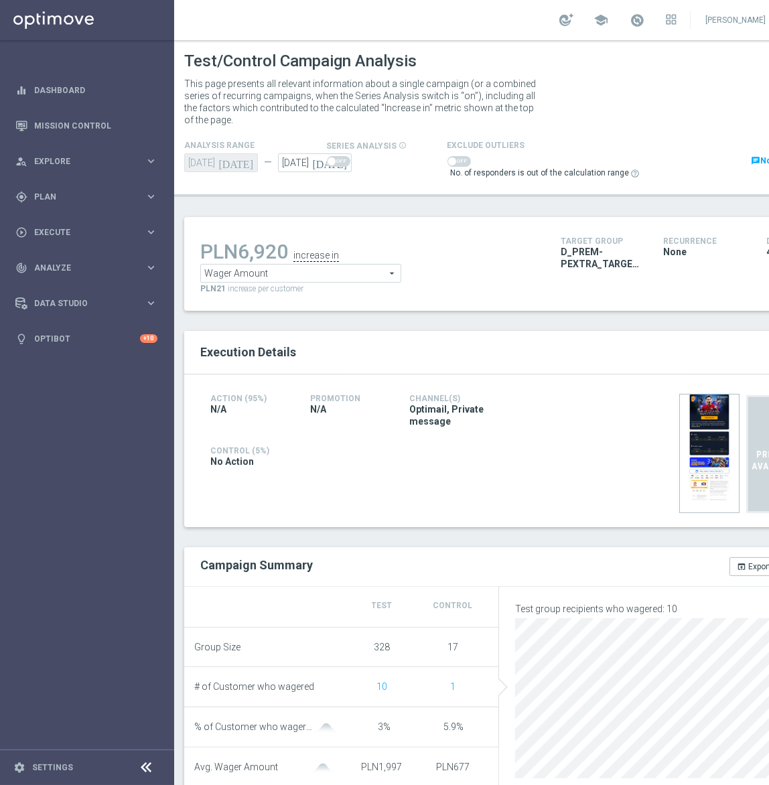
click at [450, 163] on span at bounding box center [458, 161] width 23 height 11
click at [449, 160] on span at bounding box center [452, 161] width 8 height 8
click at [264, 265] on span "Wager Amount" at bounding box center [301, 273] width 200 height 17
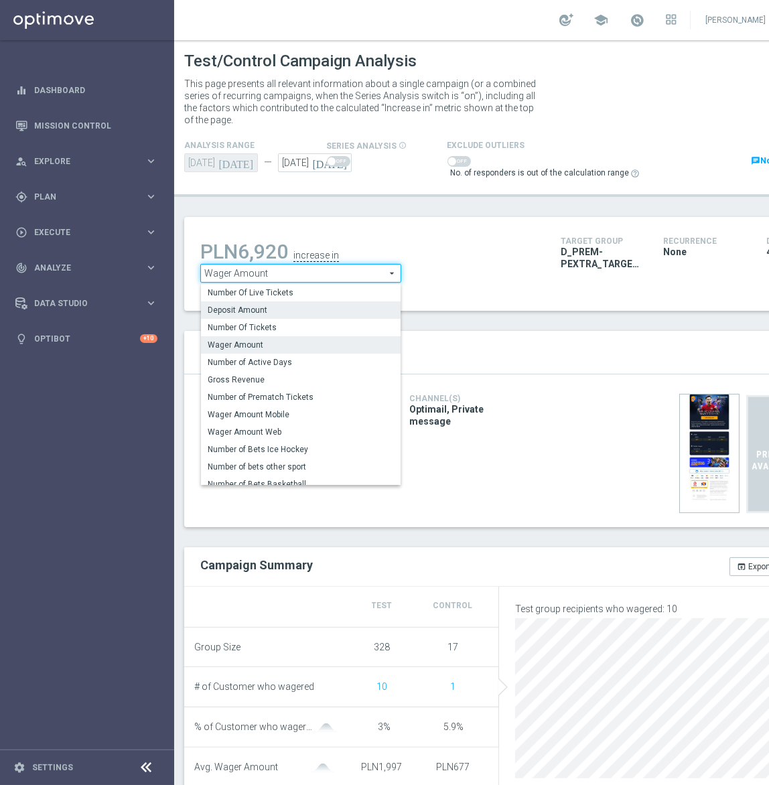
click at [265, 309] on span "Deposit Amount" at bounding box center [301, 310] width 186 height 11
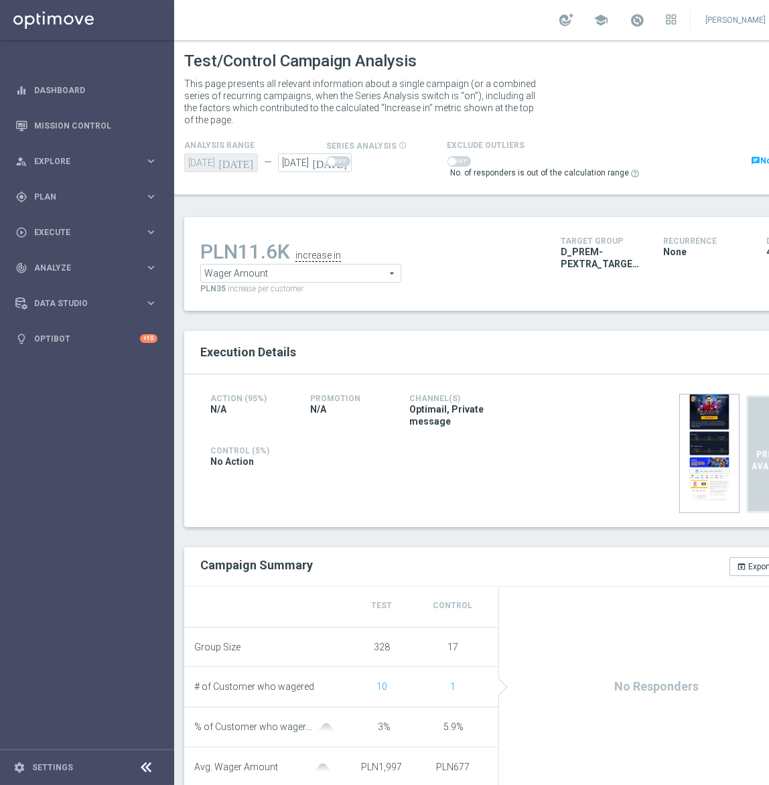
type input "Deposit Amount"
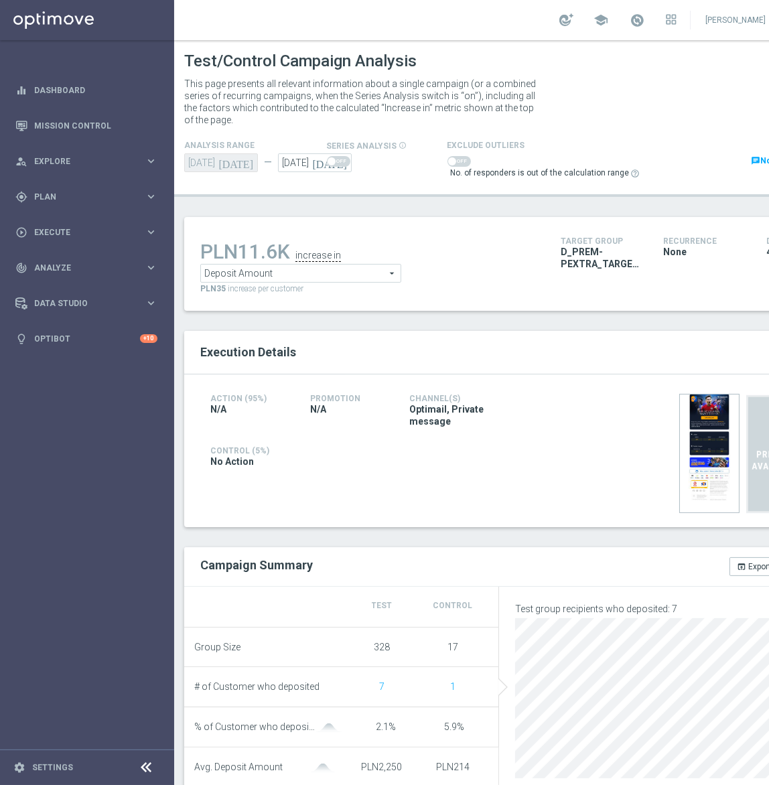
click at [450, 160] on span at bounding box center [452, 161] width 8 height 8
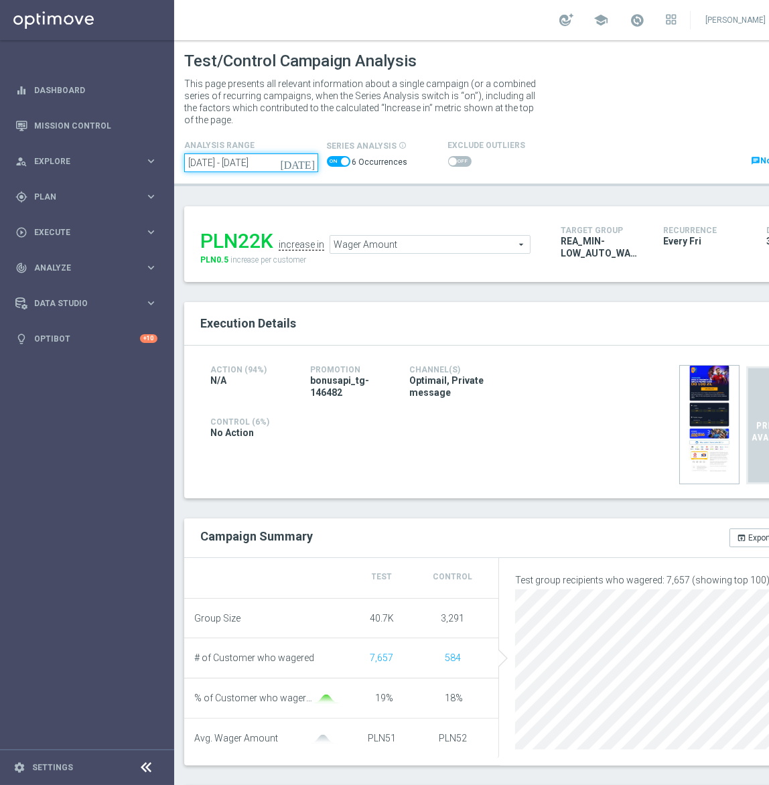
click at [269, 159] on input "04 Jul 2025 - 15 Aug 2025" at bounding box center [251, 162] width 134 height 19
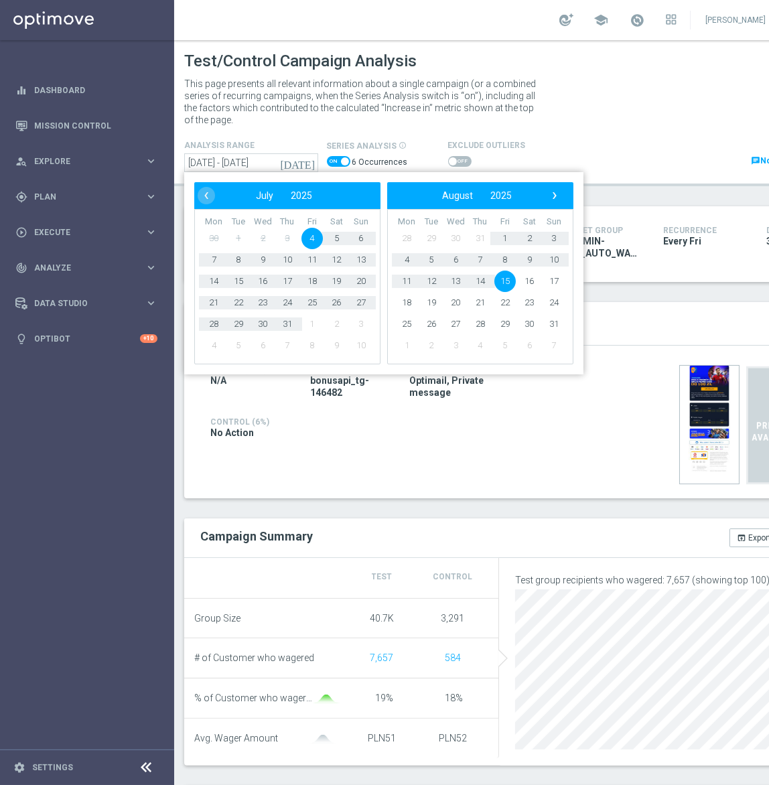
click at [500, 276] on span "15" at bounding box center [504, 281] width 21 height 21
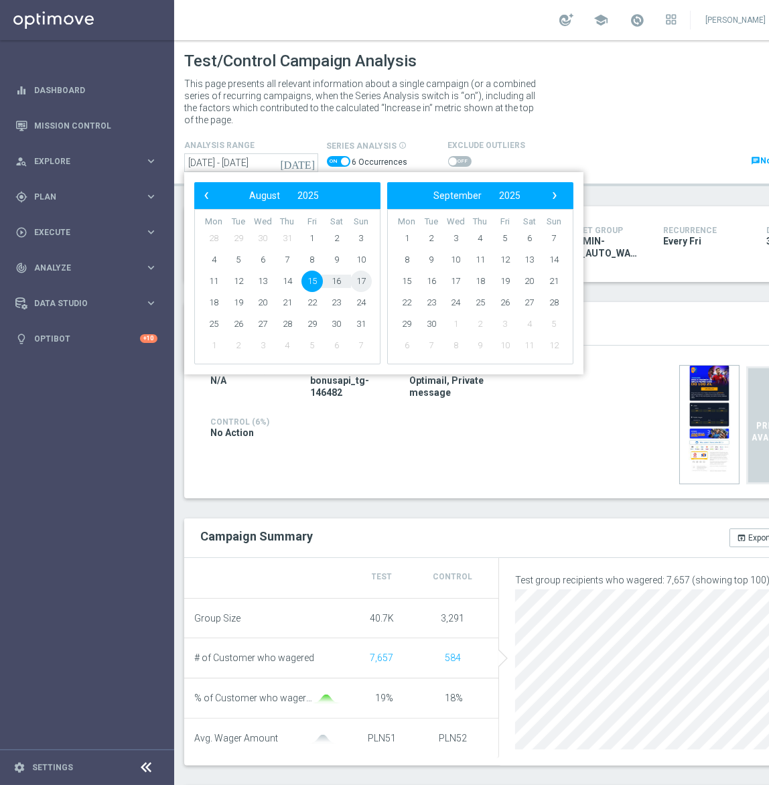
click at [362, 278] on span "17" at bounding box center [360, 281] width 21 height 21
type input "15 Aug 2025 - 17 Aug 2025"
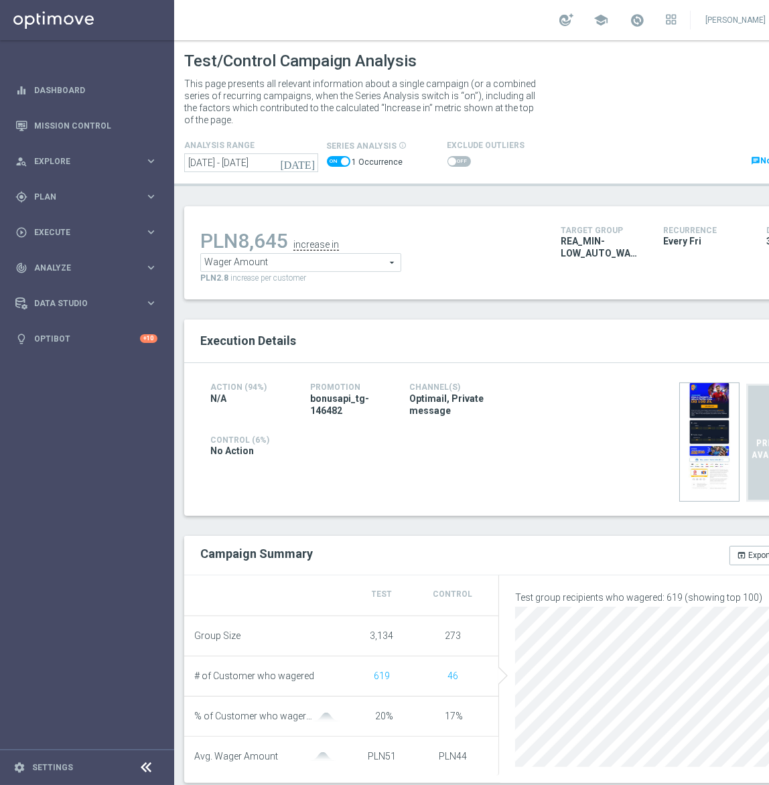
click at [449, 166] on span at bounding box center [458, 161] width 23 height 11
click at [449, 166] on input "checkbox" at bounding box center [458, 161] width 23 height 11
click at [332, 257] on span "Wager Amount" at bounding box center [301, 262] width 200 height 17
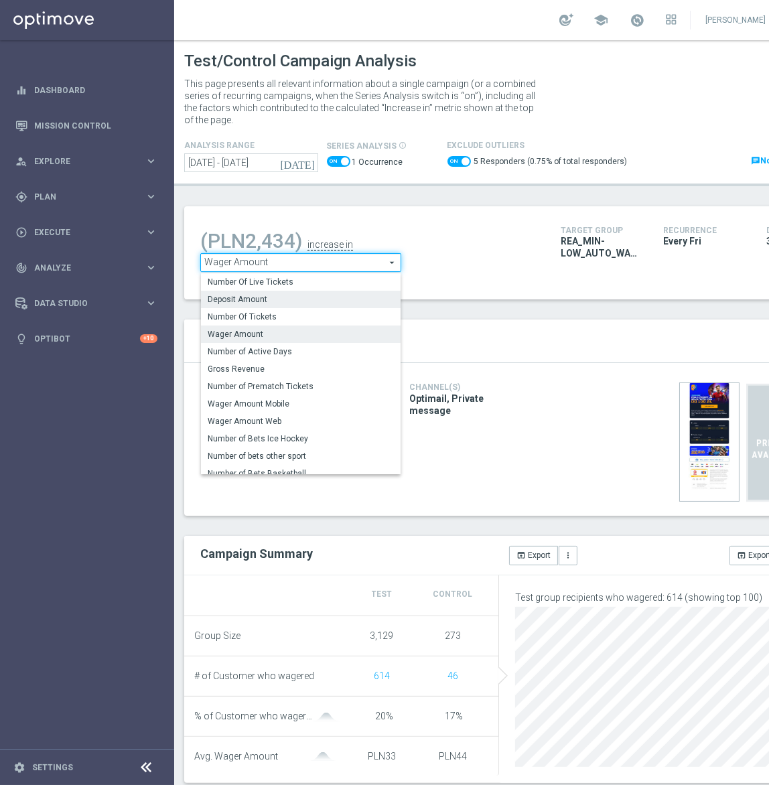
click at [299, 297] on span "Deposit Amount" at bounding box center [301, 299] width 186 height 11
checkbox input "false"
type input "Deposit Amount"
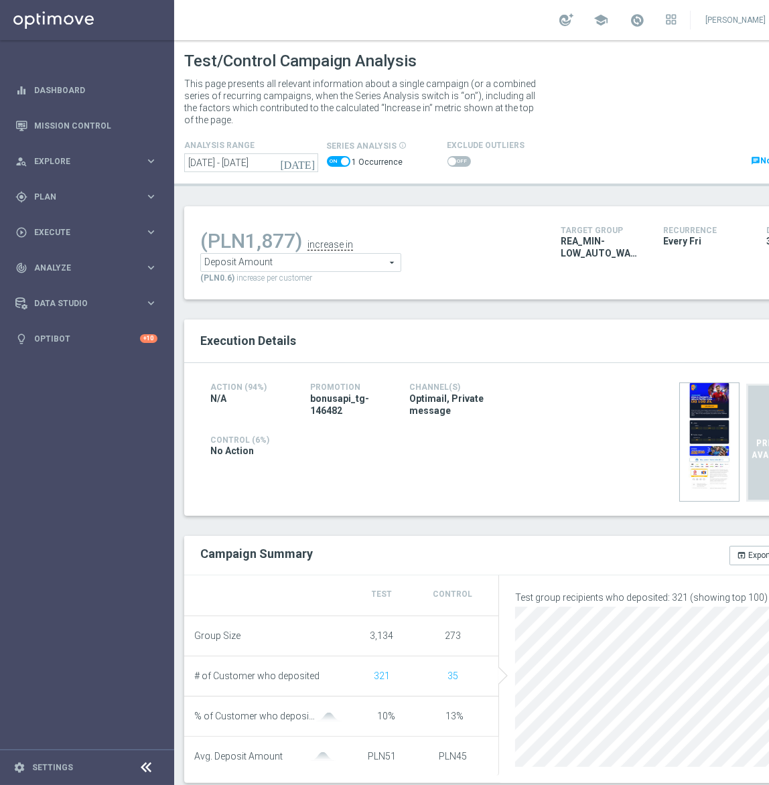
click at [448, 160] on span at bounding box center [452, 161] width 8 height 8
click at [447, 160] on input "checkbox" at bounding box center [458, 161] width 23 height 11
checkbox input "true"
click at [292, 163] on input "[DATE] - [DATE]" at bounding box center [251, 162] width 134 height 19
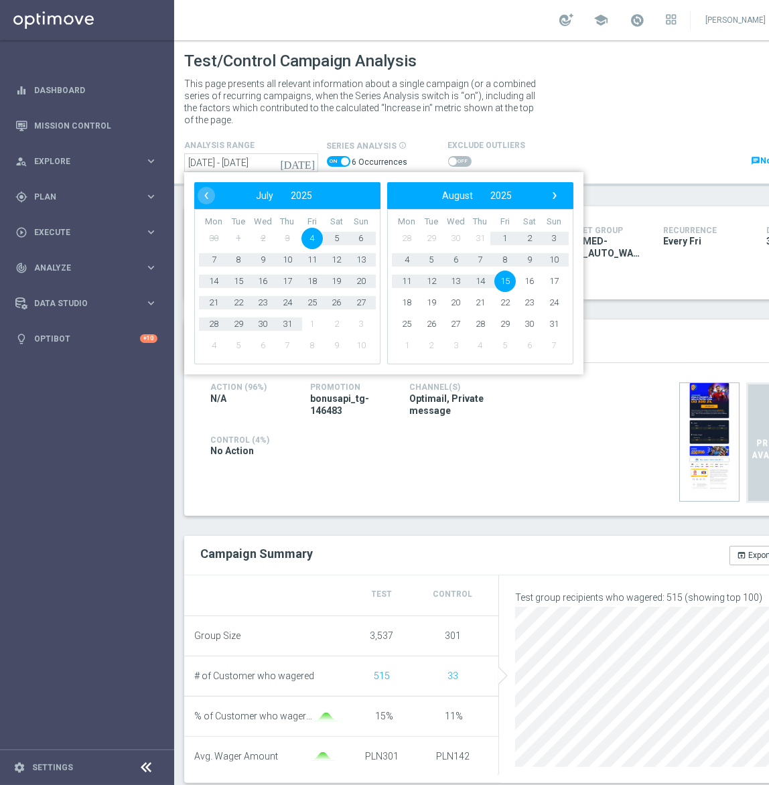
click at [504, 283] on span "15" at bounding box center [504, 281] width 21 height 21
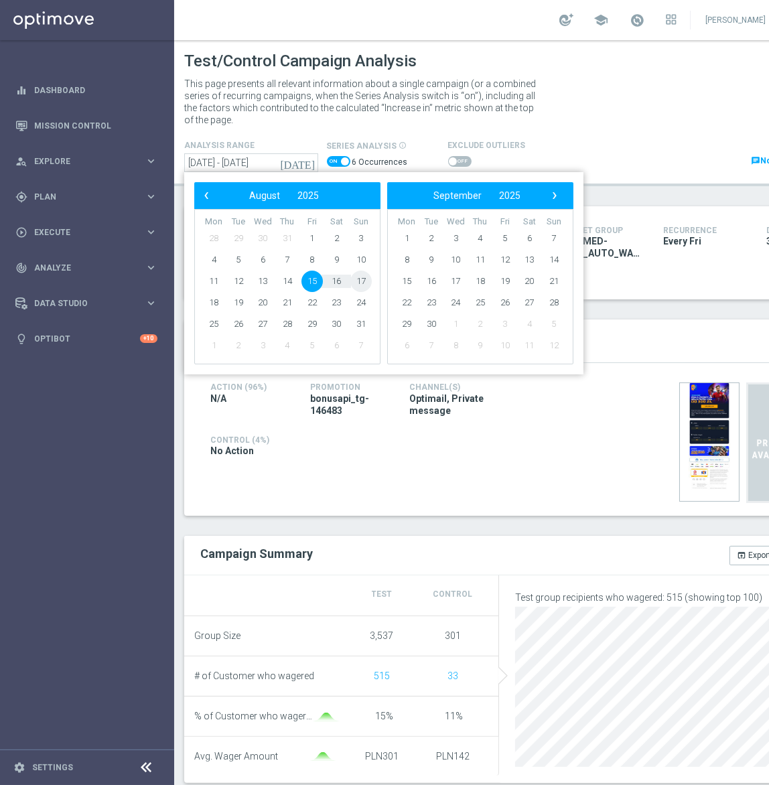
click at [361, 283] on span "17" at bounding box center [360, 281] width 21 height 21
type input "[DATE] - [DATE]"
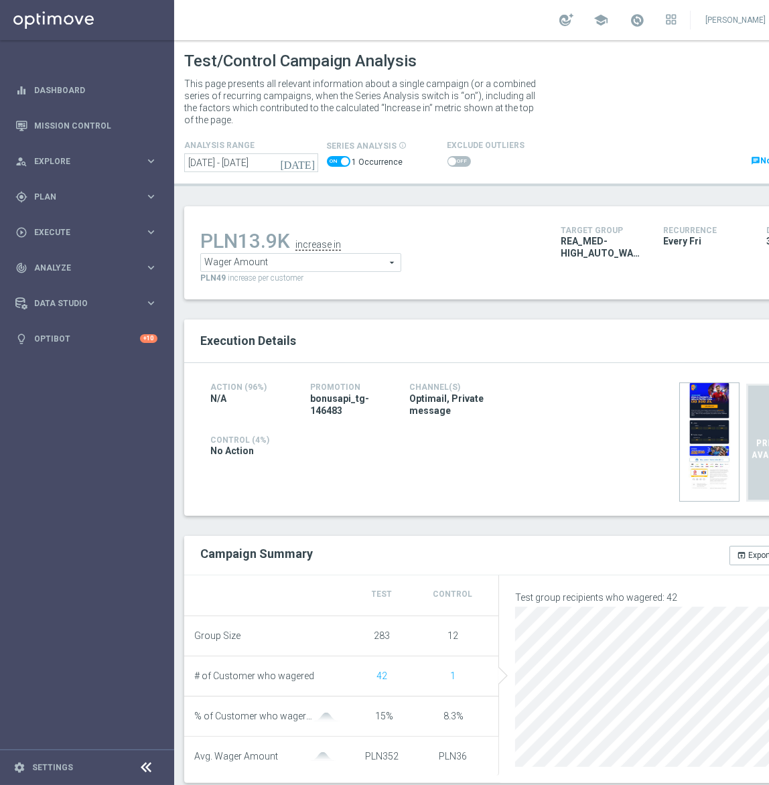
click at [451, 160] on span at bounding box center [458, 161] width 23 height 11
click at [451, 160] on input "checkbox" at bounding box center [458, 161] width 23 height 11
click at [275, 261] on span "Wager Amount" at bounding box center [301, 262] width 200 height 17
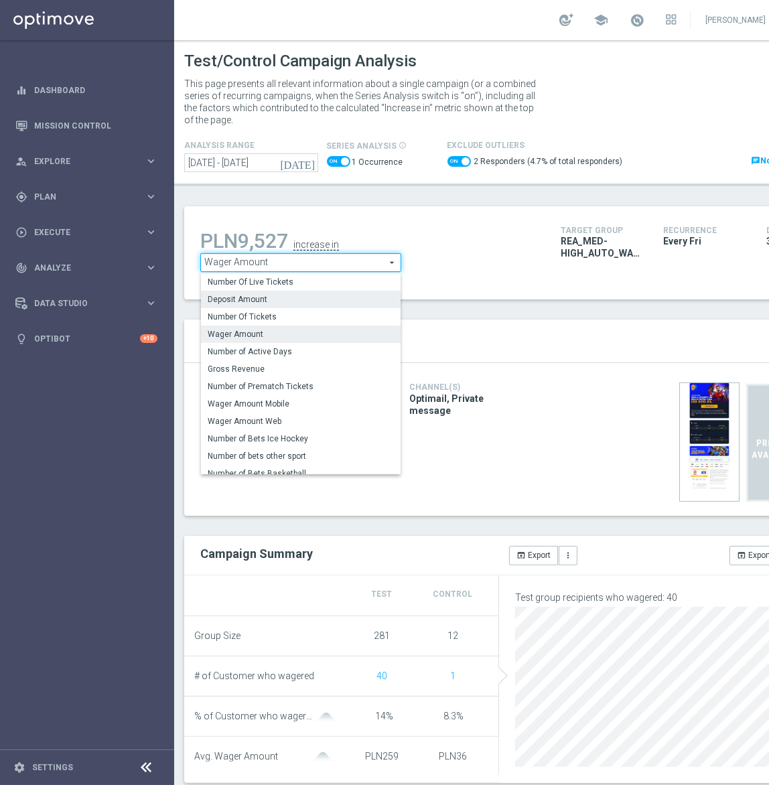
click at [259, 299] on span "Deposit Amount" at bounding box center [301, 299] width 186 height 11
checkbox input "false"
type input "Deposit Amount"
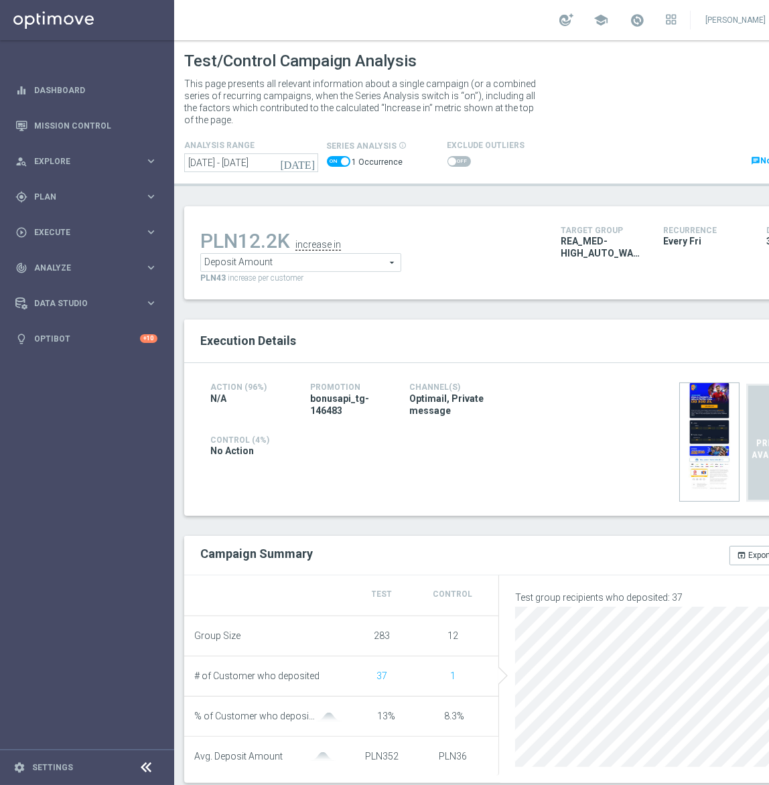
click at [453, 163] on span at bounding box center [458, 161] width 23 height 11
click at [453, 163] on input "checkbox" at bounding box center [458, 161] width 23 height 11
checkbox input "true"
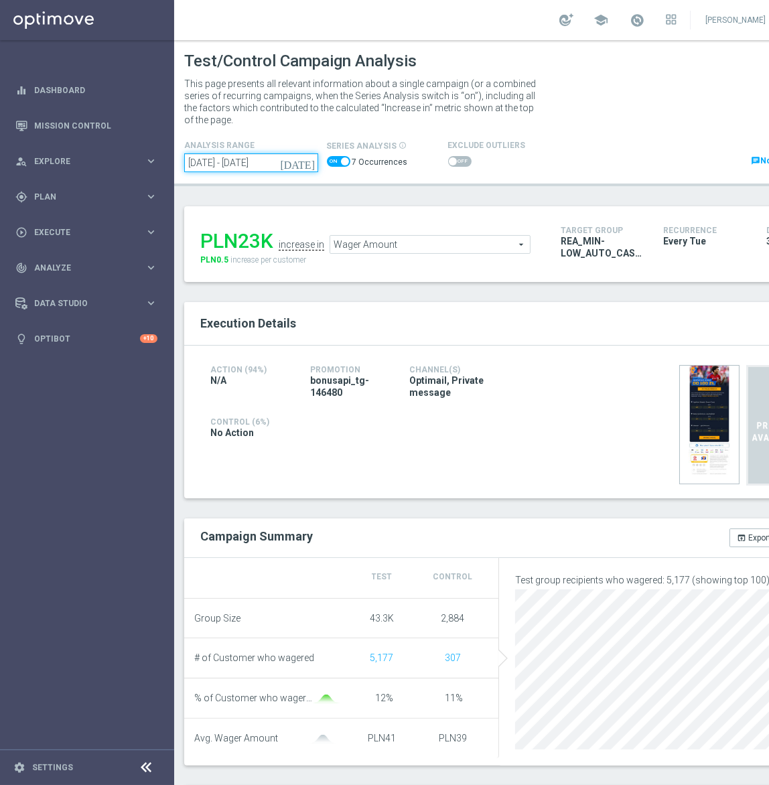
click at [275, 167] on input "[DATE] - [DATE]" at bounding box center [251, 162] width 134 height 19
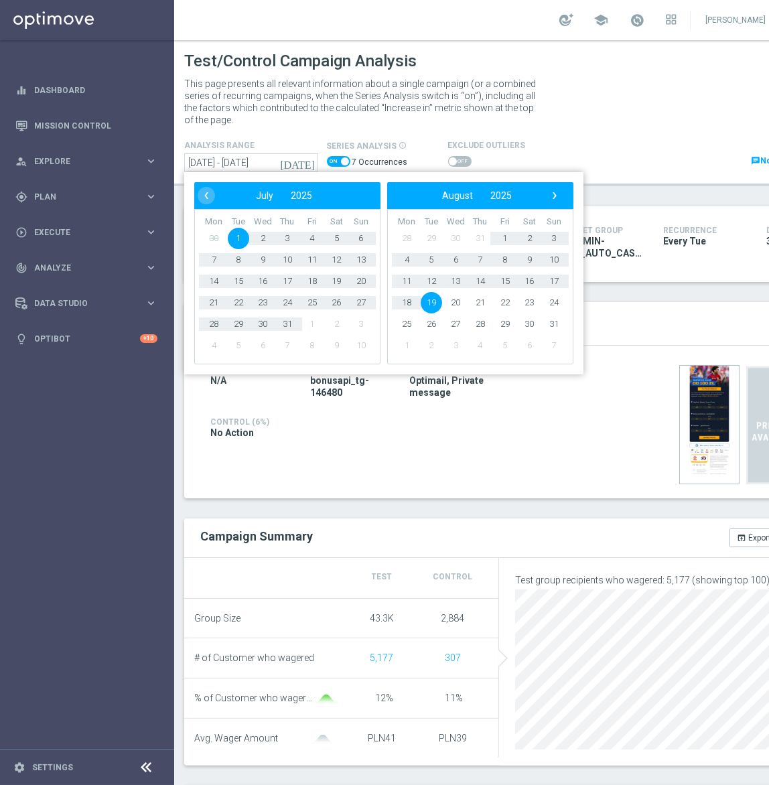
click at [341, 159] on span at bounding box center [345, 161] width 8 height 8
click at [341, 159] on input "checkbox" at bounding box center [338, 161] width 23 height 11
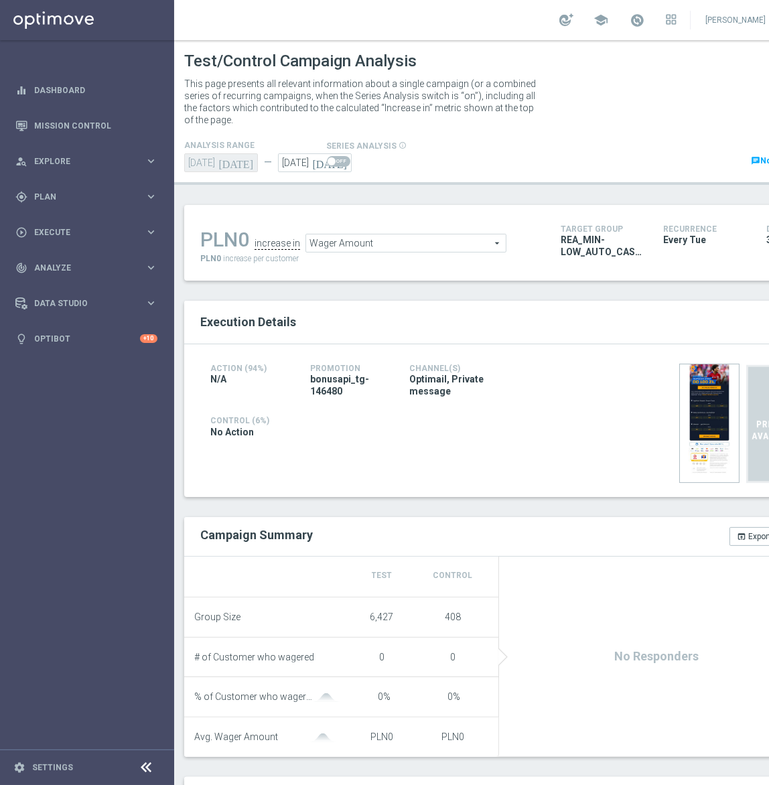
click at [248, 161] on icon "[DATE]" at bounding box center [238, 160] width 40 height 15
click at [328, 163] on span at bounding box center [332, 161] width 8 height 8
click at [328, 163] on input "checkbox" at bounding box center [338, 161] width 23 height 11
checkbox input "true"
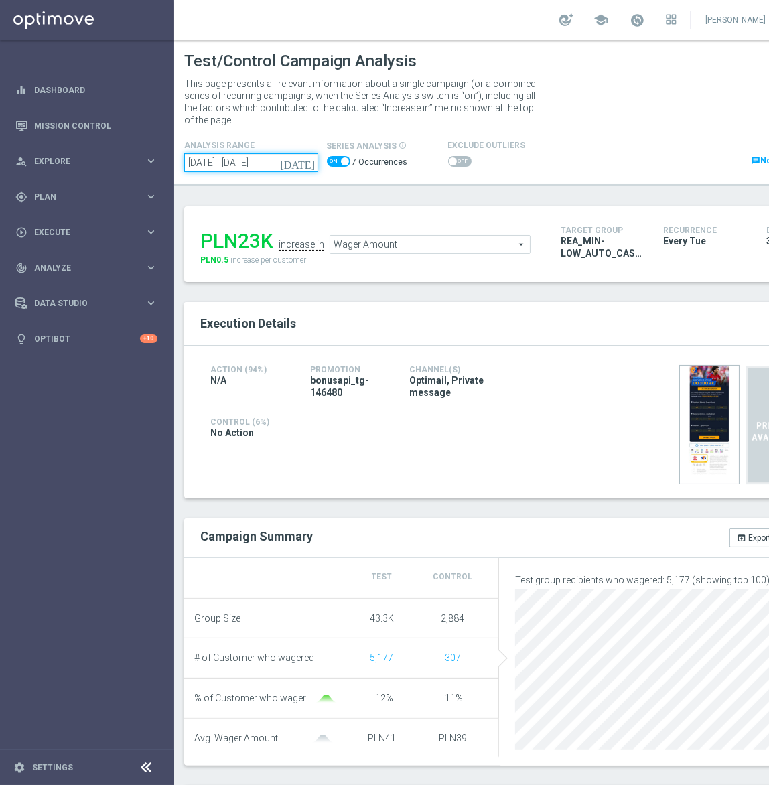
click at [268, 163] on input "[DATE] - [DATE]" at bounding box center [251, 162] width 134 height 19
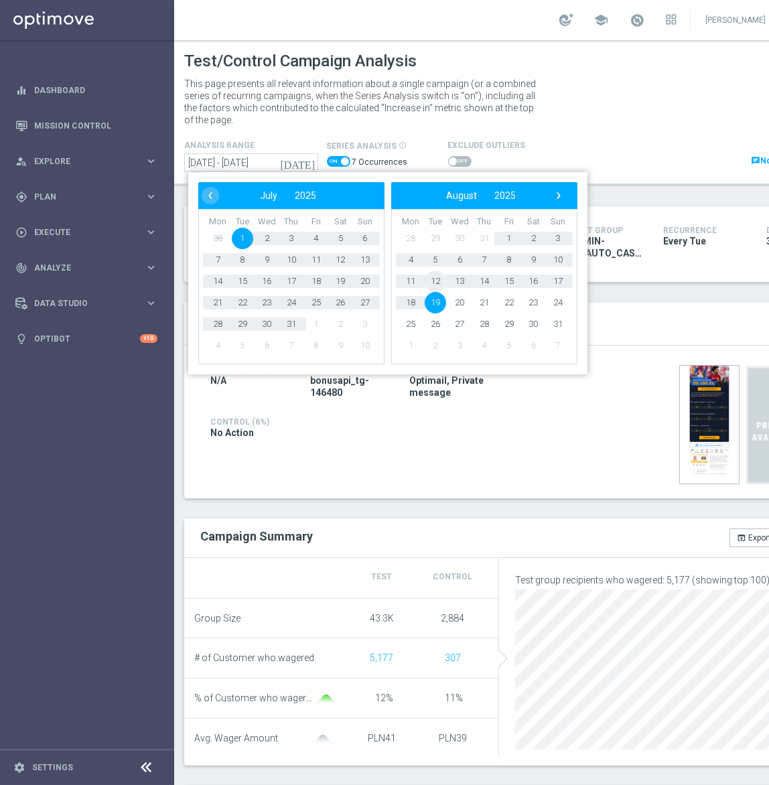
click at [433, 283] on span "12" at bounding box center [435, 281] width 21 height 21
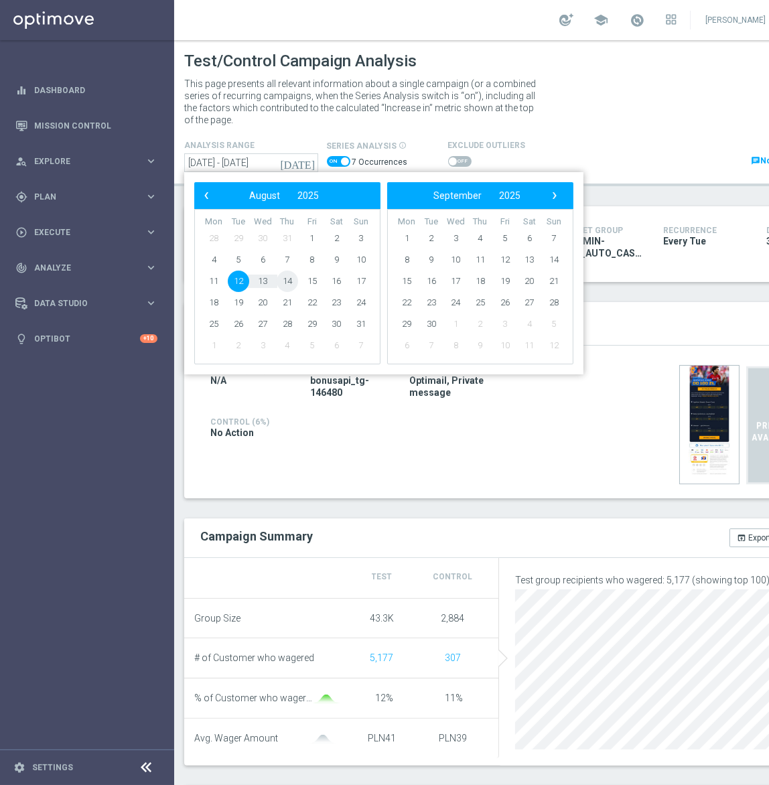
click at [289, 281] on span "14" at bounding box center [287, 281] width 21 height 21
type input "[DATE] - [DATE]"
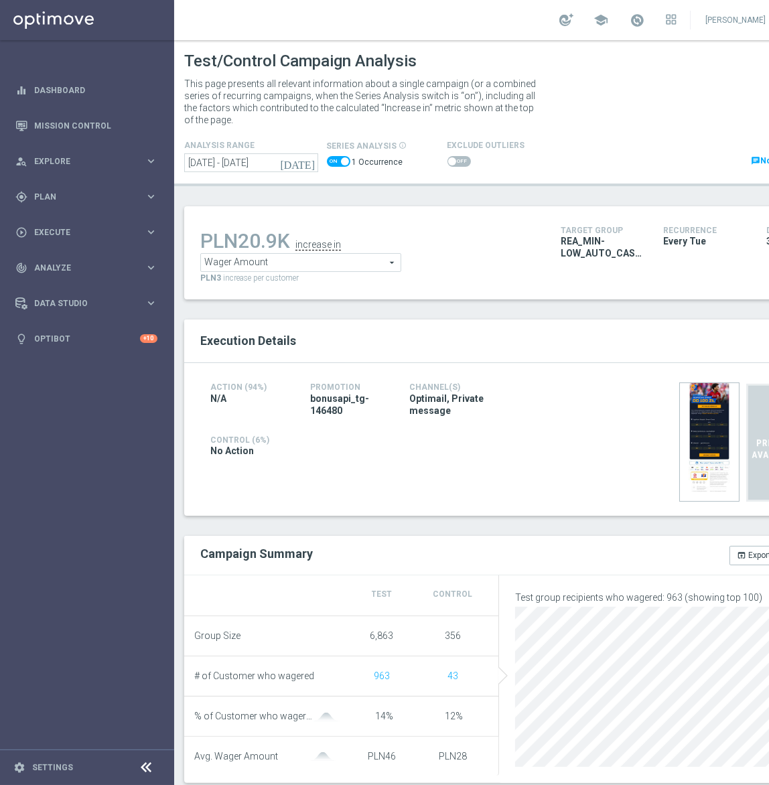
click at [448, 160] on span at bounding box center [452, 161] width 8 height 8
click at [448, 160] on input "checkbox" at bounding box center [458, 161] width 23 height 11
checkbox input "true"
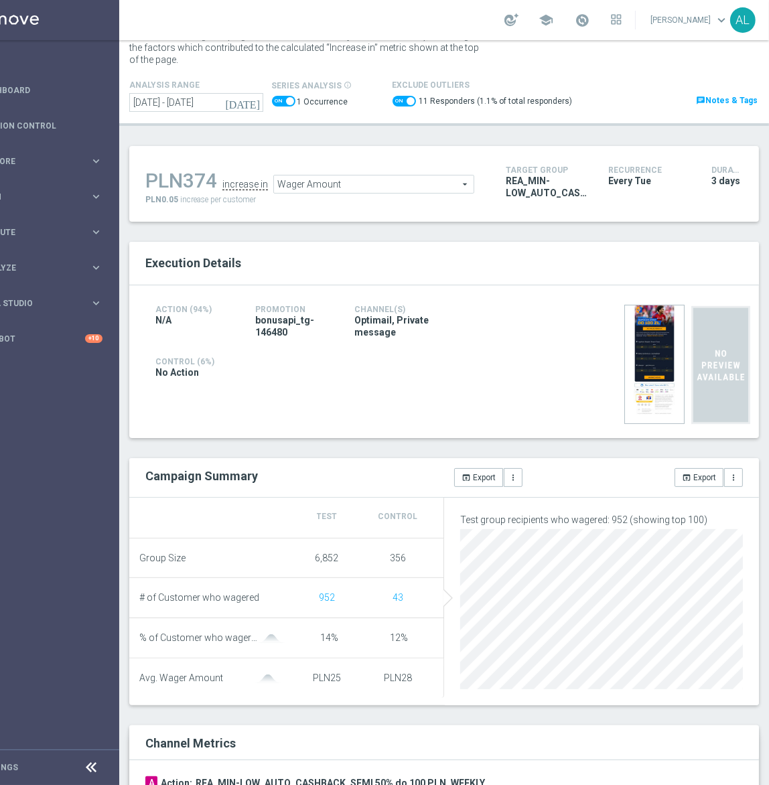
scroll to position [0, 64]
click at [360, 181] on span "Wager Amount" at bounding box center [374, 183] width 200 height 17
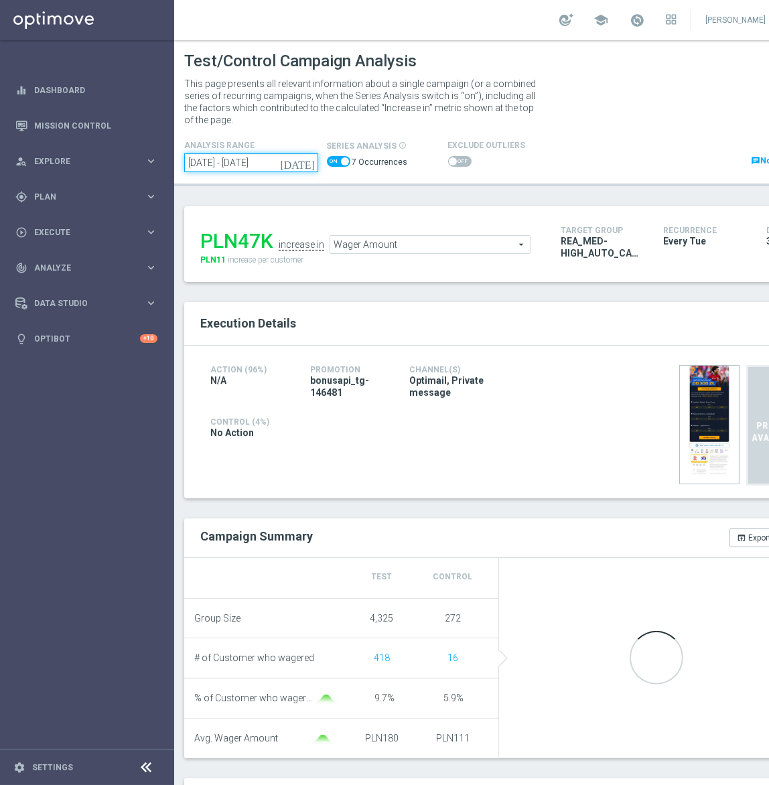
click at [259, 161] on input "[DATE] - [DATE]" at bounding box center [251, 162] width 134 height 19
click at [256, 158] on input "[DATE] - [DATE]" at bounding box center [251, 162] width 134 height 19
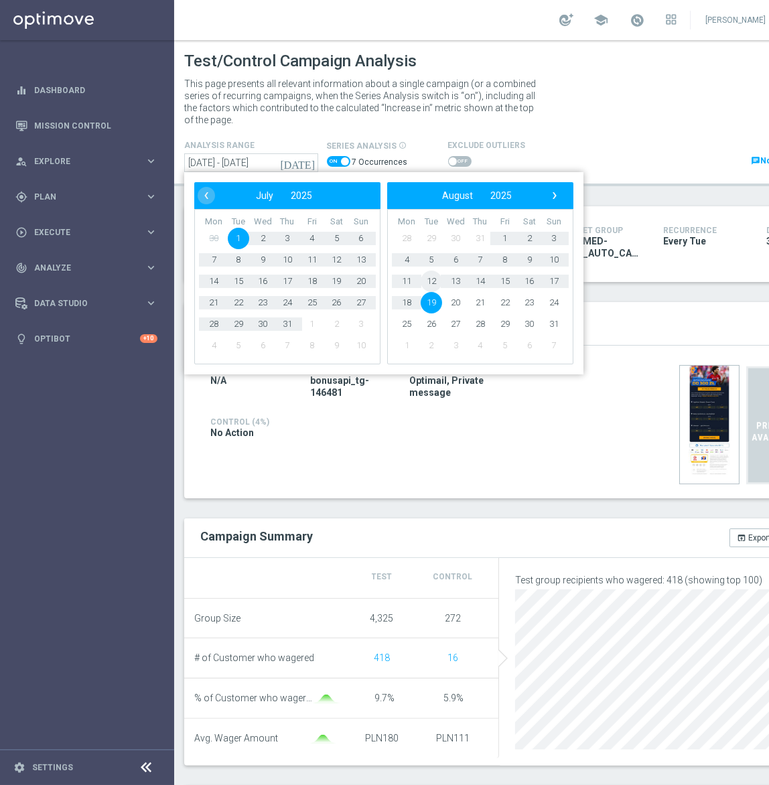
click at [437, 280] on span "12" at bounding box center [431, 281] width 21 height 21
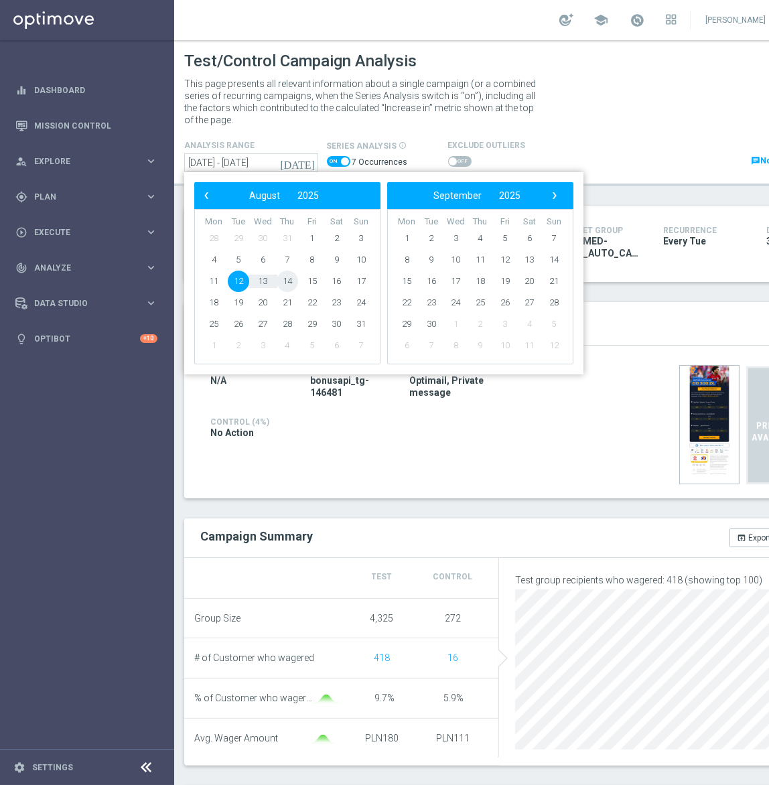
click at [287, 280] on span "14" at bounding box center [287, 281] width 21 height 21
type input "[DATE] - [DATE]"
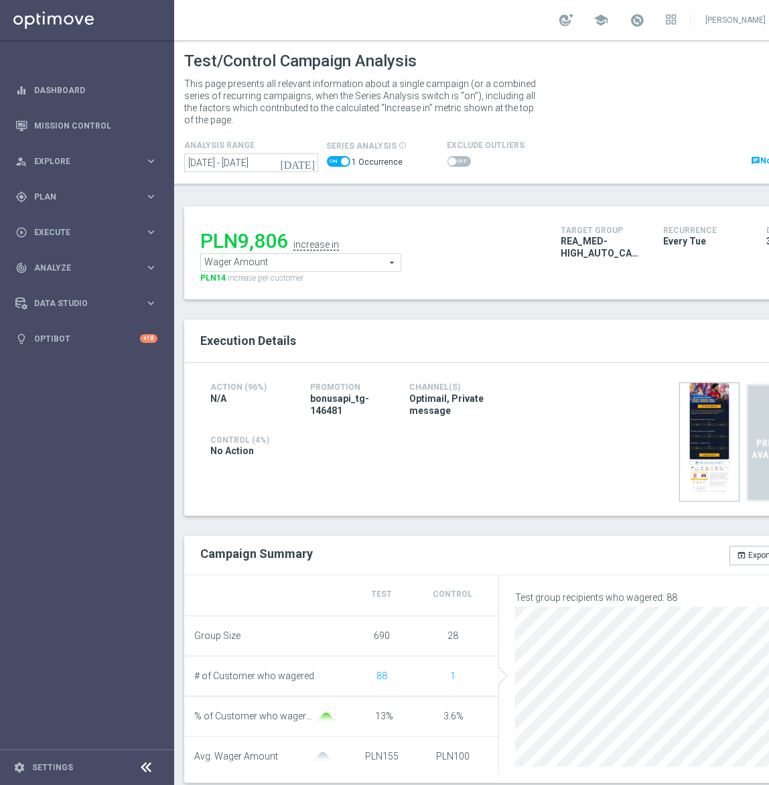
click at [449, 162] on span at bounding box center [452, 161] width 8 height 8
click at [449, 162] on input "checkbox" at bounding box center [458, 161] width 23 height 11
click at [306, 265] on span "Wager Amount" at bounding box center [301, 262] width 200 height 17
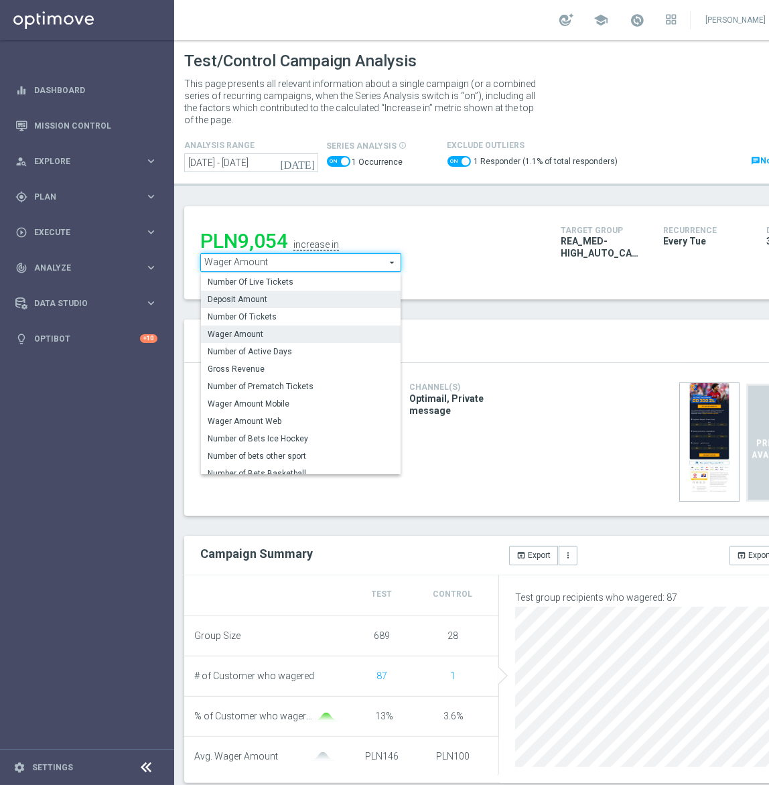
click at [291, 302] on span "Deposit Amount" at bounding box center [301, 299] width 186 height 11
checkbox input "false"
type input "Deposit Amount"
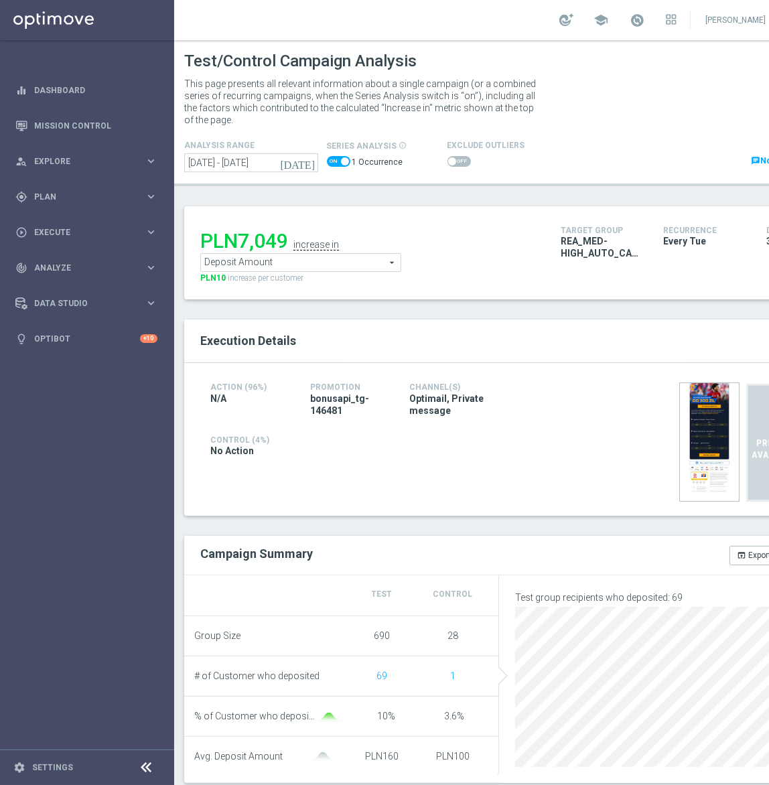
click at [456, 159] on span at bounding box center [458, 161] width 23 height 11
click at [456, 159] on input "checkbox" at bounding box center [458, 161] width 23 height 11
checkbox input "true"
